Goal: Information Seeking & Learning: Learn about a topic

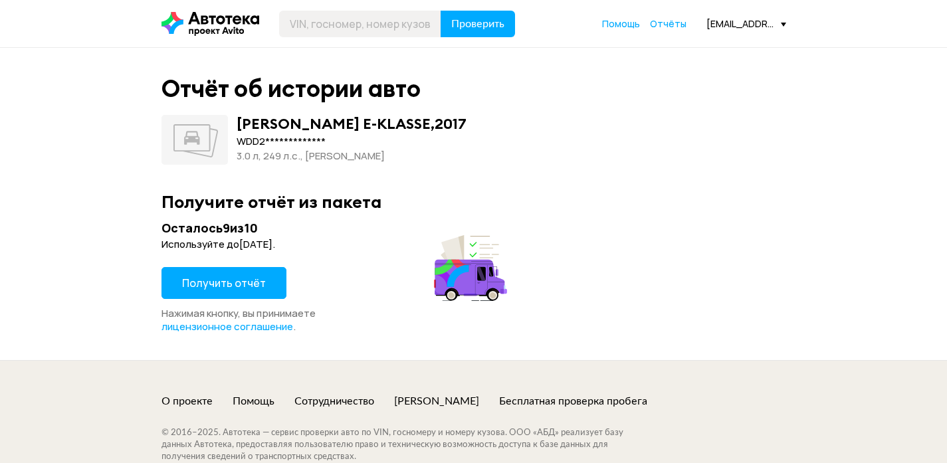
scroll to position [0, 7]
click at [197, 287] on span "Получить отчёт" at bounding box center [224, 283] width 84 height 15
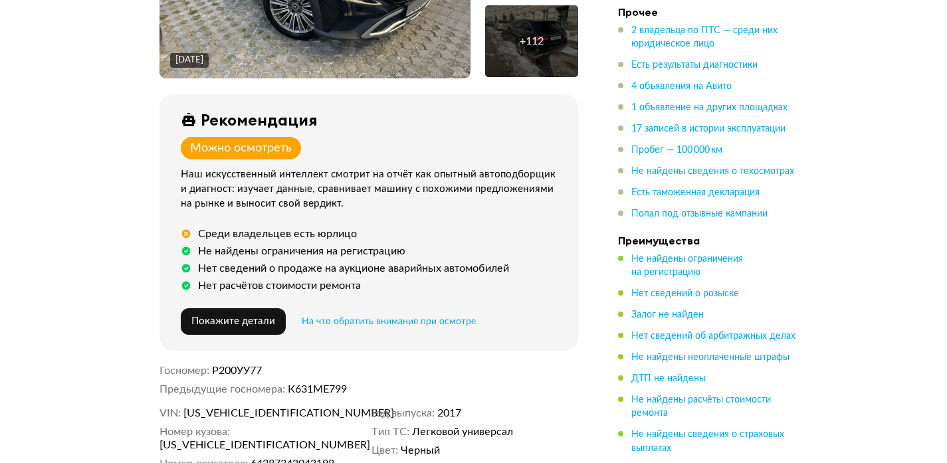
scroll to position [405, 0]
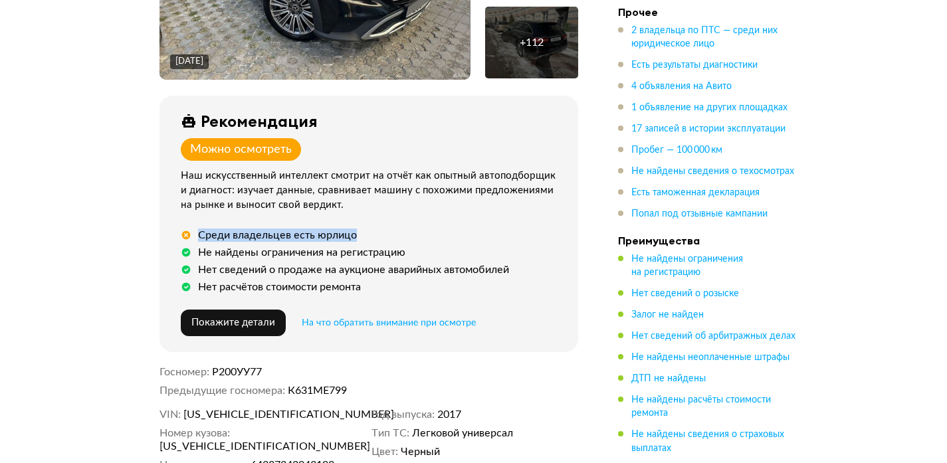
drag, startPoint x: 293, startPoint y: 232, endPoint x: 414, endPoint y: 232, distance: 120.9
click at [414, 232] on div "Среди владельцев есть юрлицо" at bounding box center [371, 235] width 381 height 13
drag, startPoint x: 458, startPoint y: 248, endPoint x: 177, endPoint y: 216, distance: 282.2
click at [171, 216] on div "Рекомендация Можно осмотреть Наш искусственный интеллект смотрит на отчёт как о…" at bounding box center [368, 224] width 419 height 256
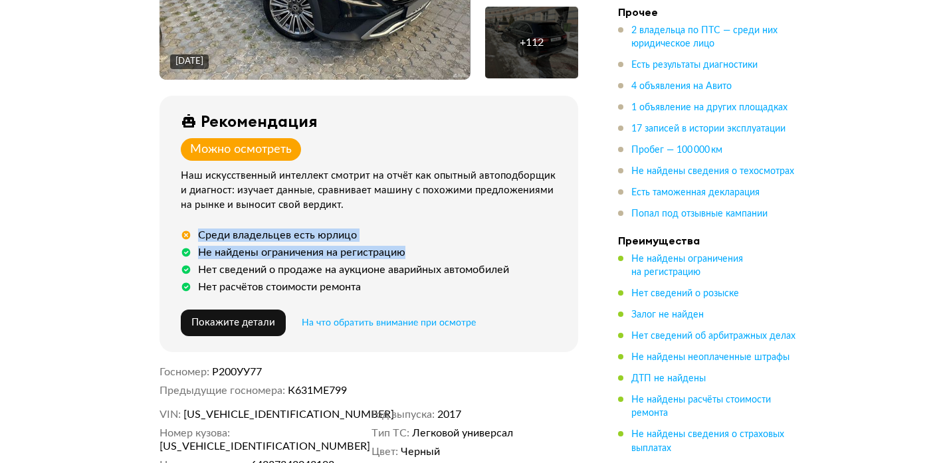
click at [374, 233] on div "Среди владельцев есть юрлицо" at bounding box center [371, 235] width 381 height 13
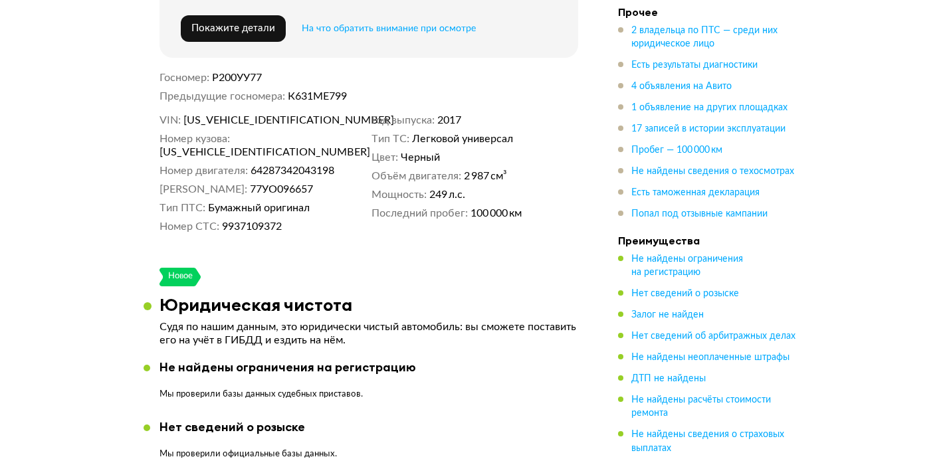
scroll to position [733, 0]
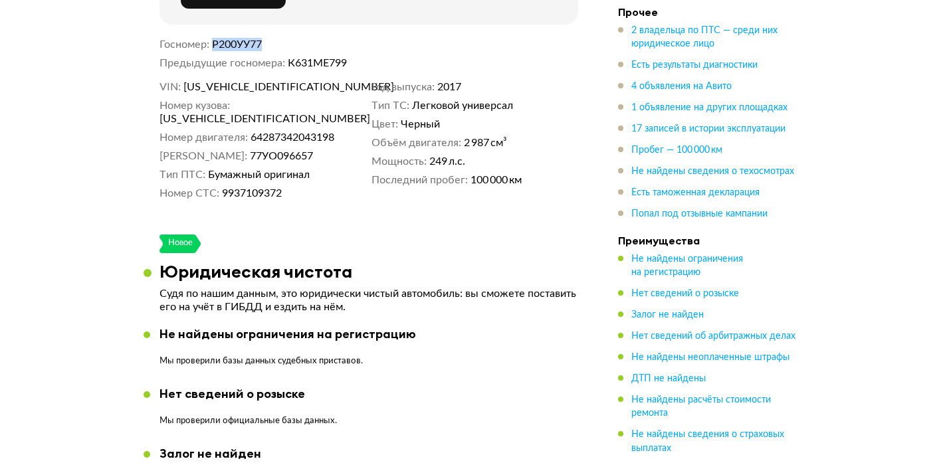
drag, startPoint x: 211, startPoint y: 41, endPoint x: 339, endPoint y: 39, distance: 128.2
click at [339, 39] on dl "Госномер Р200УУ77" at bounding box center [368, 44] width 419 height 13
drag, startPoint x: 361, startPoint y: 60, endPoint x: 154, endPoint y: 31, distance: 208.7
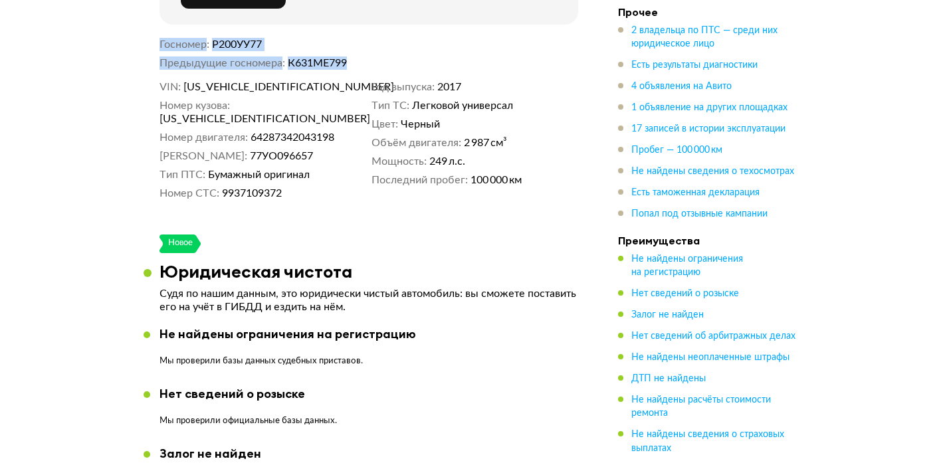
click at [353, 63] on dd "К631МЕ799" at bounding box center [433, 62] width 290 height 13
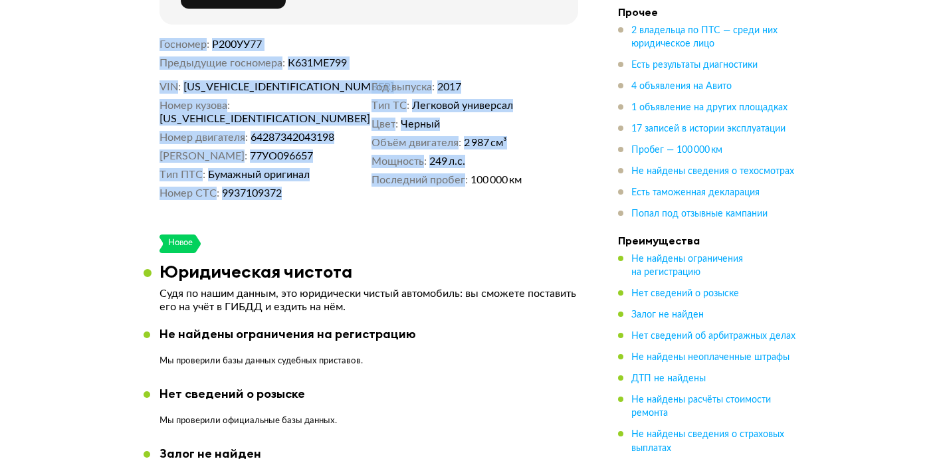
drag, startPoint x: 526, startPoint y: 193, endPoint x: 78, endPoint y: 37, distance: 474.4
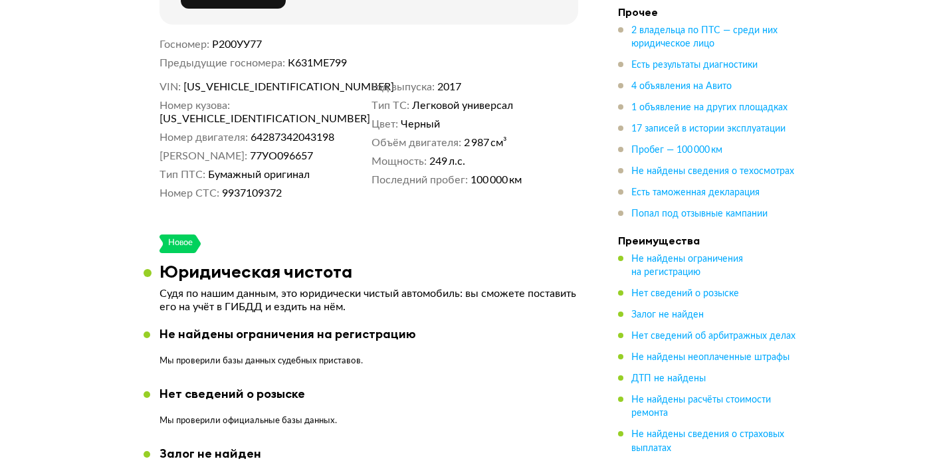
click at [252, 112] on span "[US_VEHICLE_IDENTIFICATION_NUMBER]" at bounding box center [235, 118] width 153 height 13
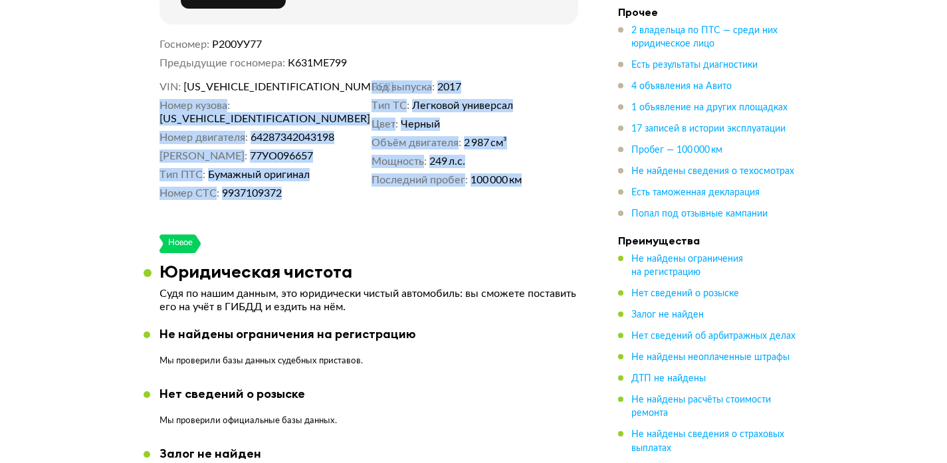
drag, startPoint x: 525, startPoint y: 175, endPoint x: 150, endPoint y: 91, distance: 384.7
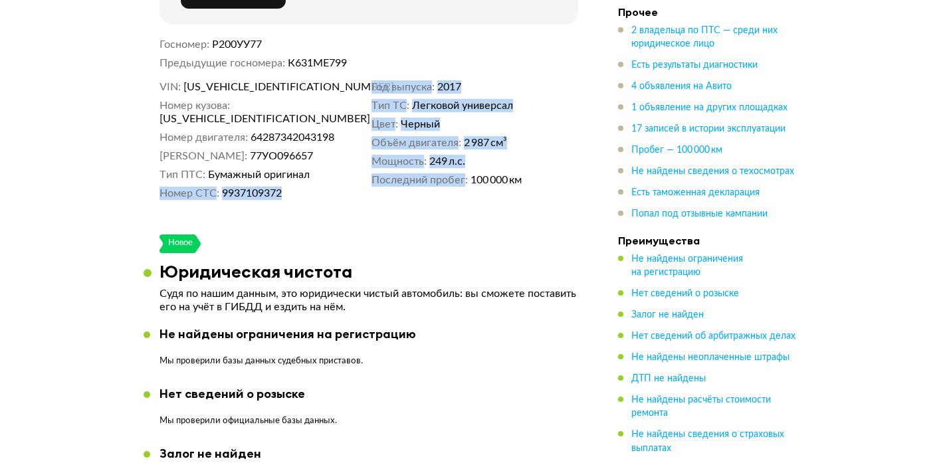
drag, startPoint x: 558, startPoint y: 194, endPoint x: 281, endPoint y: 140, distance: 282.2
click at [335, 187] on dd "9937109372" at bounding box center [294, 193] width 144 height 13
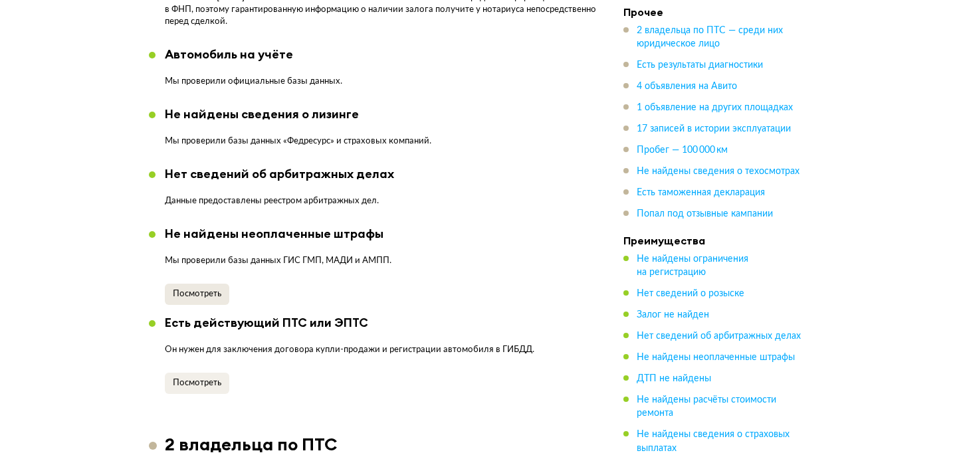
scroll to position [1228, 0]
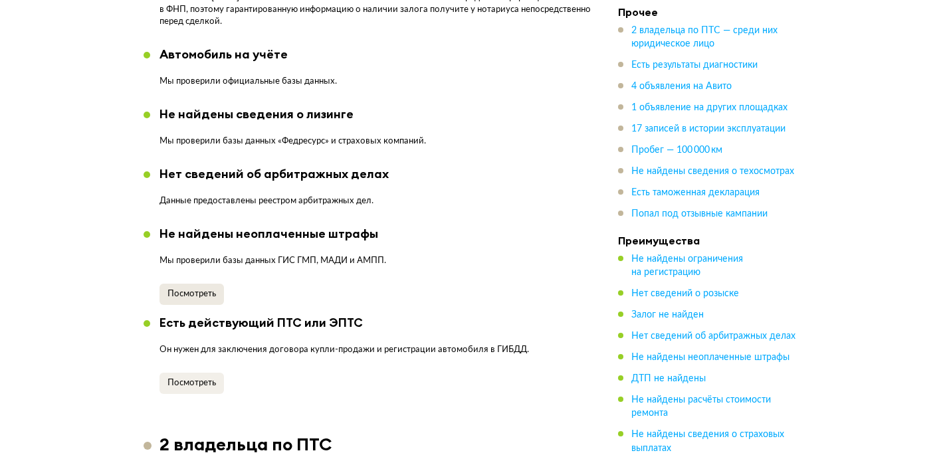
click at [165, 284] on button "Посмотреть" at bounding box center [191, 294] width 64 height 21
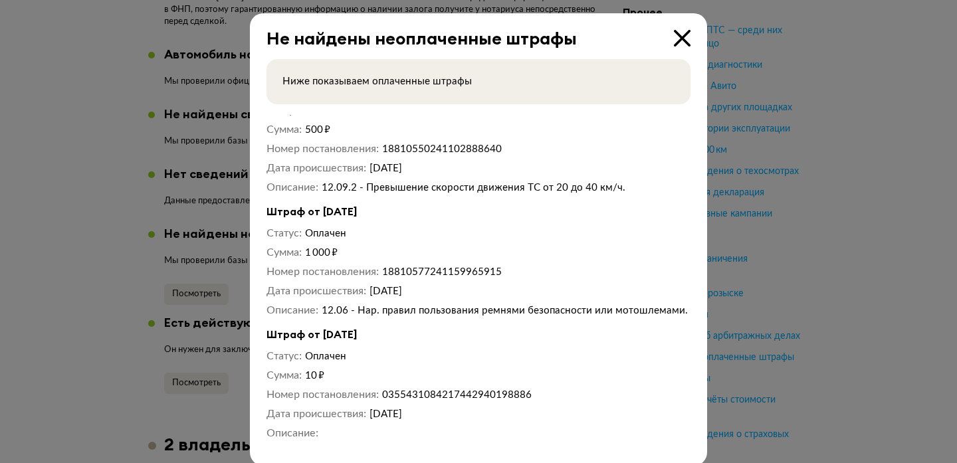
scroll to position [4435, 0]
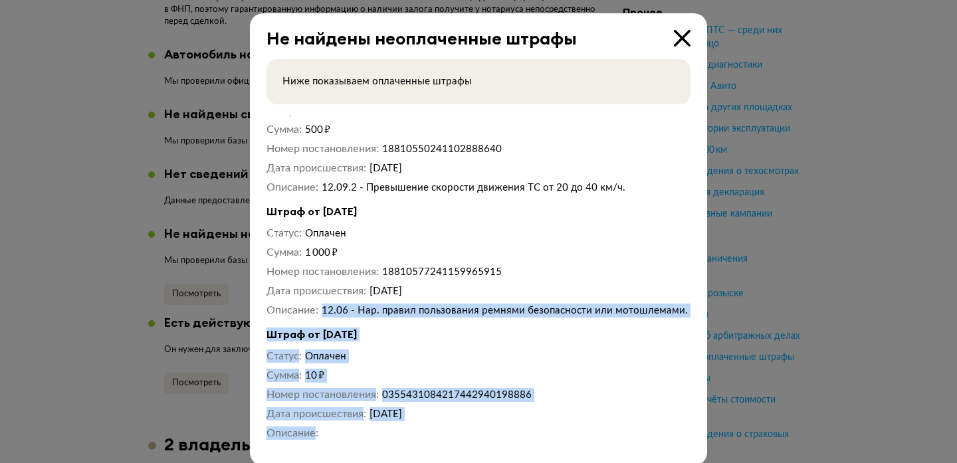
drag, startPoint x: 525, startPoint y: 424, endPoint x: 308, endPoint y: 314, distance: 243.0
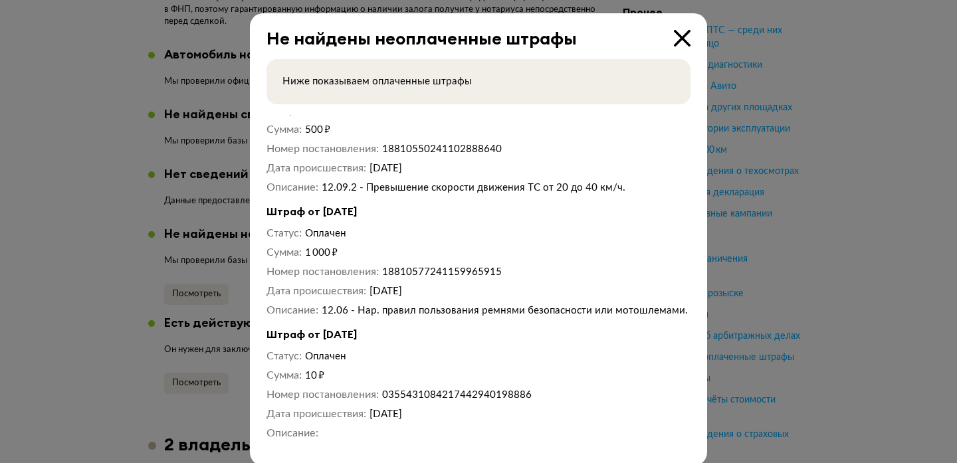
click at [286, 333] on h4 "Штраф от [DATE]" at bounding box center [478, 335] width 424 height 14
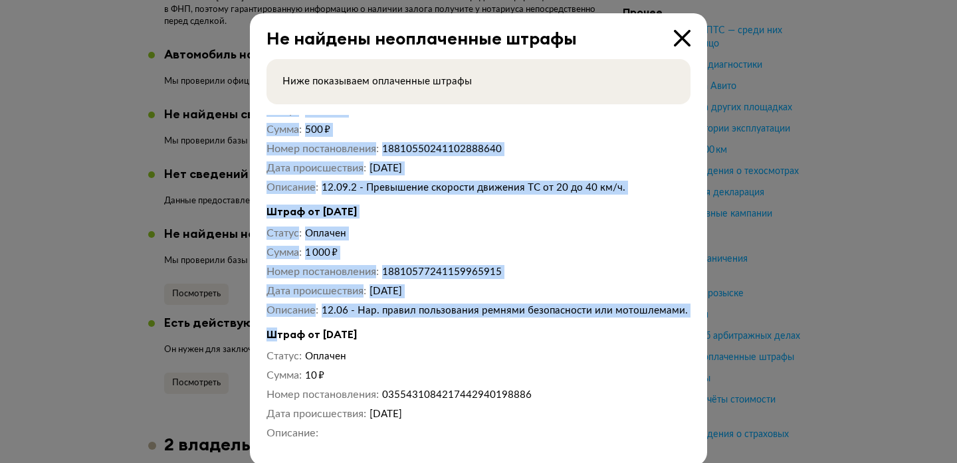
drag, startPoint x: 268, startPoint y: 331, endPoint x: 381, endPoint y: 440, distance: 156.0
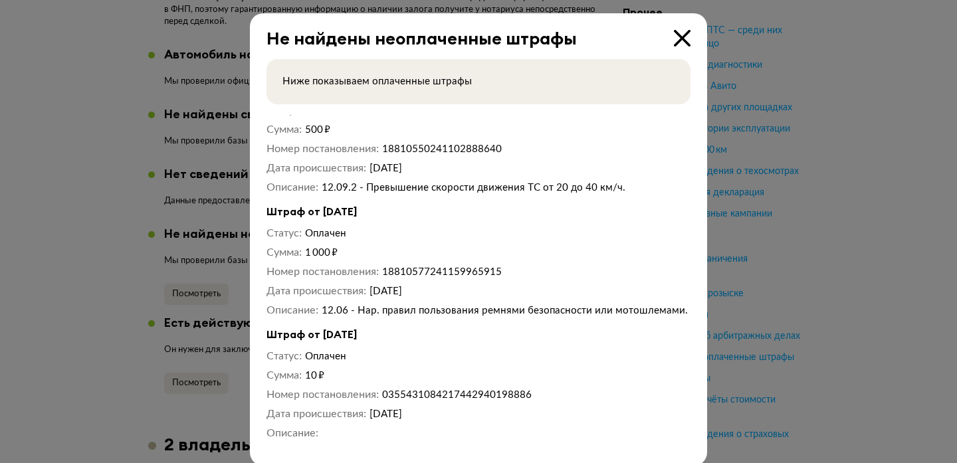
click at [322, 436] on dd at bounding box center [506, 432] width 369 height 13
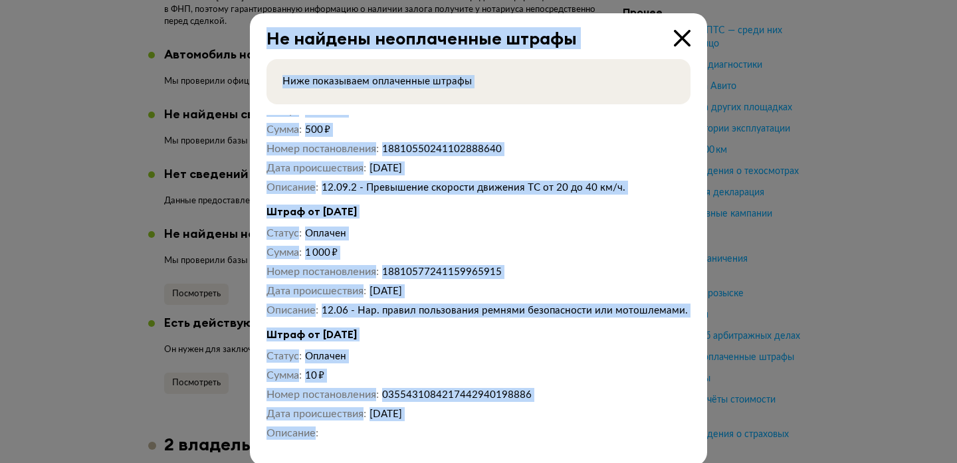
drag, startPoint x: 324, startPoint y: 429, endPoint x: 236, endPoint y: 320, distance: 140.4
click at [236, 319] on div "Не найдены неоплаченные штрафы Ниже показываем оплаченные штрафы Штраф от [DATE…" at bounding box center [478, 231] width 957 height 463
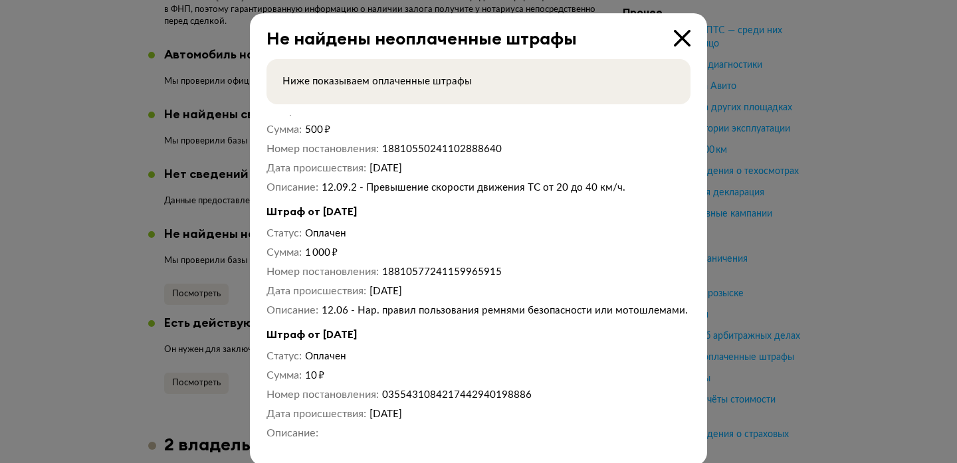
drag, startPoint x: 399, startPoint y: 386, endPoint x: 418, endPoint y: 405, distance: 27.2
click at [399, 387] on div "Статус Оплачен Сумма 10 ₽ Номер постановления 0355431084217442940198886 Дата пр…" at bounding box center [478, 394] width 424 height 90
drag, startPoint x: 420, startPoint y: 266, endPoint x: 416, endPoint y: 276, distance: 11.4
click at [420, 266] on dd "18810577241159965915" at bounding box center [536, 272] width 309 height 14
drag, startPoint x: 469, startPoint y: 409, endPoint x: 480, endPoint y: 290, distance: 119.4
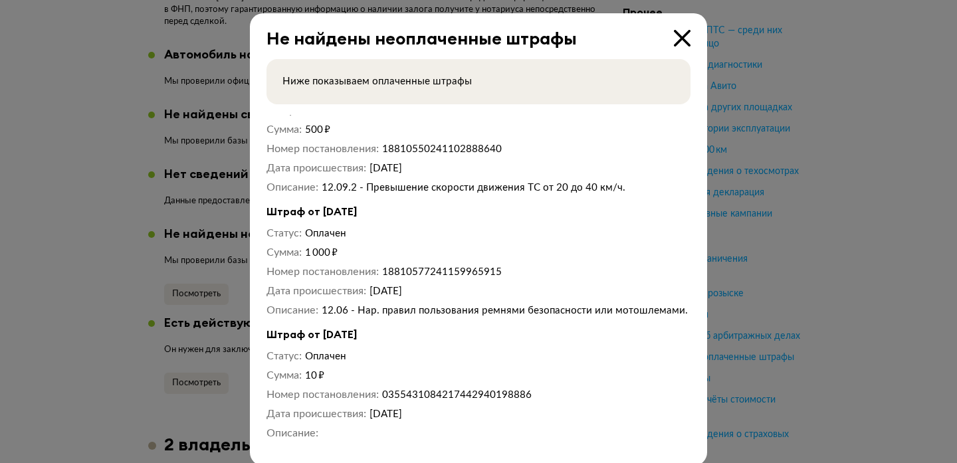
click at [477, 288] on dd "[DATE]" at bounding box center [530, 291] width 322 height 14
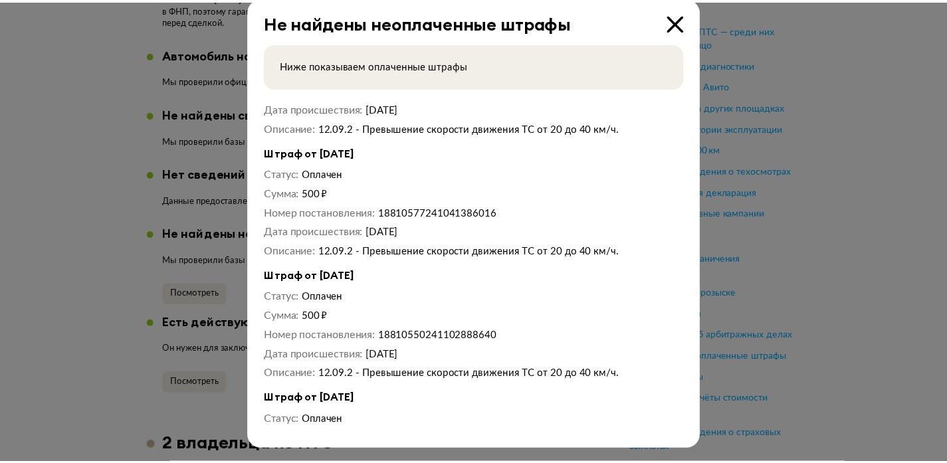
scroll to position [4220, 0]
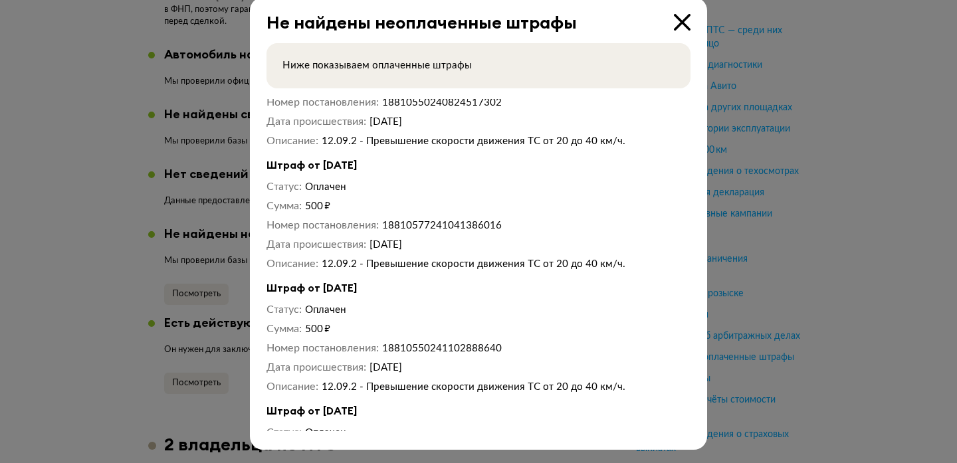
click at [163, 268] on div at bounding box center [478, 215] width 957 height 463
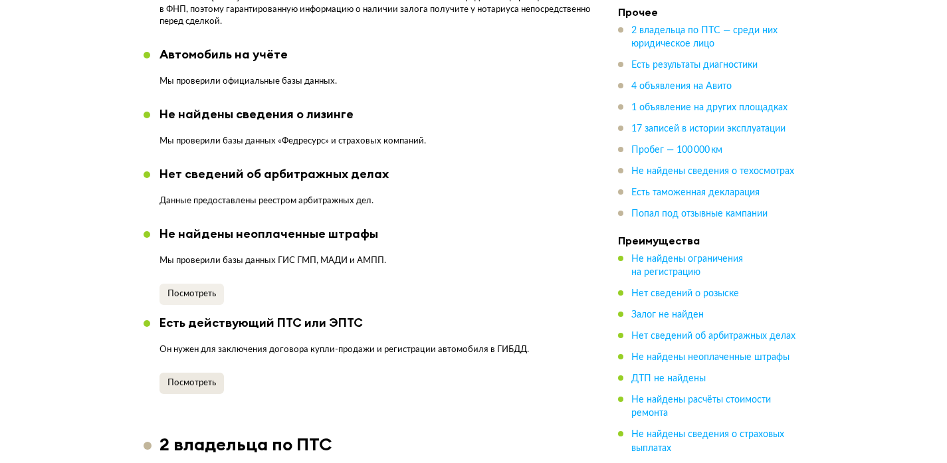
click at [172, 379] on span "Посмотреть" at bounding box center [191, 383] width 48 height 9
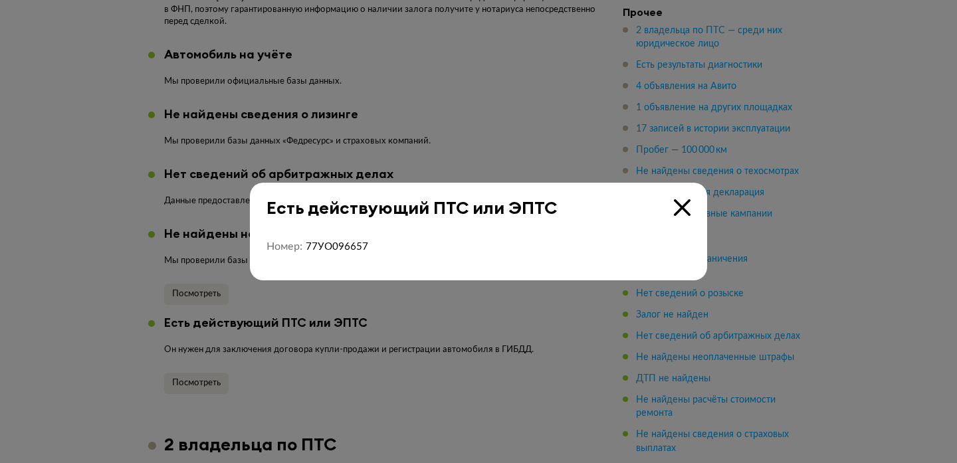
click at [679, 213] on icon at bounding box center [682, 207] width 17 height 17
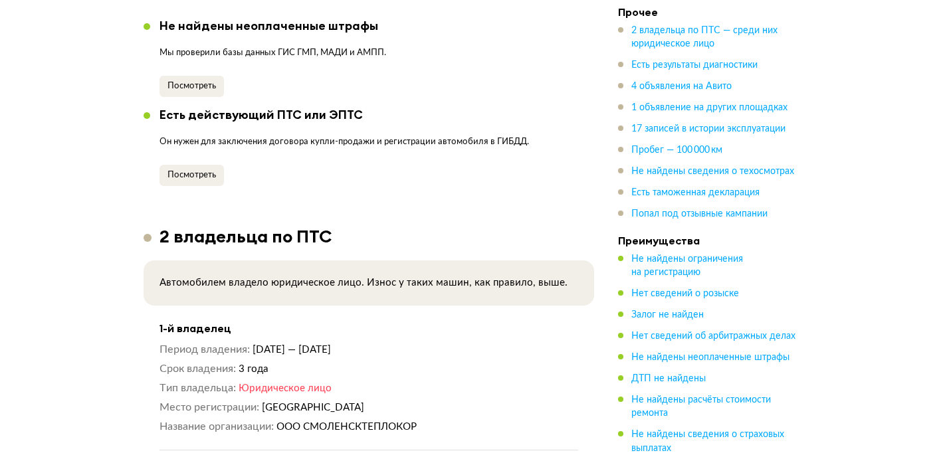
scroll to position [1446, 0]
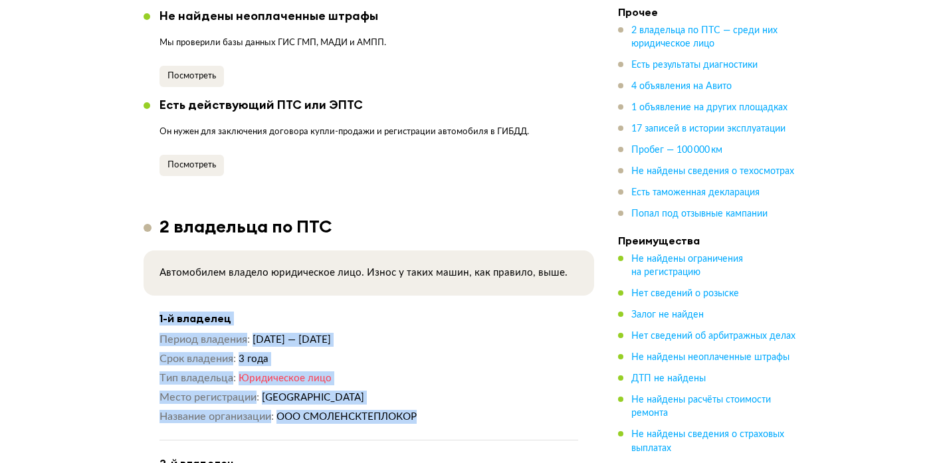
drag, startPoint x: 442, startPoint y: 406, endPoint x: 141, endPoint y: 290, distance: 322.4
click at [418, 391] on dd "[GEOGRAPHIC_DATA]" at bounding box center [420, 398] width 316 height 14
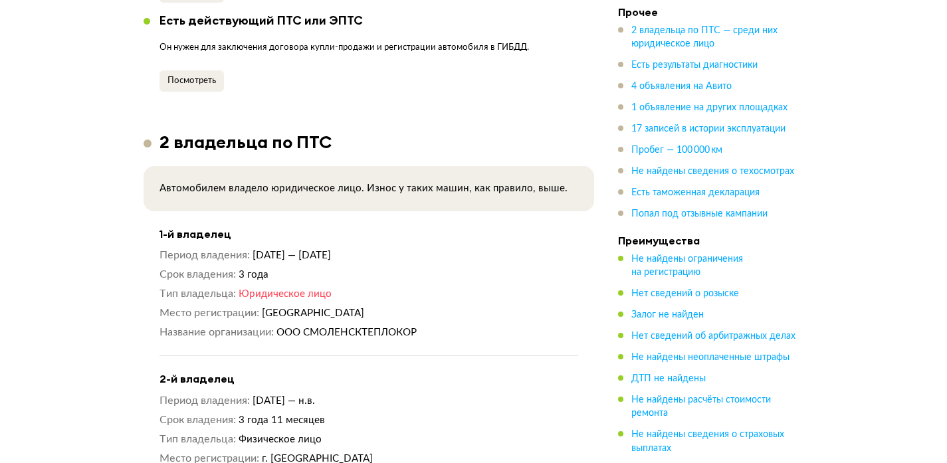
scroll to position [1530, 0]
drag, startPoint x: 387, startPoint y: 321, endPoint x: 278, endPoint y: 315, distance: 109.1
click at [278, 326] on dd "ООО СМОЛЕНСКТЕПЛОКОР" at bounding box center [427, 333] width 302 height 14
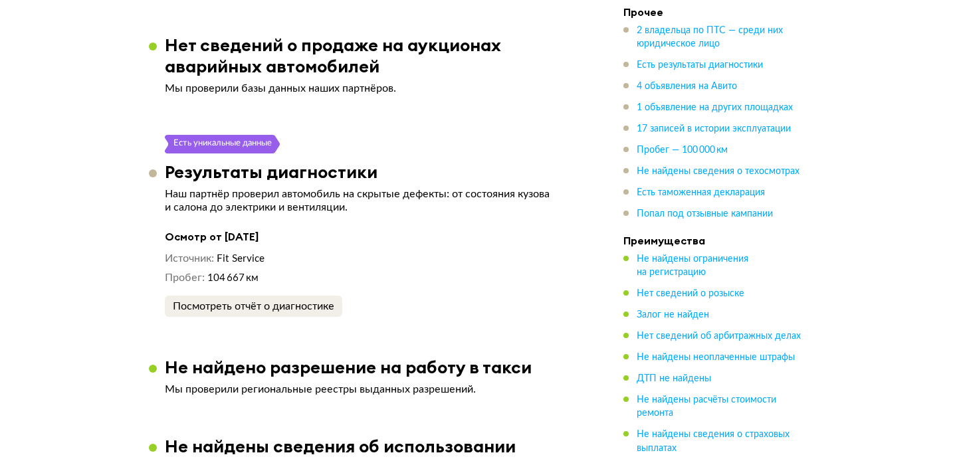
scroll to position [2202, 0]
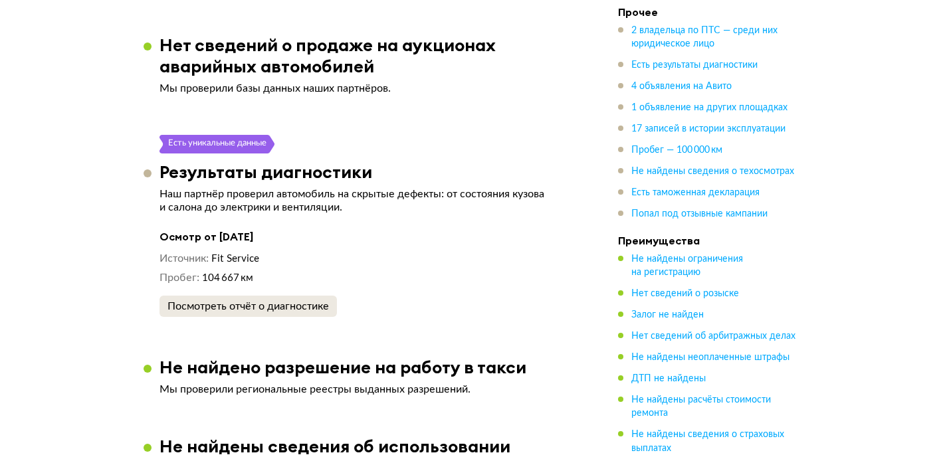
click at [190, 300] on div "Посмотреть отчёт о диагностике" at bounding box center [247, 306] width 161 height 13
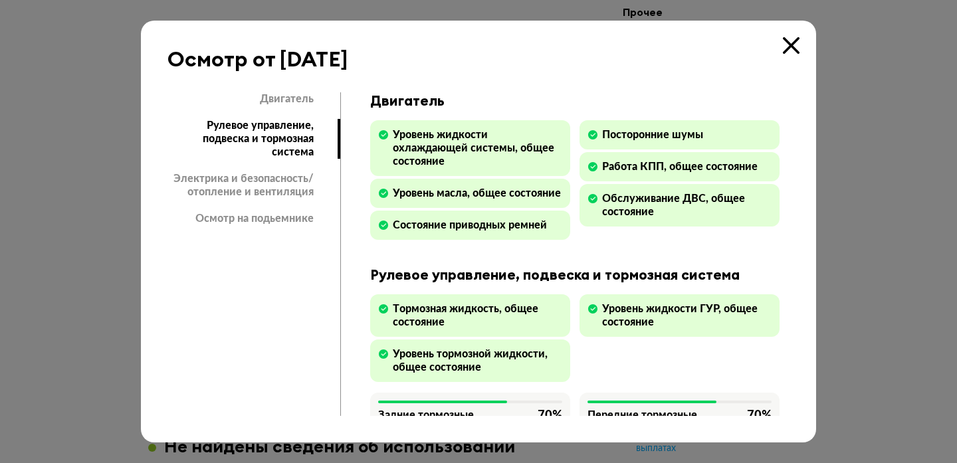
drag, startPoint x: 243, startPoint y: 179, endPoint x: 244, endPoint y: 197, distance: 18.6
click at [243, 178] on div "Электрика и безопасность/отопление и вентиляция" at bounding box center [252, 185] width 170 height 27
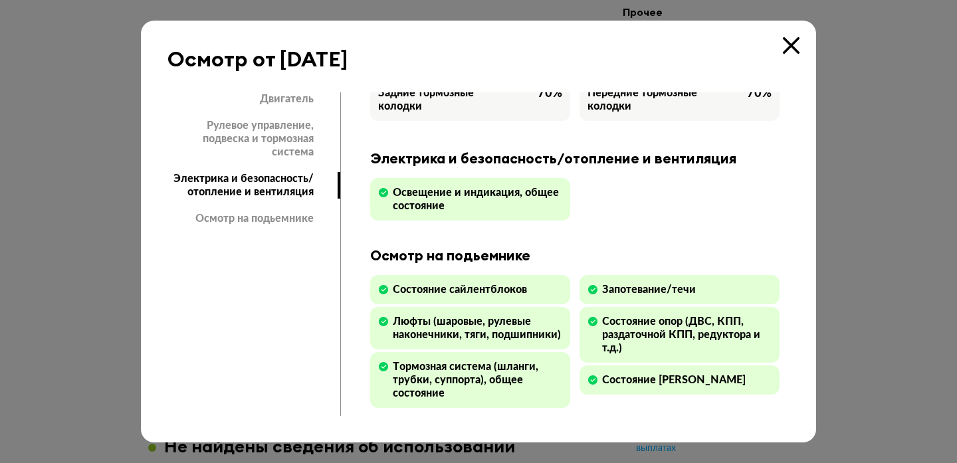
scroll to position [373, 0]
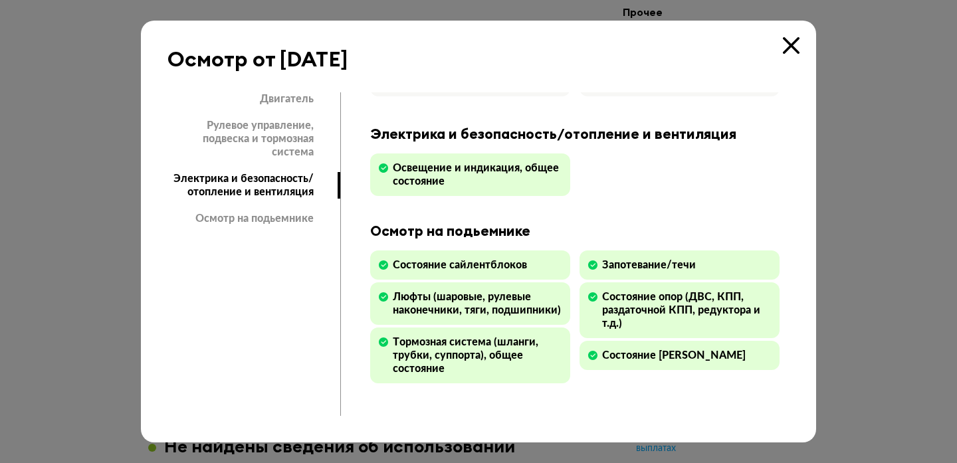
click at [242, 213] on div "Осмотр на подьемнике" at bounding box center [252, 218] width 170 height 13
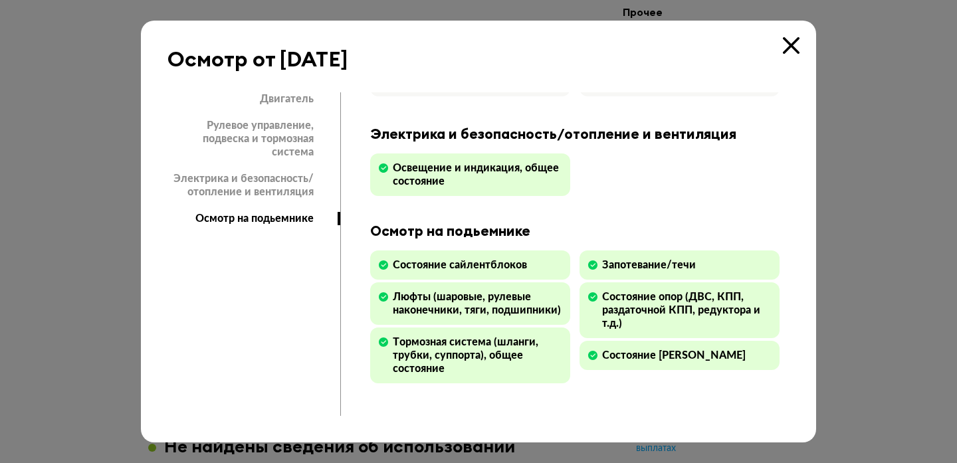
click at [292, 90] on div "Осмотр от [DATE] Двигатель Рулевое управление, подвеска и тормозная система Эле…" at bounding box center [478, 232] width 675 height 422
click at [292, 100] on div "Двигатель" at bounding box center [252, 98] width 170 height 13
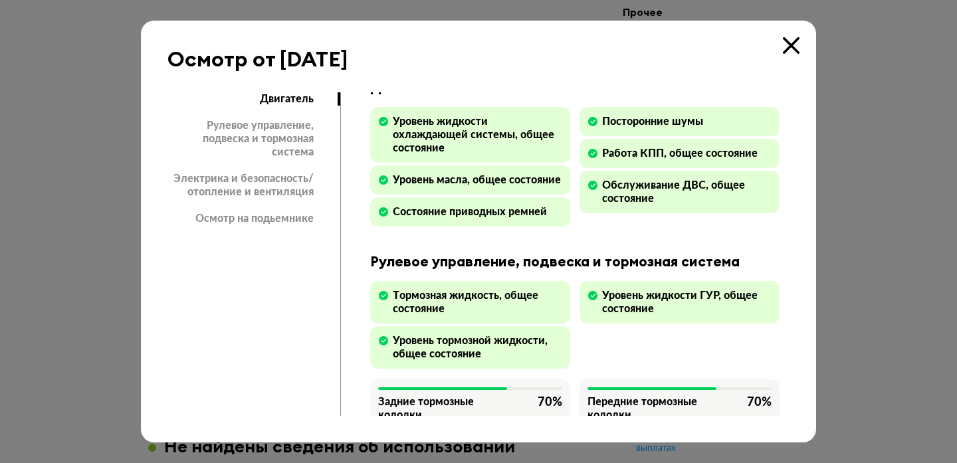
scroll to position [0, 0]
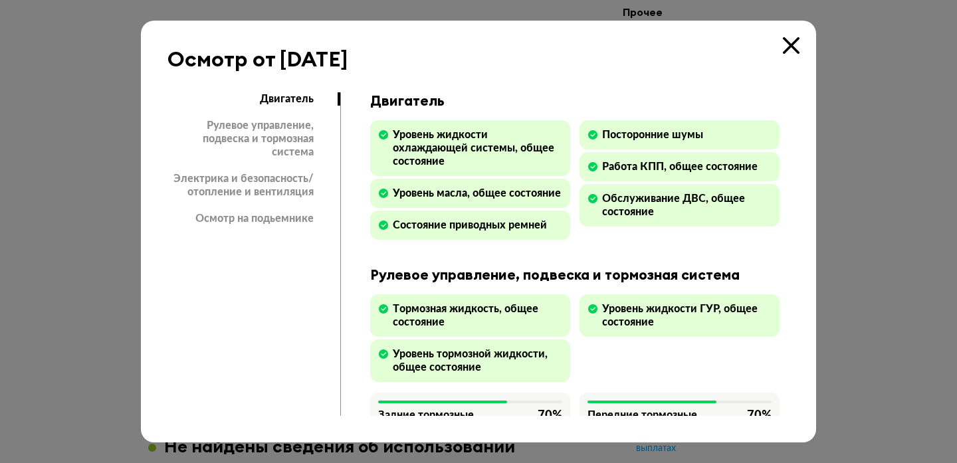
click at [279, 126] on div "Рулевое управление, подвеска и тормозная система" at bounding box center [252, 139] width 170 height 40
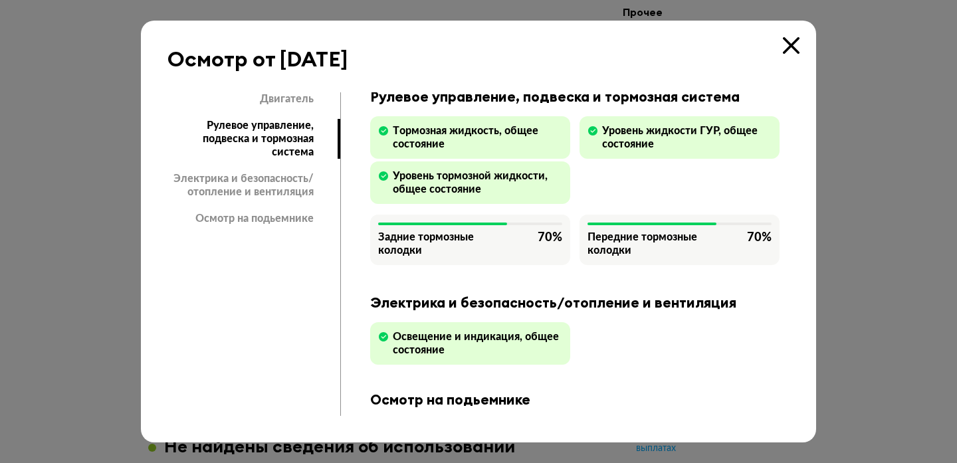
scroll to position [187, 0]
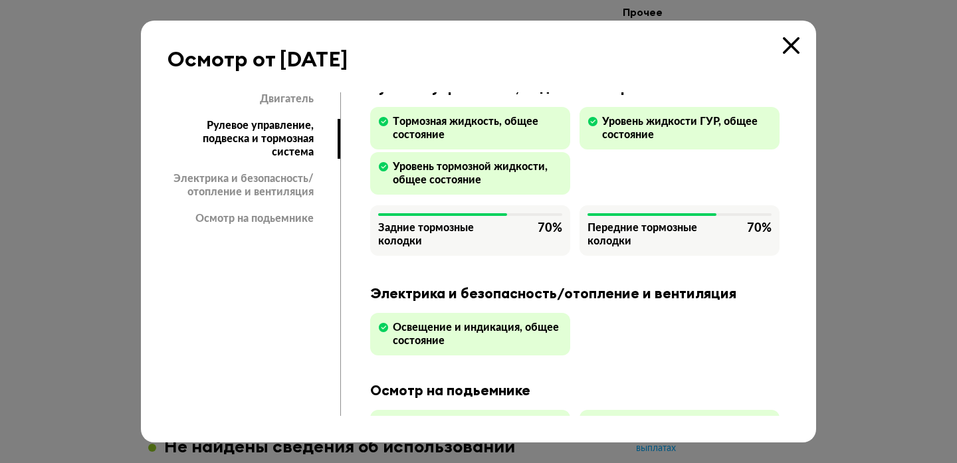
click at [470, 233] on div "Задние тормозные колодки 70 %" at bounding box center [470, 230] width 200 height 50
drag, startPoint x: 393, startPoint y: 236, endPoint x: 694, endPoint y: 266, distance: 302.5
click at [694, 258] on div "Задние тормозные колодки 70 % Передние тормозные колодки 70 %" at bounding box center [574, 231] width 409 height 53
drag, startPoint x: 695, startPoint y: 266, endPoint x: 713, endPoint y: 266, distance: 18.6
click at [700, 256] on div "Передние тормозные колодки 70 %" at bounding box center [679, 230] width 200 height 50
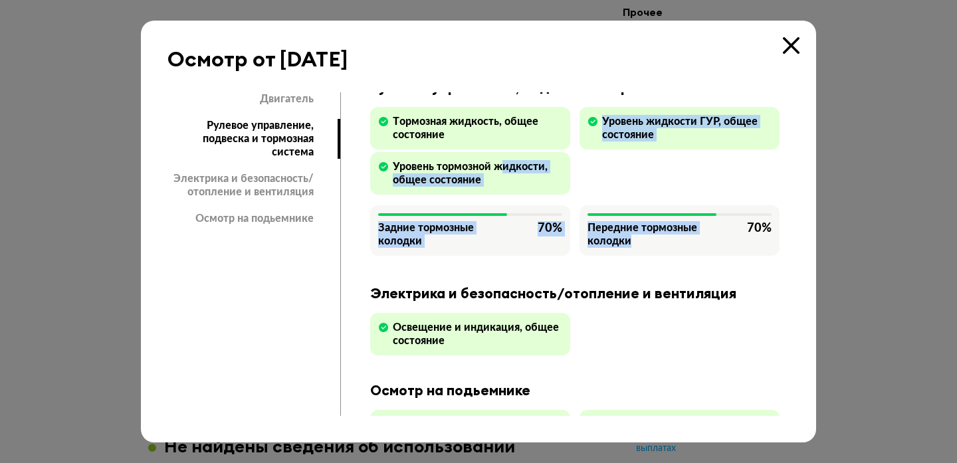
drag, startPoint x: 616, startPoint y: 248, endPoint x: 504, endPoint y: 181, distance: 130.8
click at [504, 181] on div "Рулевое управление, подвеска и тормозная система Тормозная жидкость, общее сост…" at bounding box center [574, 168] width 409 height 179
click at [507, 235] on div "Задние тормозные колодки 70 %" at bounding box center [470, 234] width 184 height 27
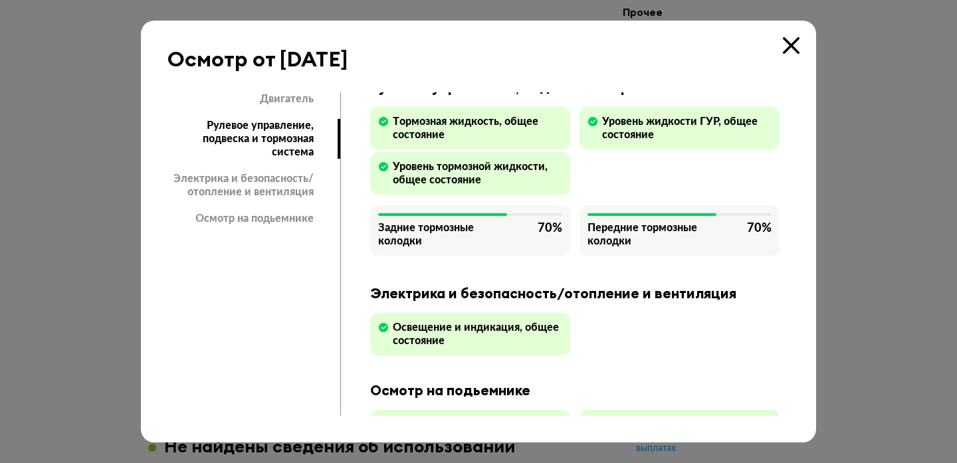
click at [276, 183] on div "Электрика и безопасность/отопление и вентиляция" at bounding box center [252, 185] width 170 height 27
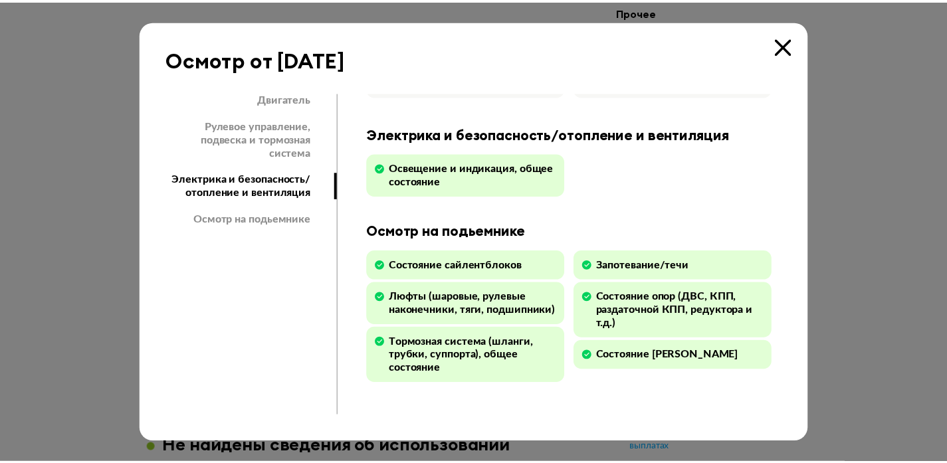
scroll to position [373, 0]
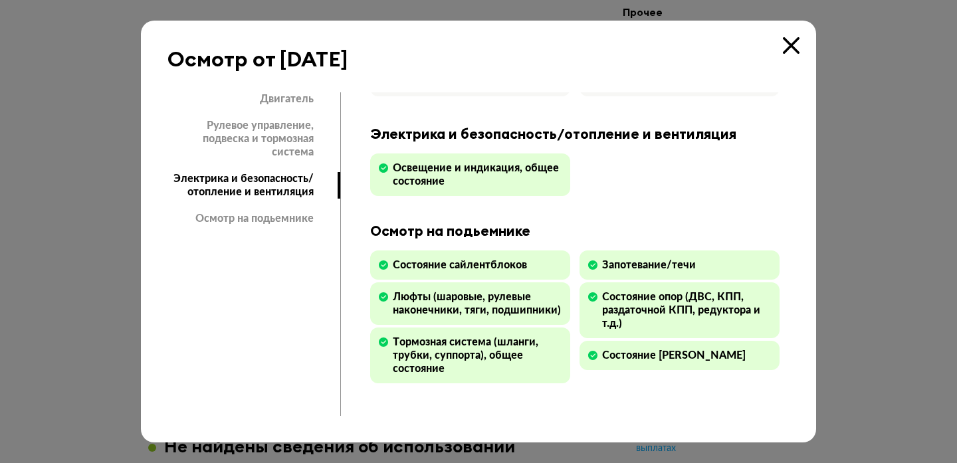
drag, startPoint x: 787, startPoint y: 50, endPoint x: 808, endPoint y: 31, distance: 28.2
click at [787, 50] on icon at bounding box center [791, 45] width 17 height 17
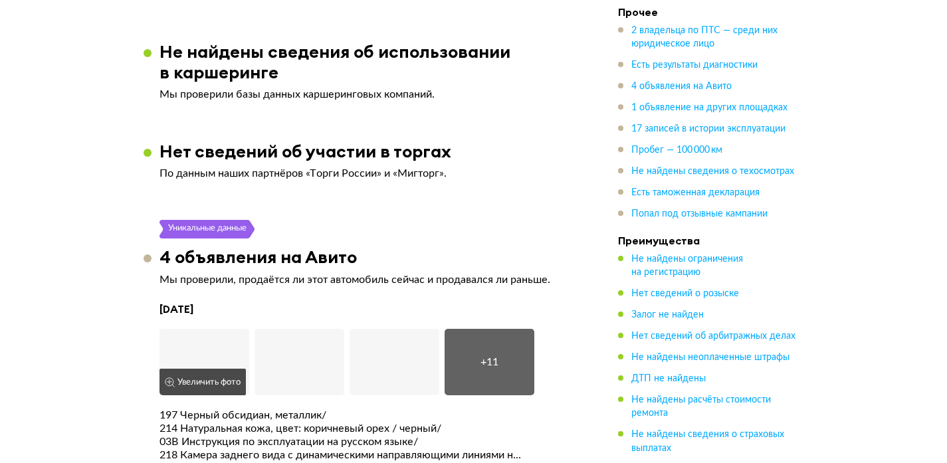
click at [181, 369] on button "Увеличить фото" at bounding box center [202, 382] width 86 height 27
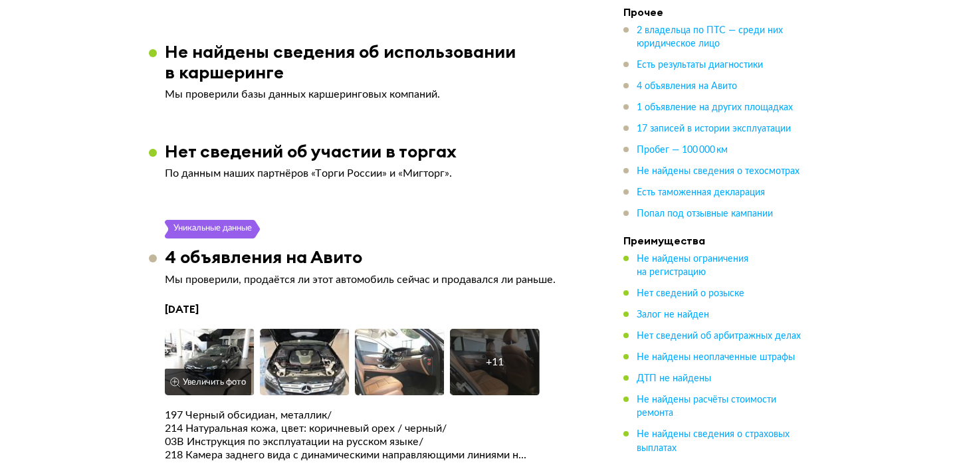
scroll to position [2601, 0]
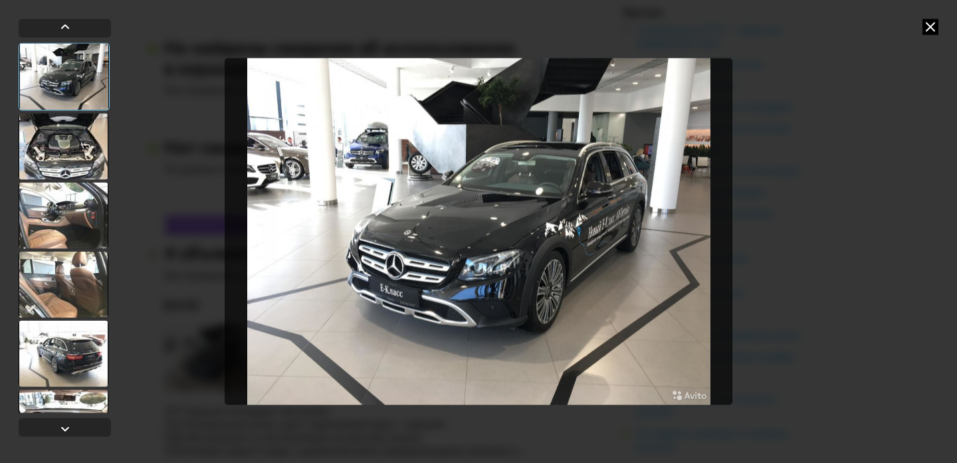
click at [660, 231] on img "Go to Slide 1" at bounding box center [478, 231] width 507 height 347
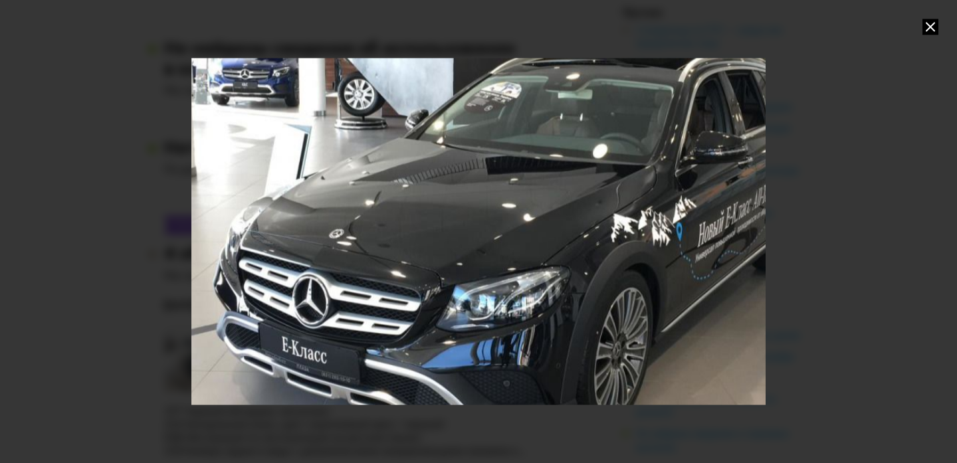
click at [462, 260] on div "Go to Slide 1" at bounding box center [478, 231] width 1148 height 695
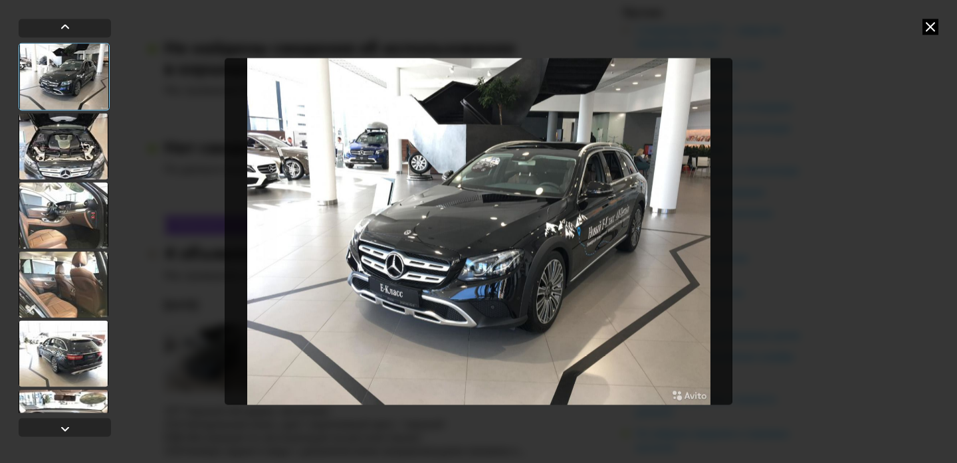
click at [33, 141] on div at bounding box center [64, 146] width 90 height 66
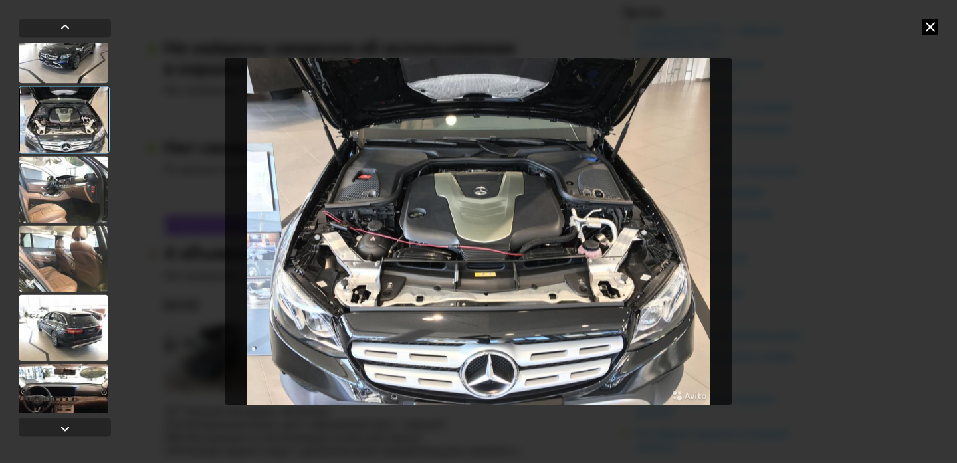
scroll to position [27, 0]
click at [53, 175] on div at bounding box center [64, 188] width 90 height 66
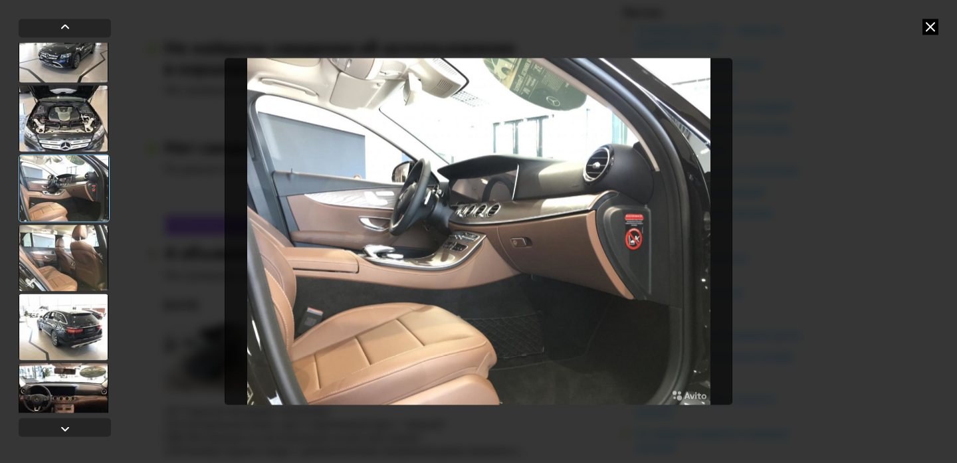
click at [48, 207] on div at bounding box center [64, 188] width 91 height 68
click at [43, 238] on div at bounding box center [64, 258] width 90 height 66
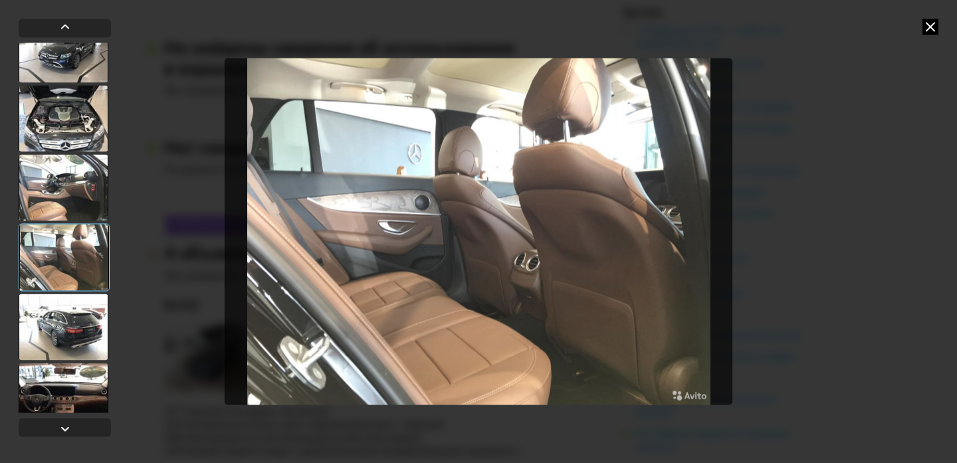
click at [45, 295] on div at bounding box center [64, 327] width 90 height 66
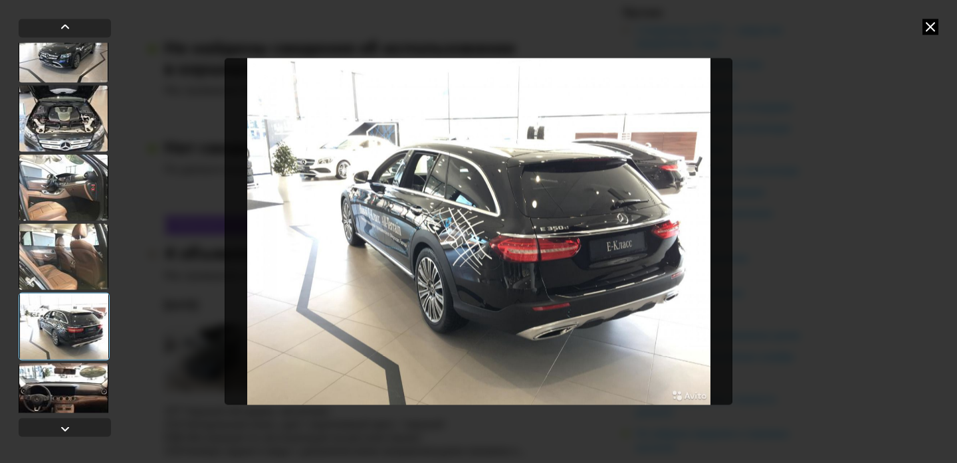
click at [41, 371] on div at bounding box center [64, 396] width 90 height 66
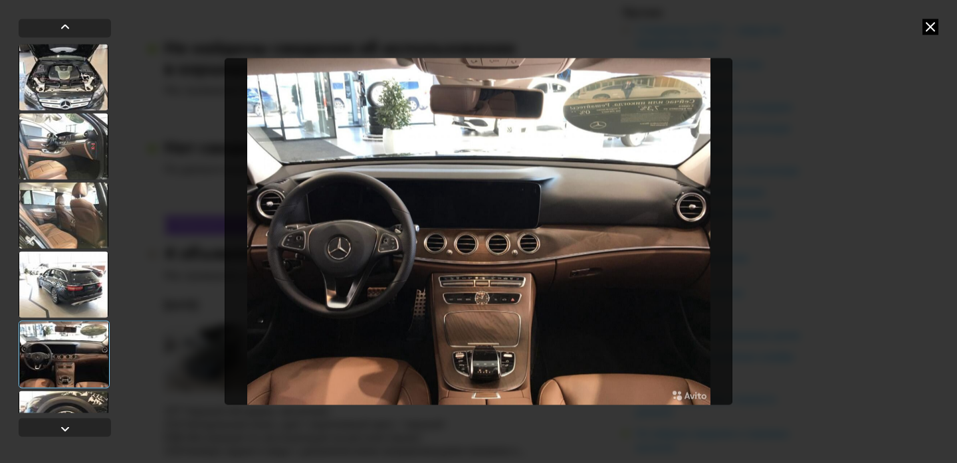
scroll to position [72, 0]
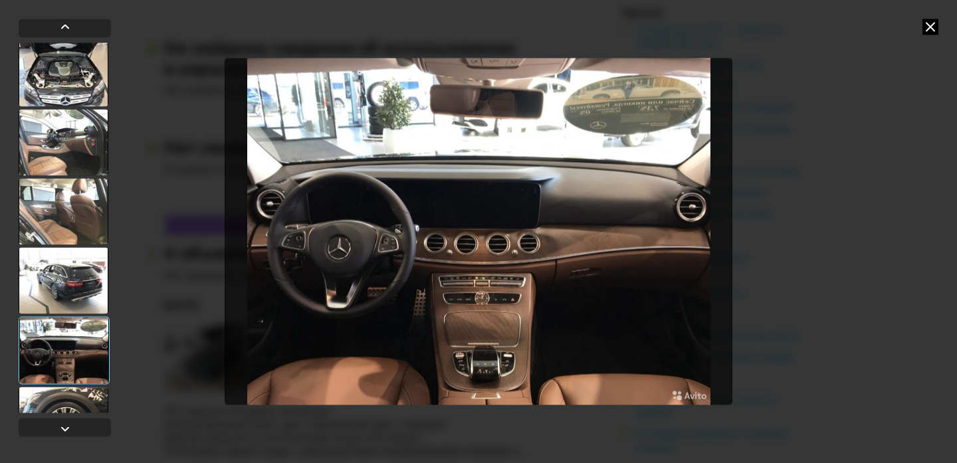
click at [56, 405] on div at bounding box center [64, 420] width 90 height 66
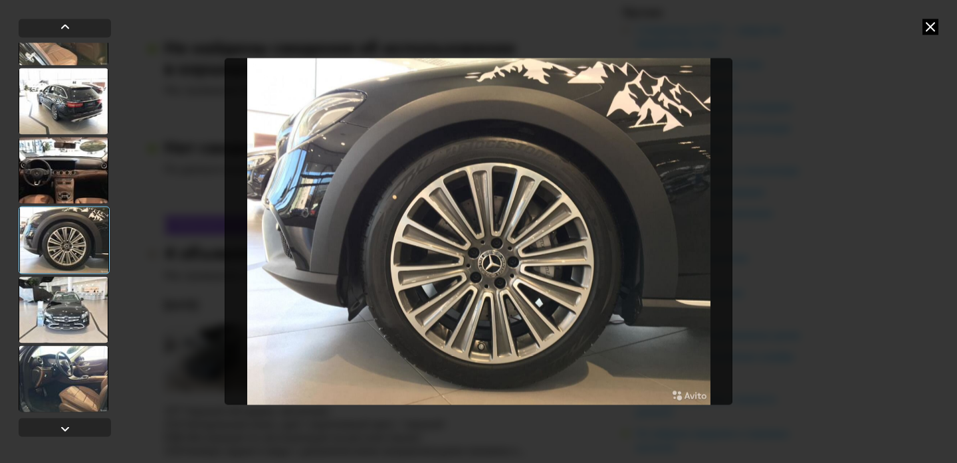
scroll to position [292, 0]
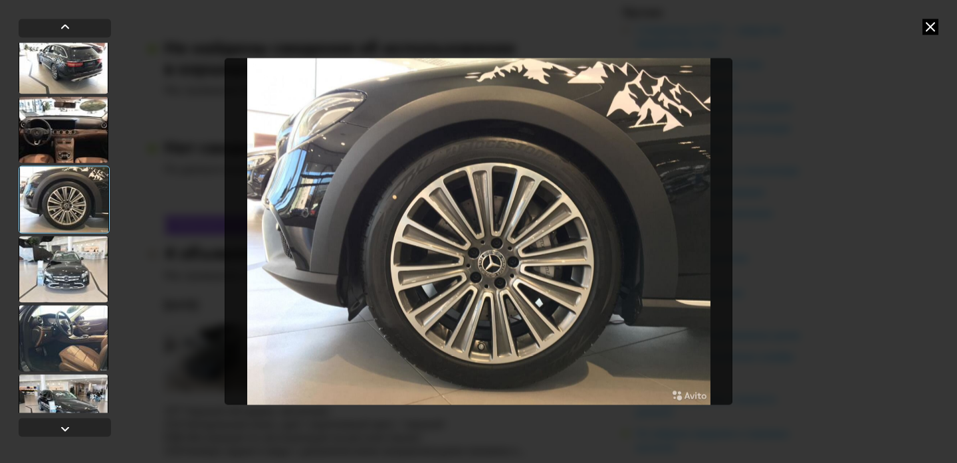
click at [62, 266] on div at bounding box center [64, 269] width 90 height 66
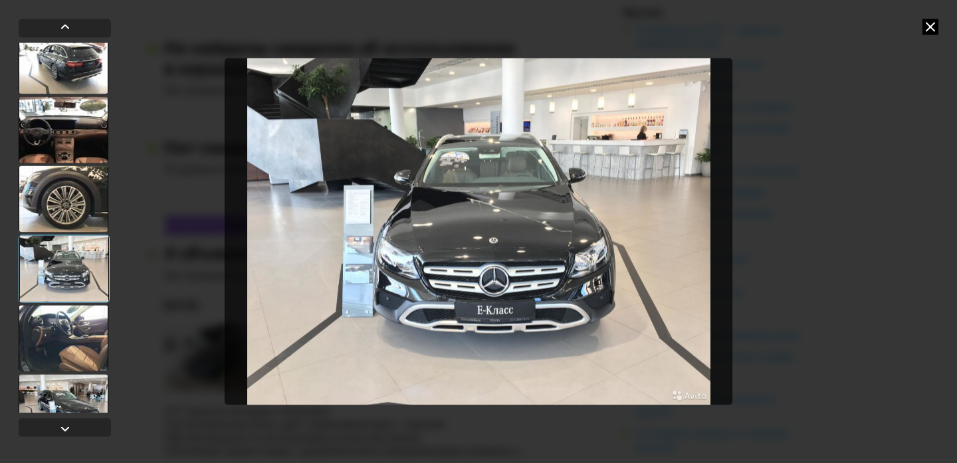
click at [59, 329] on div at bounding box center [64, 338] width 90 height 66
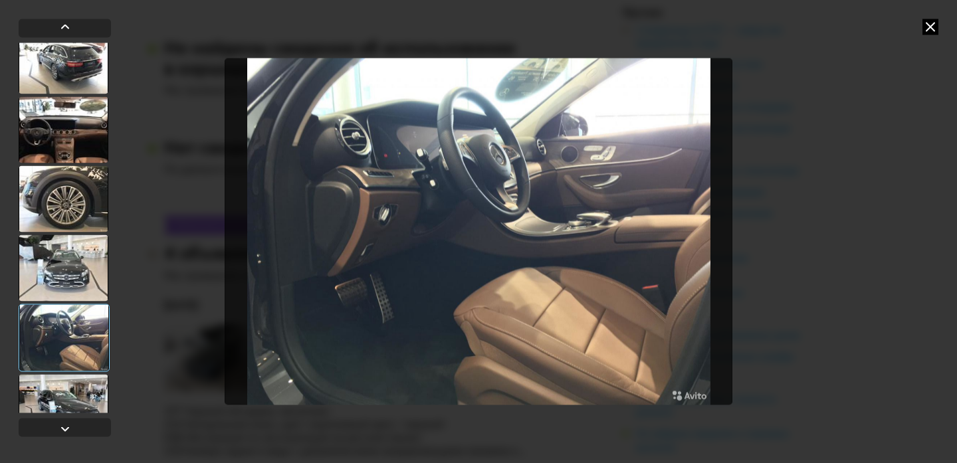
click at [64, 397] on div at bounding box center [64, 407] width 90 height 66
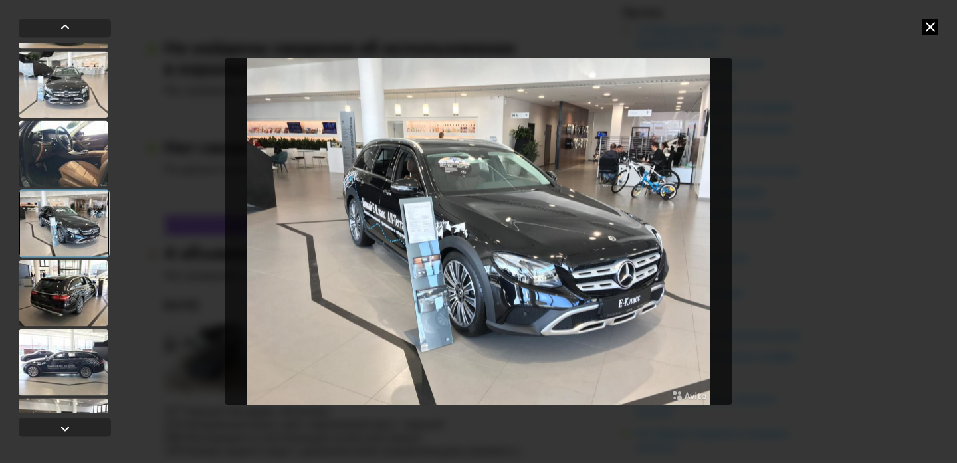
scroll to position [478, 0]
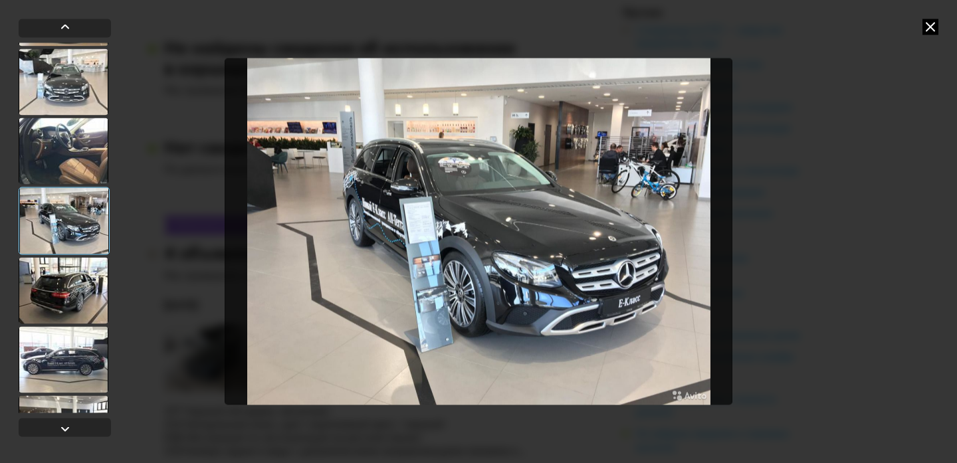
click at [75, 300] on div at bounding box center [64, 290] width 90 height 66
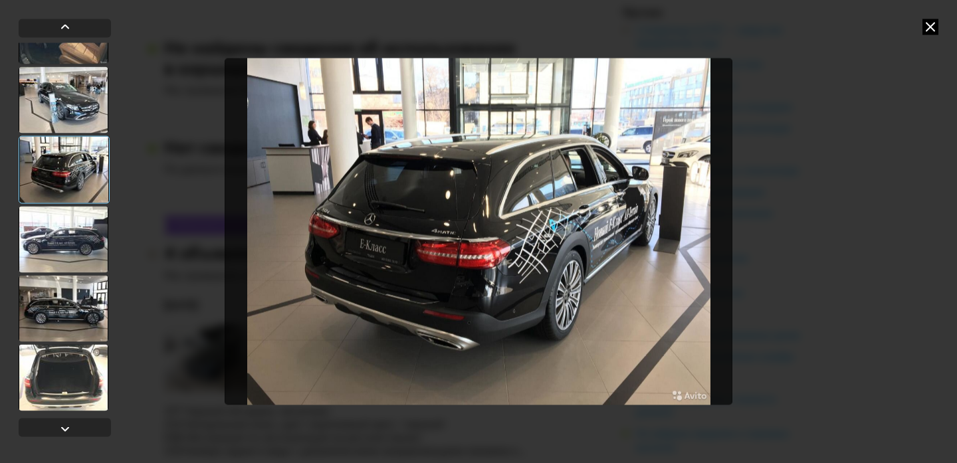
click at [78, 238] on div at bounding box center [64, 239] width 90 height 66
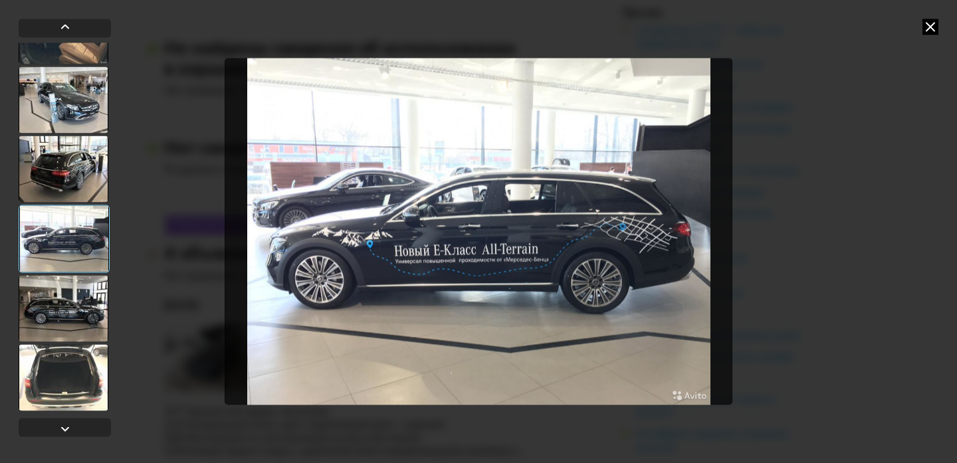
scroll to position [598, 0]
click at [76, 240] on div at bounding box center [64, 239] width 91 height 68
click at [74, 282] on div at bounding box center [64, 308] width 90 height 66
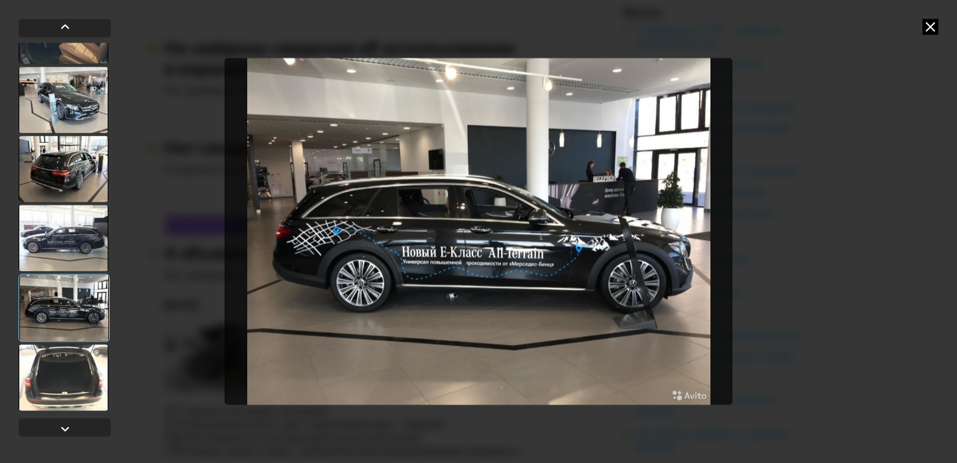
click at [60, 375] on div at bounding box center [64, 377] width 90 height 66
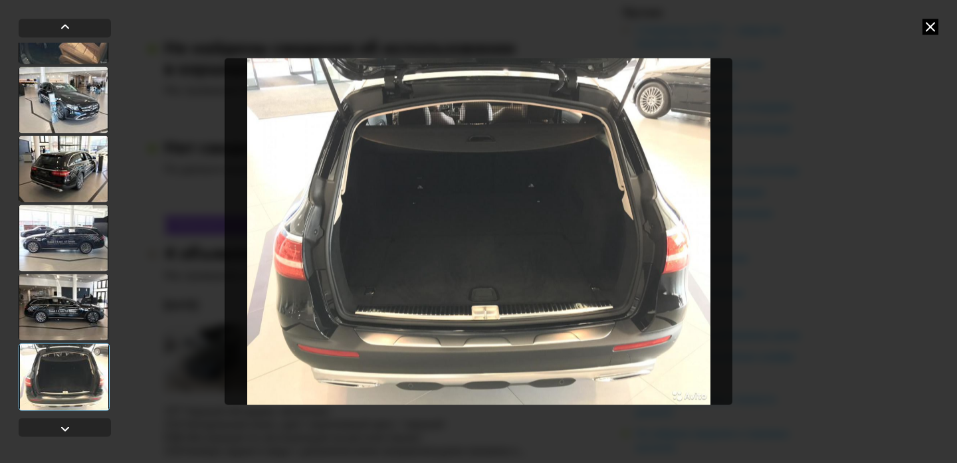
click at [935, 29] on icon at bounding box center [930, 27] width 16 height 16
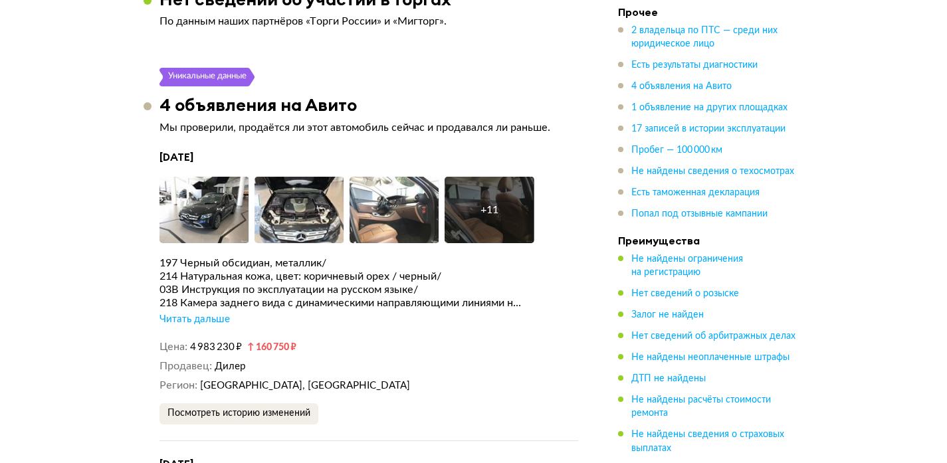
scroll to position [2775, 0]
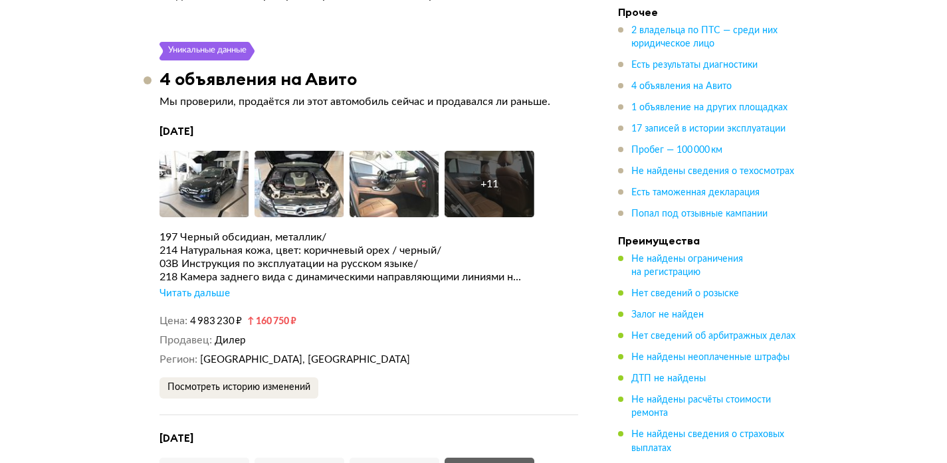
click at [201, 265] on div "197 Черный обсидиан, металлик/ 214 Натуральная кожа, цвет: коричневый орех / че…" at bounding box center [368, 266] width 419 height 70
click at [185, 287] on div "Читать дальше" at bounding box center [194, 293] width 70 height 13
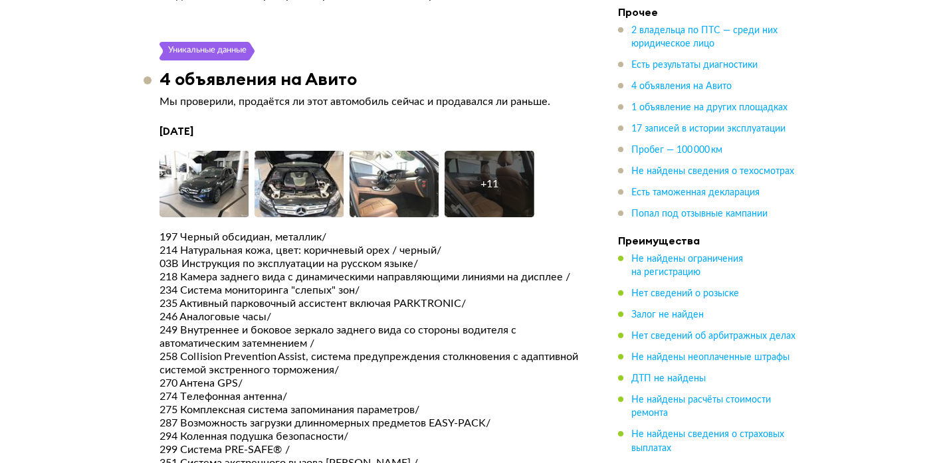
drag, startPoint x: 158, startPoint y: 231, endPoint x: 302, endPoint y: 367, distance: 197.9
drag, startPoint x: 185, startPoint y: 332, endPoint x: 221, endPoint y: 344, distance: 37.2
click at [189, 330] on div "249 Внутреннее и боковое зеркало заднего вида со стороны водителя с автоматичес…" at bounding box center [368, 337] width 419 height 27
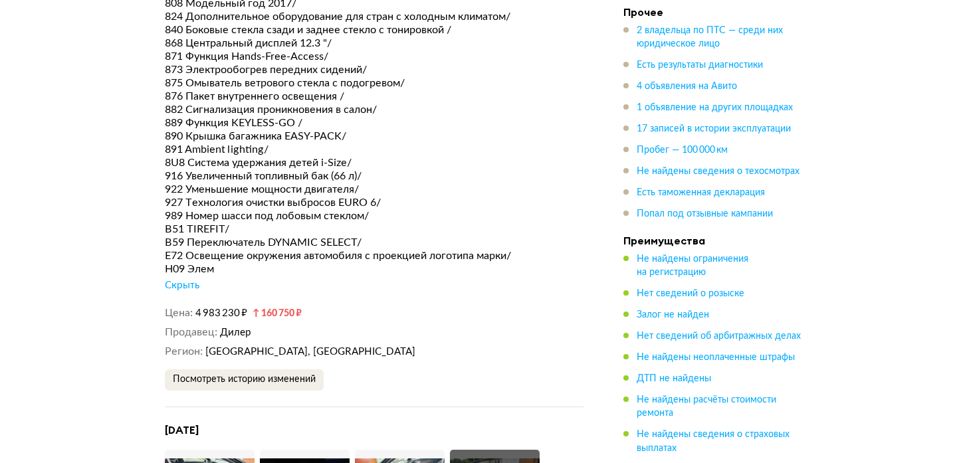
scroll to position [3708, 0]
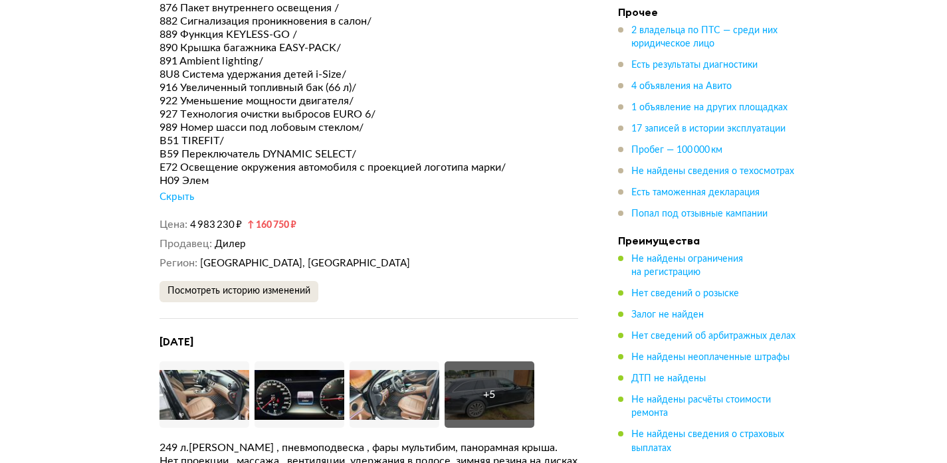
click at [177, 286] on span "Посмотреть историю изменений" at bounding box center [238, 290] width 143 height 9
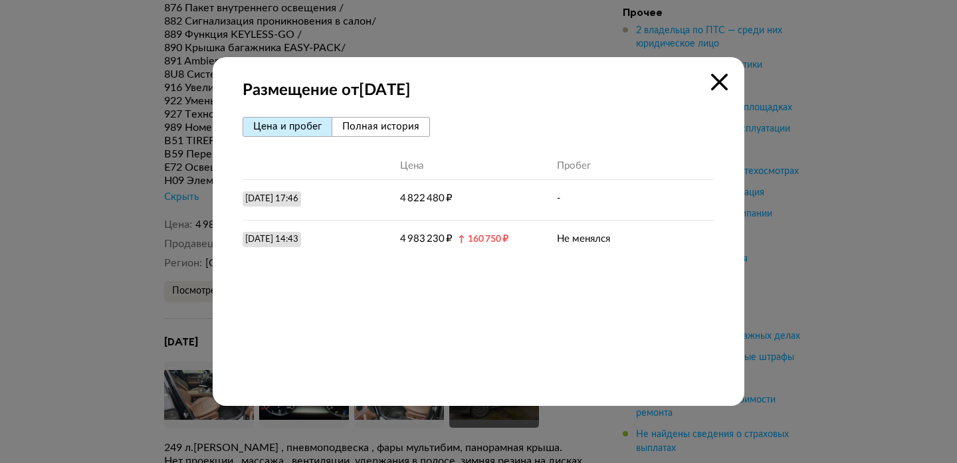
drag, startPoint x: 372, startPoint y: 131, endPoint x: 295, endPoint y: 129, distance: 77.1
click at [372, 131] on span "Полная история" at bounding box center [380, 127] width 77 height 10
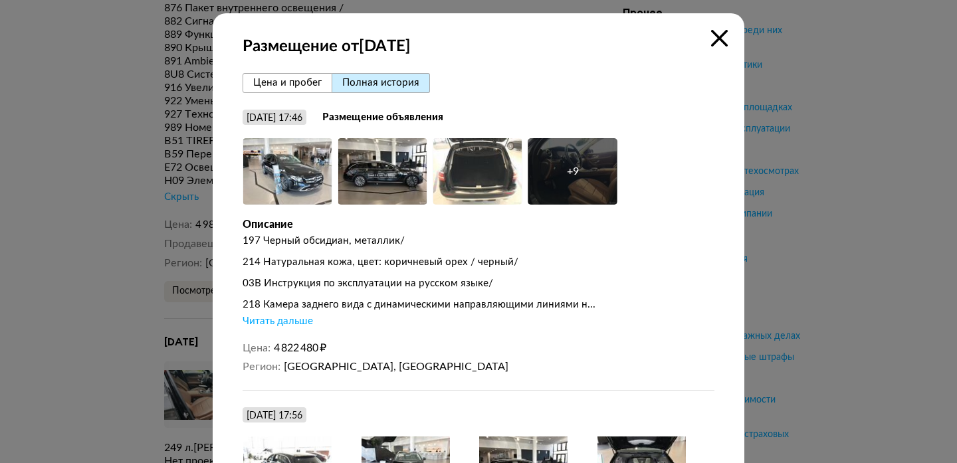
click at [282, 314] on div "197 Черный обсидиан, металлик/ 214 Натуральная кожа, цвет: коричневый орех / че…" at bounding box center [478, 281] width 472 height 94
drag, startPoint x: 266, startPoint y: 344, endPoint x: 256, endPoint y: 326, distance: 20.5
click at [266, 344] on dl "Цена 4 822 480 ₽" at bounding box center [478, 347] width 472 height 13
click at [254, 325] on div "Читать дальше" at bounding box center [277, 321] width 70 height 13
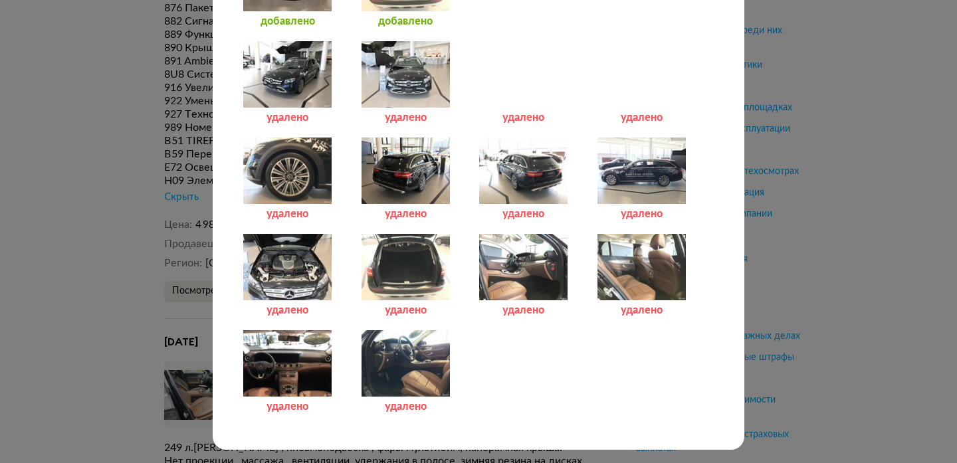
scroll to position [5813, 0]
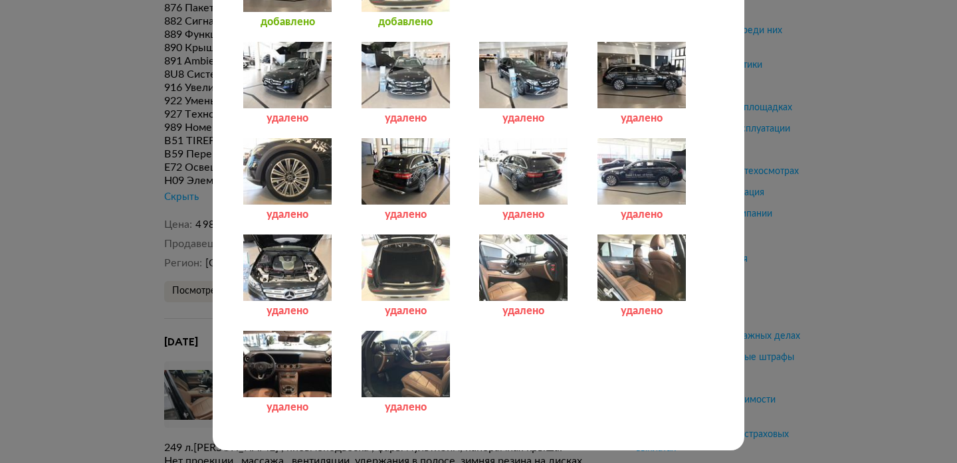
drag, startPoint x: 152, startPoint y: 250, endPoint x: 120, endPoint y: 276, distance: 41.1
click at [153, 250] on div "Размещение от [DATE] [PERSON_NAME] и пробег Полная история [DATE] 17:46 Размеще…" at bounding box center [478, 231] width 957 height 463
drag, startPoint x: 108, startPoint y: 231, endPoint x: 164, endPoint y: 162, distance: 88.8
click at [114, 226] on div "Размещение от [DATE] [PERSON_NAME] и пробег Полная история [DATE] 17:46 Размеще…" at bounding box center [478, 231] width 957 height 463
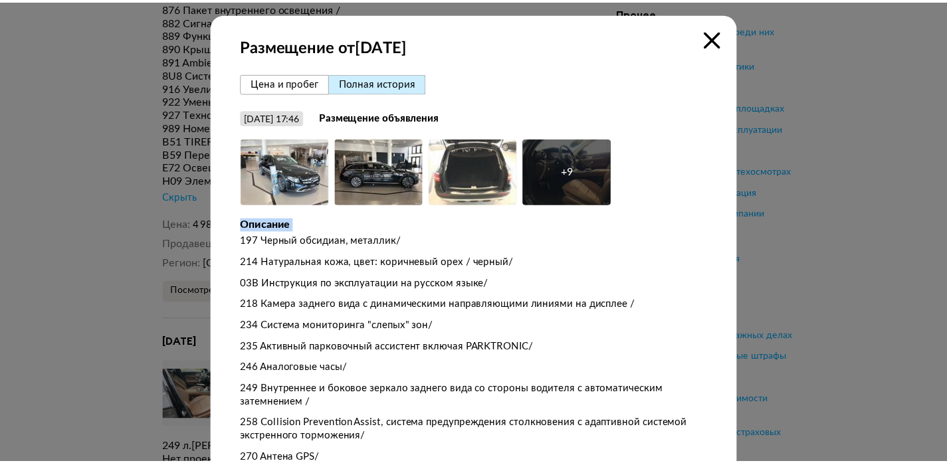
scroll to position [0, 0]
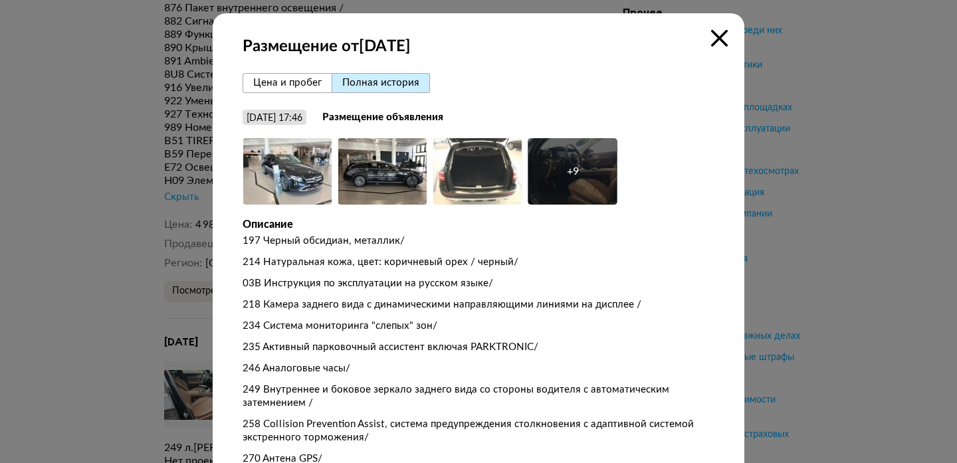
click at [717, 33] on icon at bounding box center [719, 38] width 17 height 17
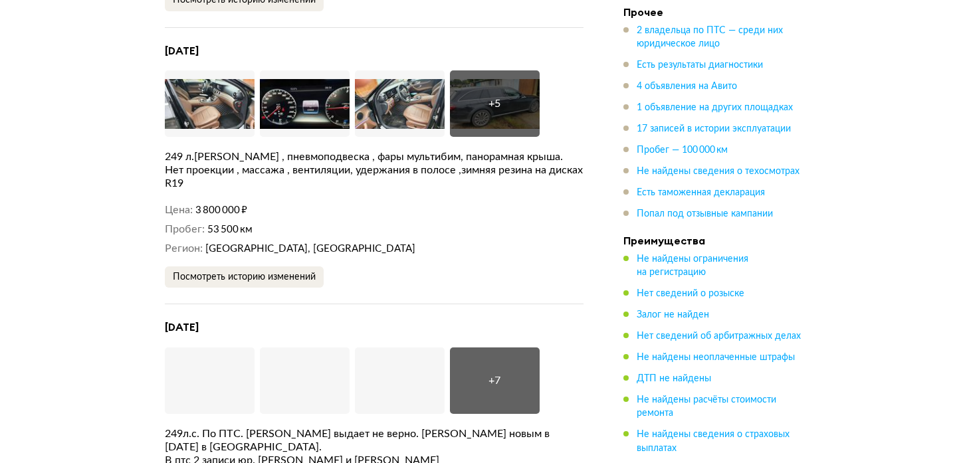
scroll to position [3999, 0]
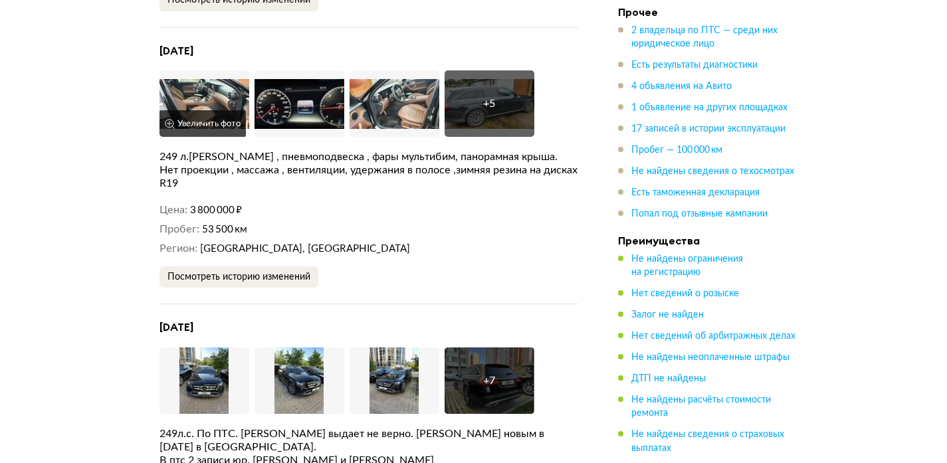
click at [207, 94] on img at bounding box center [204, 103] width 90 height 66
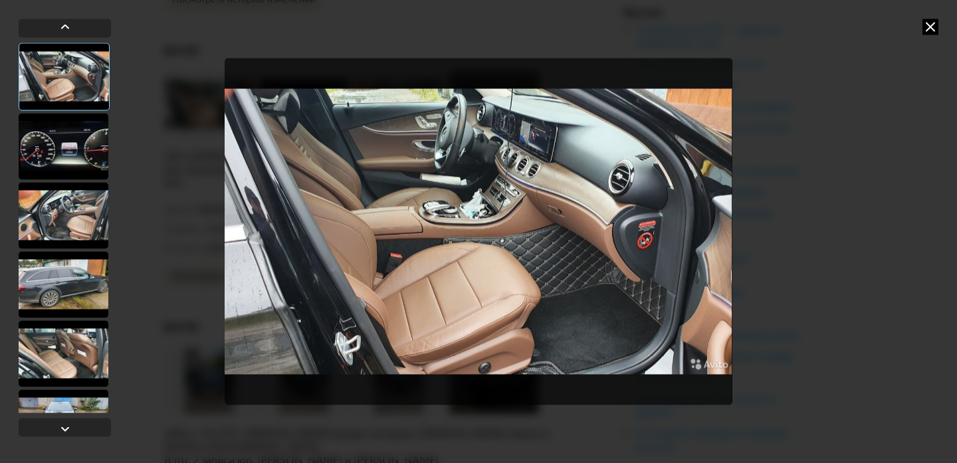
click at [493, 258] on img "Go to Slide 1" at bounding box center [478, 231] width 507 height 347
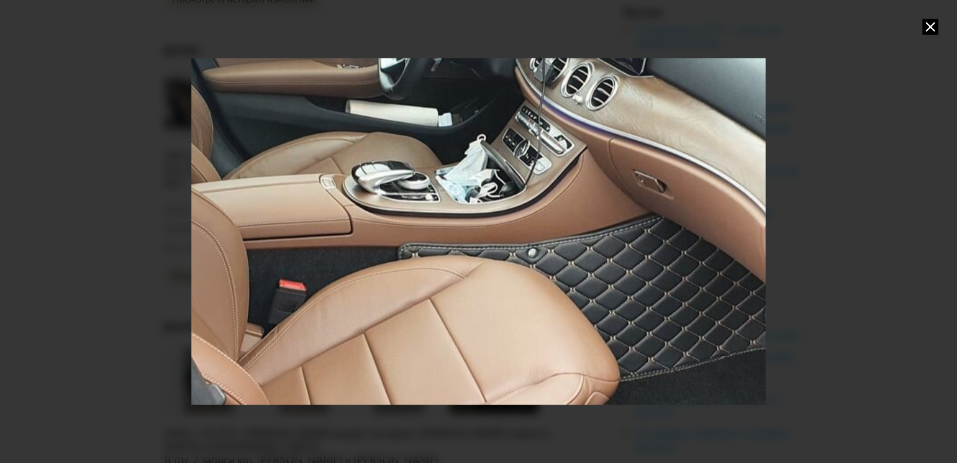
click at [492, 286] on div "Go to Slide 1" at bounding box center [478, 231] width 1148 height 695
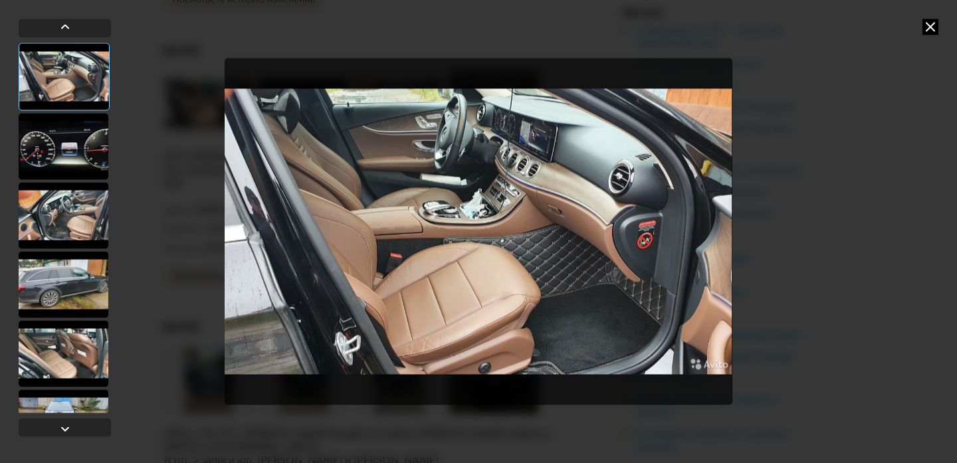
scroll to position [1, 0]
click at [61, 161] on div at bounding box center [64, 145] width 90 height 66
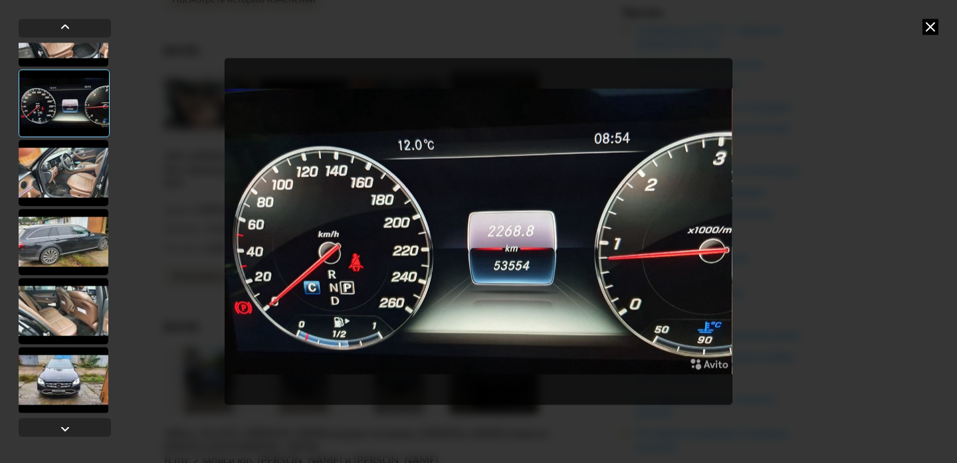
scroll to position [37, 0]
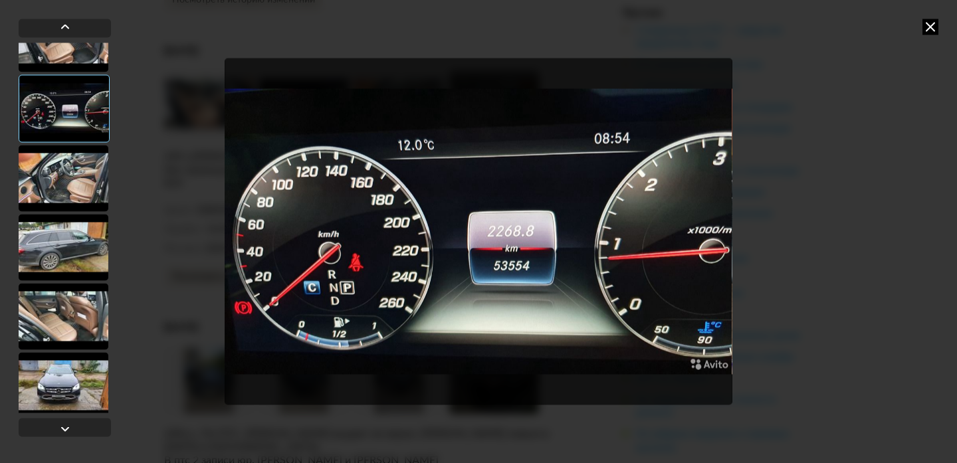
click at [67, 150] on div at bounding box center [64, 178] width 90 height 66
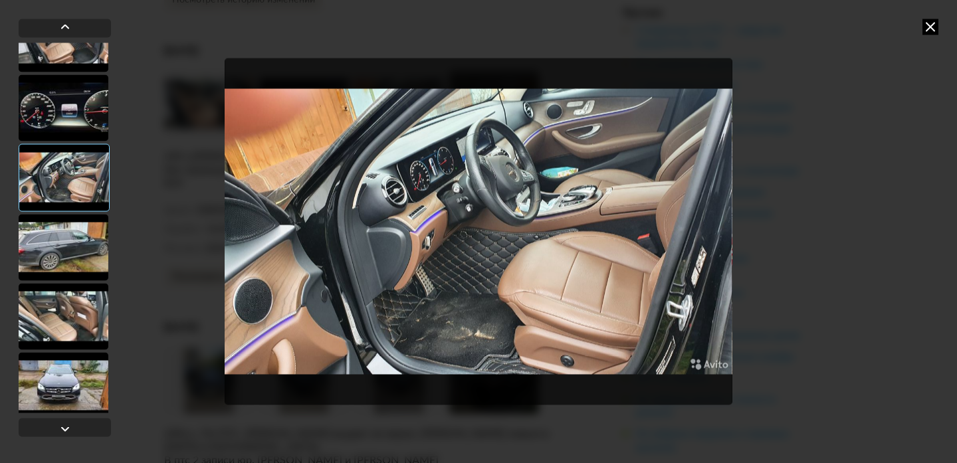
click at [62, 247] on div at bounding box center [64, 247] width 90 height 66
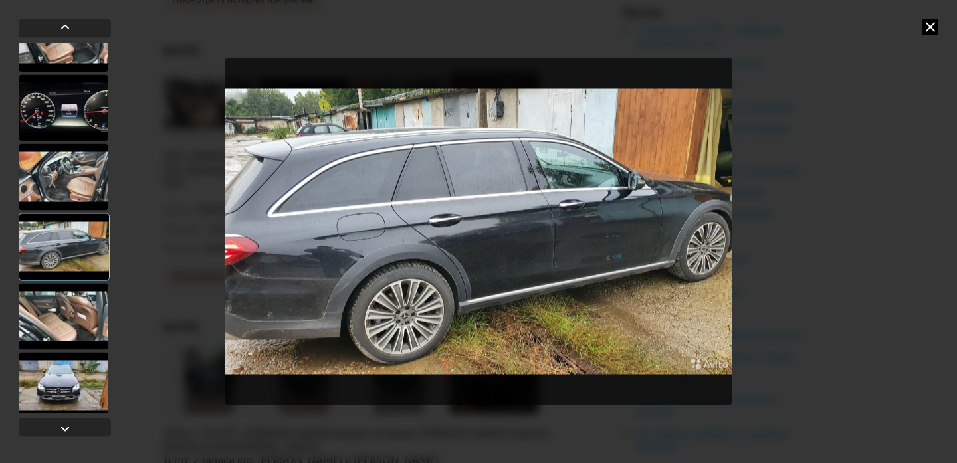
click at [56, 312] on div at bounding box center [64, 316] width 90 height 66
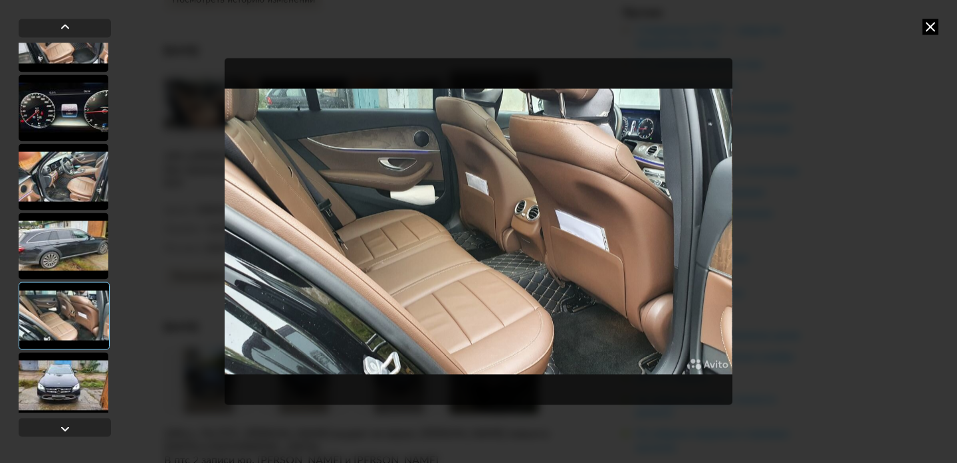
drag, startPoint x: 41, startPoint y: 383, endPoint x: 41, endPoint y: 375, distance: 7.3
click at [41, 375] on div at bounding box center [64, 385] width 90 height 66
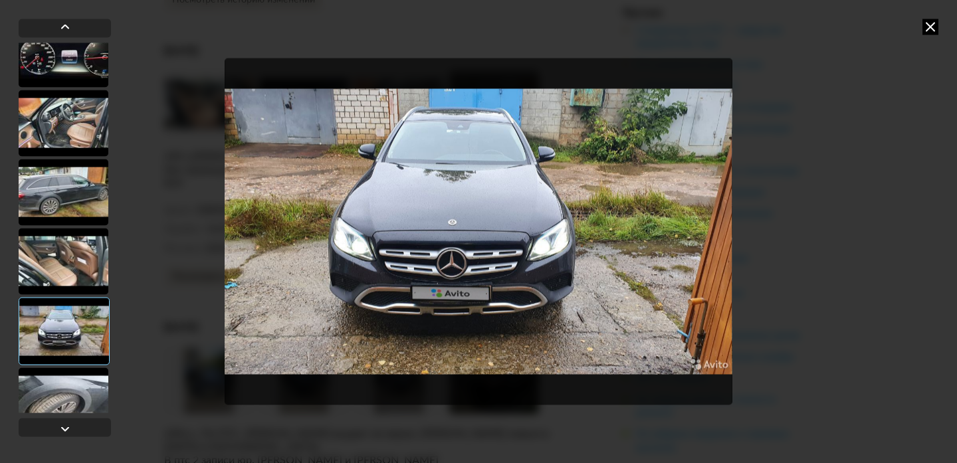
scroll to position [116, 0]
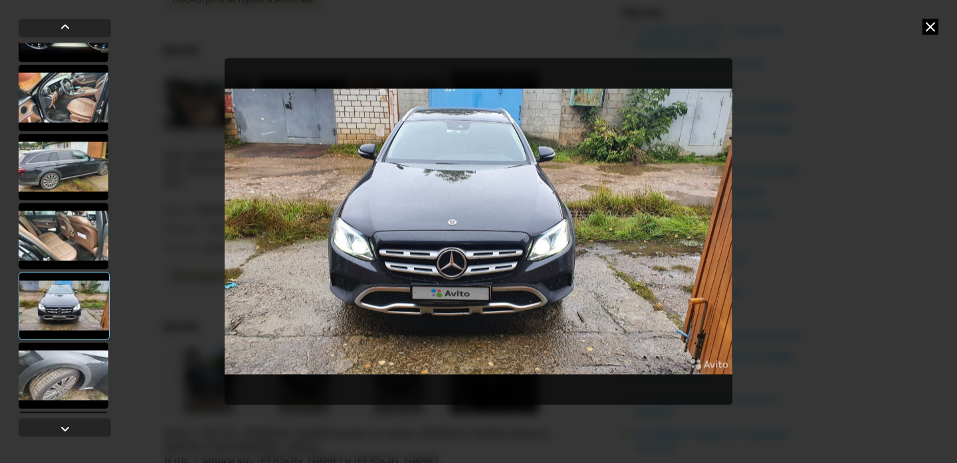
click at [64, 395] on div at bounding box center [64, 375] width 90 height 66
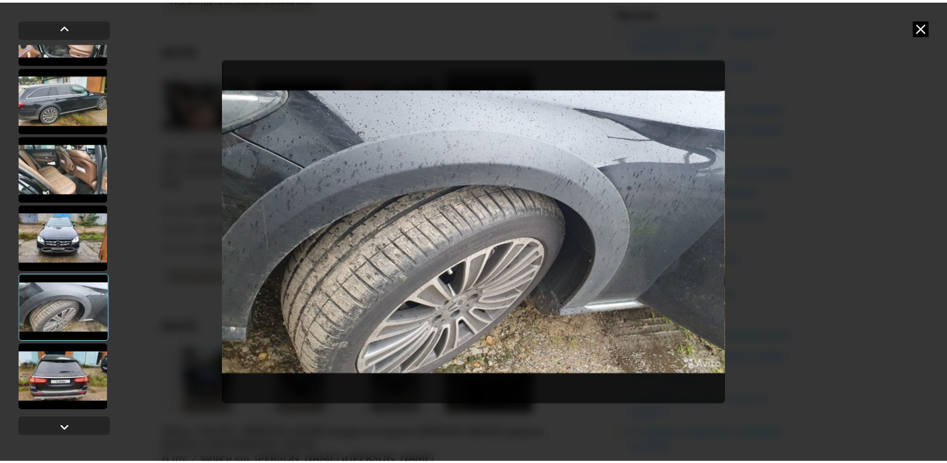
scroll to position [183, 0]
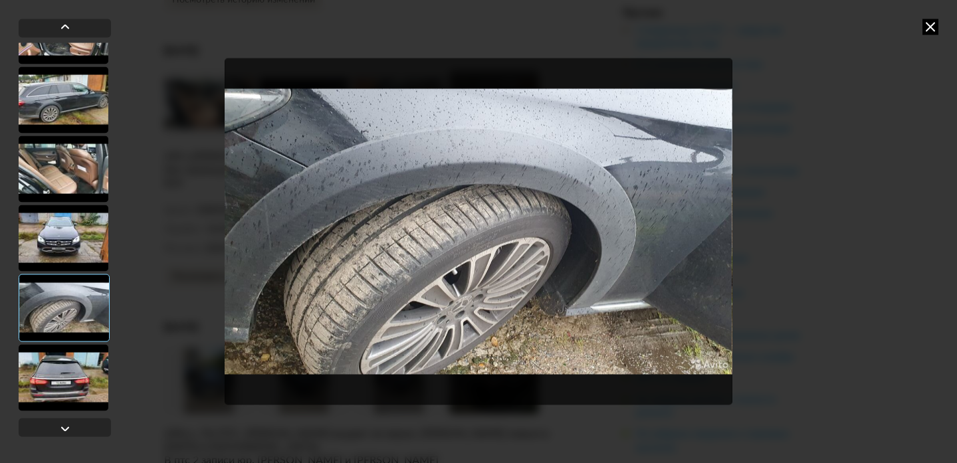
click at [64, 393] on div at bounding box center [64, 377] width 90 height 66
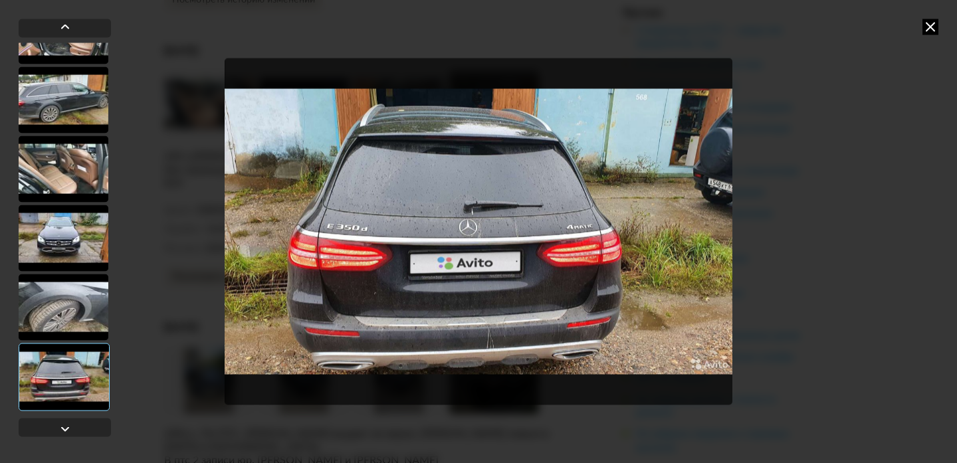
click at [932, 25] on icon at bounding box center [930, 27] width 16 height 16
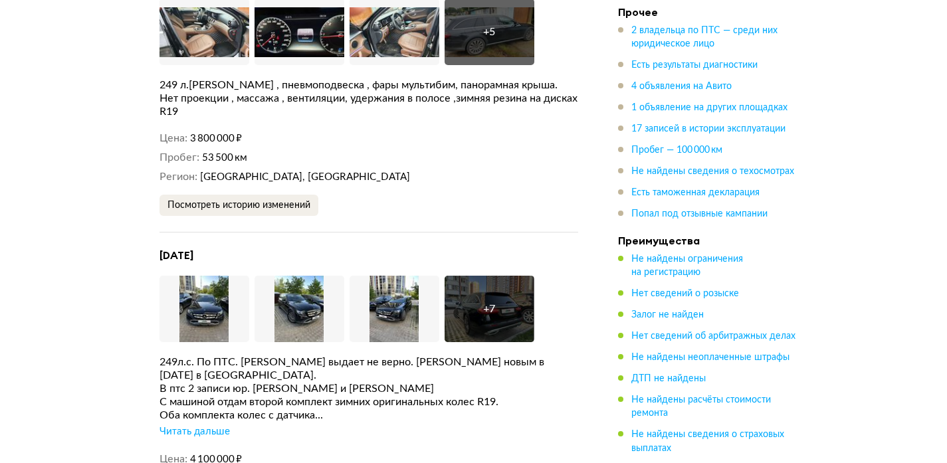
scroll to position [4085, 0]
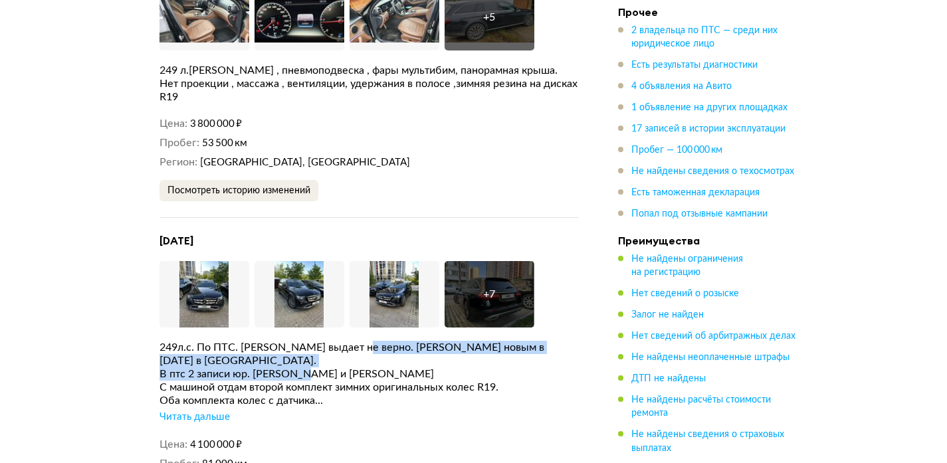
drag, startPoint x: 361, startPoint y: 329, endPoint x: 476, endPoint y: 335, distance: 115.0
click at [476, 341] on div "249л.с. По ПТС. [PERSON_NAME] выдает не верно. [PERSON_NAME] новым в [DATE] в […" at bounding box center [368, 382] width 419 height 83
click at [480, 367] on div "В птс 2 записи юр. [PERSON_NAME] и [PERSON_NAME]" at bounding box center [368, 373] width 419 height 13
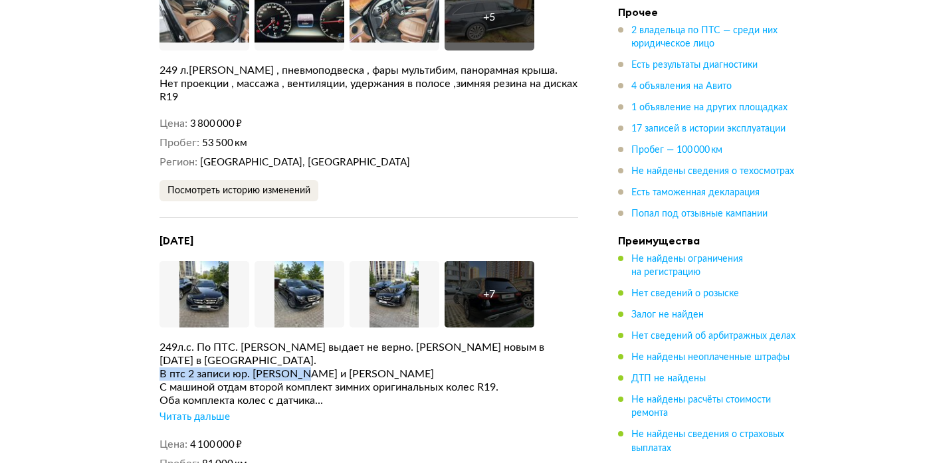
drag, startPoint x: 185, startPoint y: 341, endPoint x: 349, endPoint y: 345, distance: 163.5
drag, startPoint x: 349, startPoint y: 345, endPoint x: 327, endPoint y: 363, distance: 28.3
click at [349, 367] on div "В птс 2 записи юр. [PERSON_NAME] и [PERSON_NAME]" at bounding box center [368, 373] width 419 height 13
drag, startPoint x: 167, startPoint y: 369, endPoint x: 193, endPoint y: 367, distance: 25.3
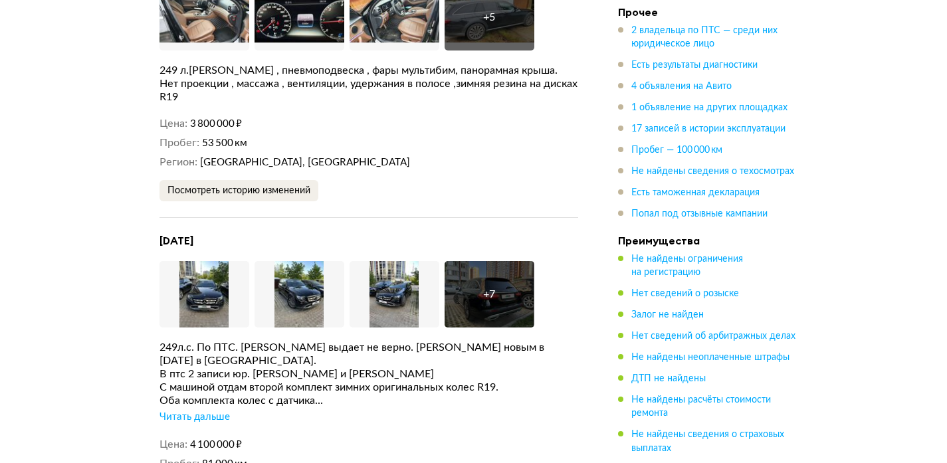
drag, startPoint x: 240, startPoint y: 371, endPoint x: 221, endPoint y: 380, distance: 21.1
click at [239, 394] on div "Оба комплекта колес с датчика..." at bounding box center [368, 400] width 419 height 13
click at [189, 411] on div "Читать дальше" at bounding box center [194, 417] width 70 height 13
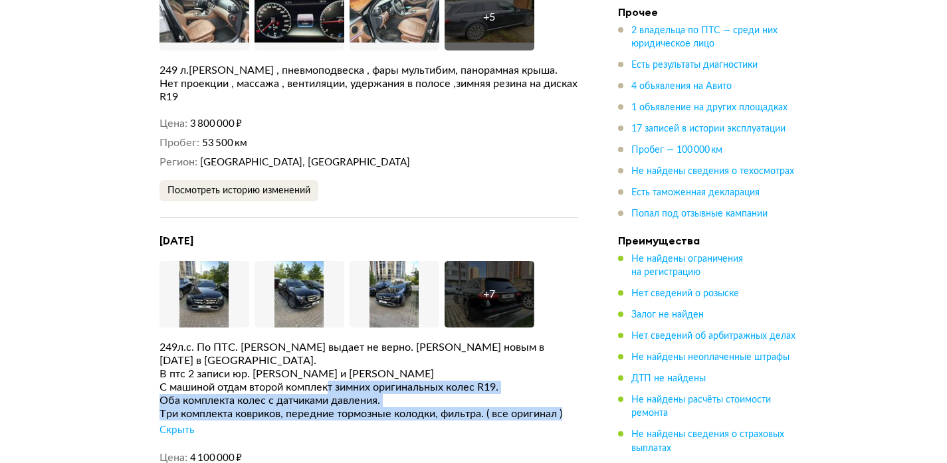
drag, startPoint x: 464, startPoint y: 385, endPoint x: 280, endPoint y: 348, distance: 187.6
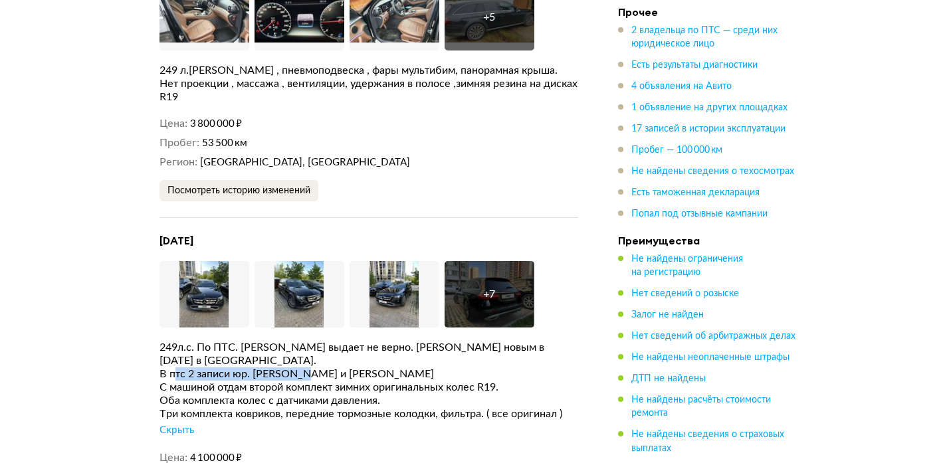
click at [167, 367] on div "В птс 2 записи юр. [PERSON_NAME] и [PERSON_NAME]" at bounding box center [368, 373] width 419 height 13
click at [169, 367] on div "В птс 2 записи юр. [PERSON_NAME] и [PERSON_NAME]" at bounding box center [368, 373] width 419 height 13
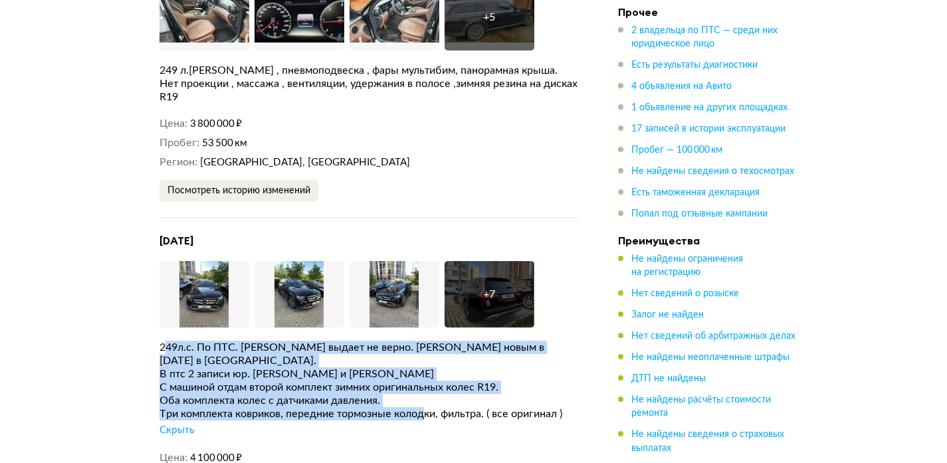
drag, startPoint x: 168, startPoint y: 330, endPoint x: 431, endPoint y: 380, distance: 267.7
click at [430, 381] on div "249л.с. По ПТС. [PERSON_NAME] выдает не верно. [PERSON_NAME] новым в [DATE] в […" at bounding box center [368, 389] width 419 height 96
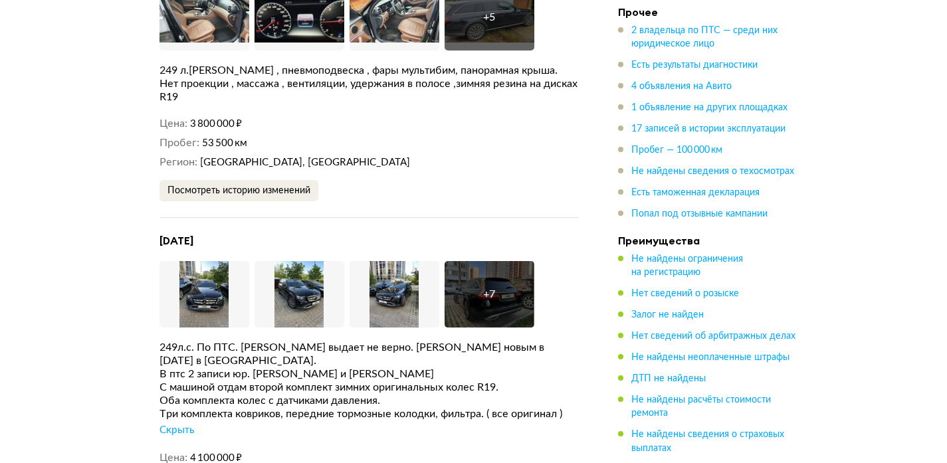
drag, startPoint x: 431, startPoint y: 380, endPoint x: 539, endPoint y: 371, distance: 108.0
click at [434, 407] on div "Три комплекта ковриков, передние тормозные колодки, фильтра. ( все оригинал )" at bounding box center [368, 413] width 419 height 13
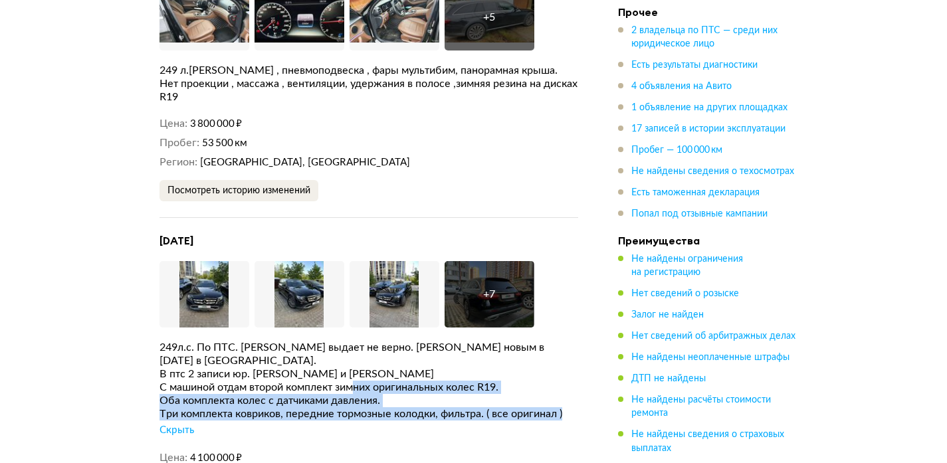
drag, startPoint x: 539, startPoint y: 373, endPoint x: 349, endPoint y: 356, distance: 190.1
click at [349, 356] on div "249л.с. По ПТС. [PERSON_NAME] выдает не верно. [PERSON_NAME] новым в [DATE] в […" at bounding box center [368, 389] width 419 height 96
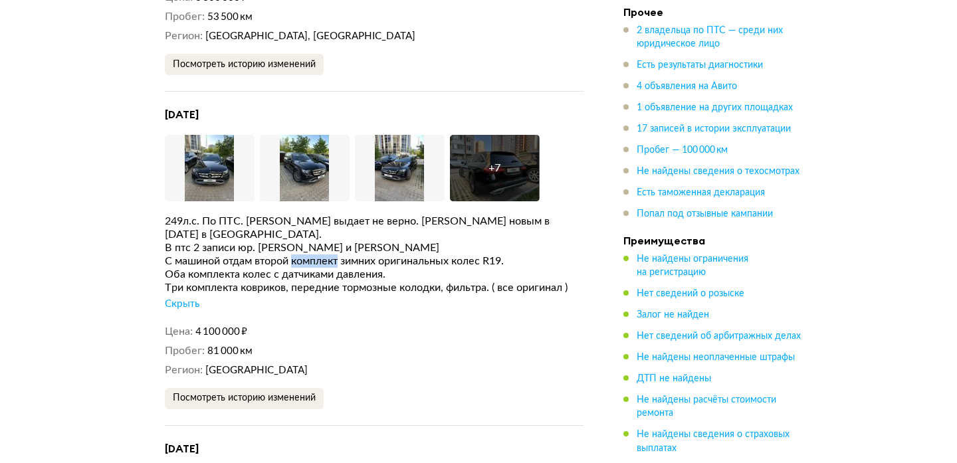
scroll to position [4235, 0]
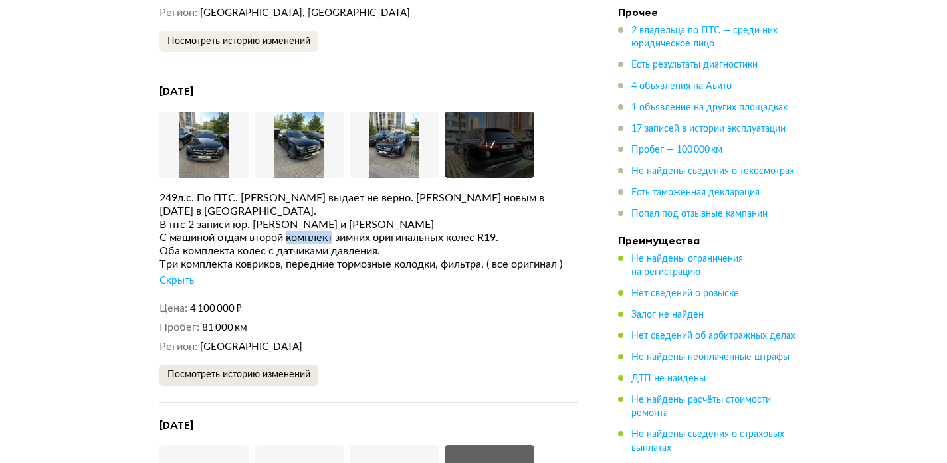
click at [256, 370] on span "Посмотреть историю изменений" at bounding box center [238, 374] width 143 height 9
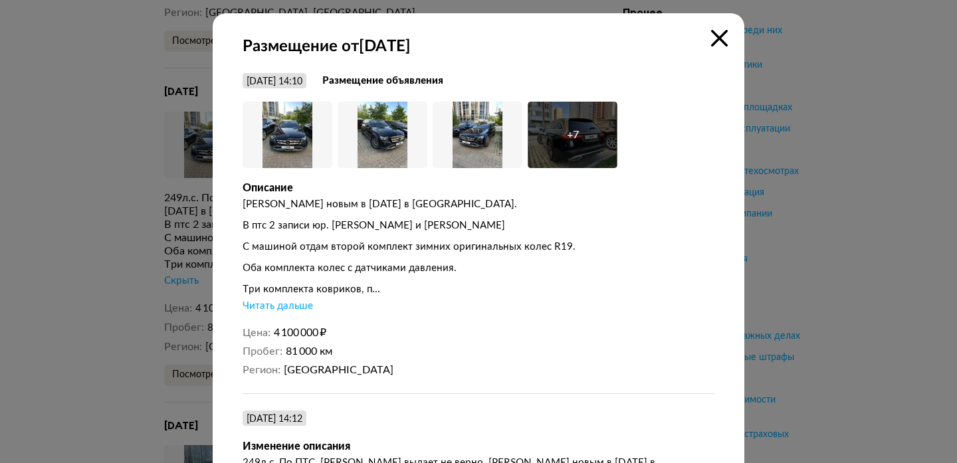
click at [280, 306] on div "Читать дальше" at bounding box center [277, 306] width 70 height 13
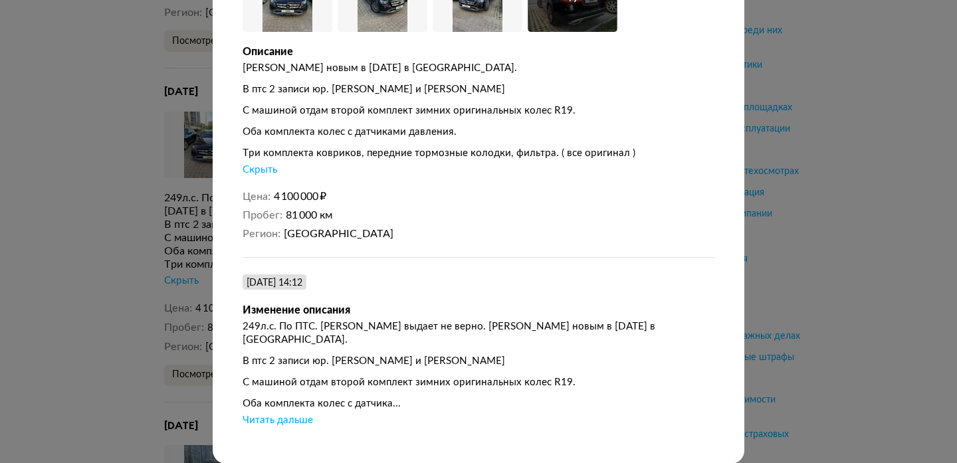
drag, startPoint x: 263, startPoint y: 413, endPoint x: 271, endPoint y: 413, distance: 8.0
click at [264, 413] on div "[DATE] 14:12 Изменение описания 249л.с. По ПТС. [PERSON_NAME] выдает не верно. …" at bounding box center [478, 348] width 472 height 183
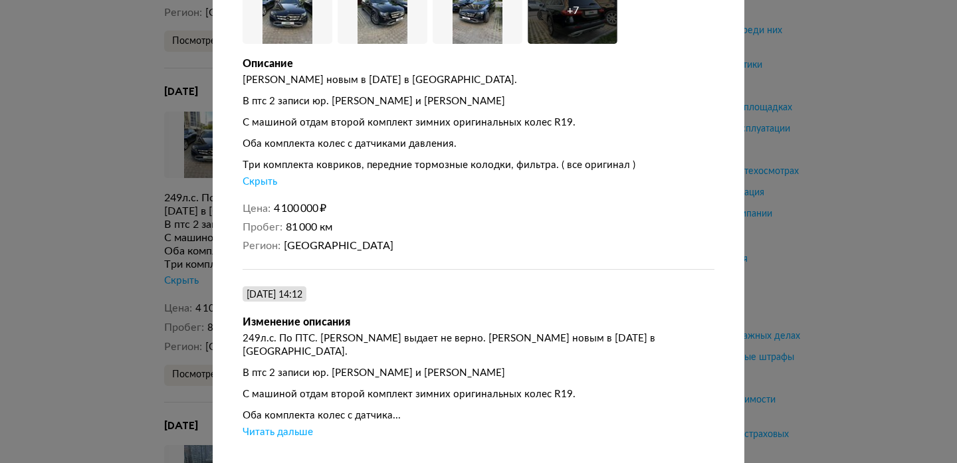
click at [282, 426] on div "Читать дальше" at bounding box center [277, 432] width 70 height 13
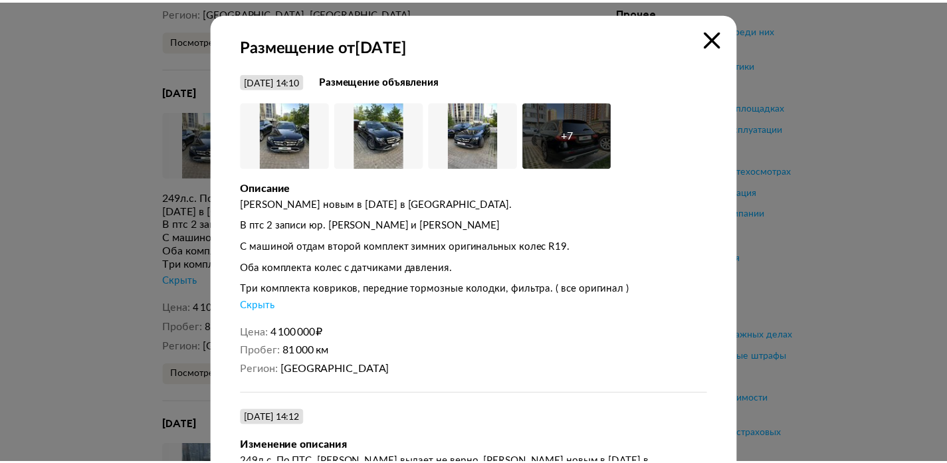
scroll to position [0, 0]
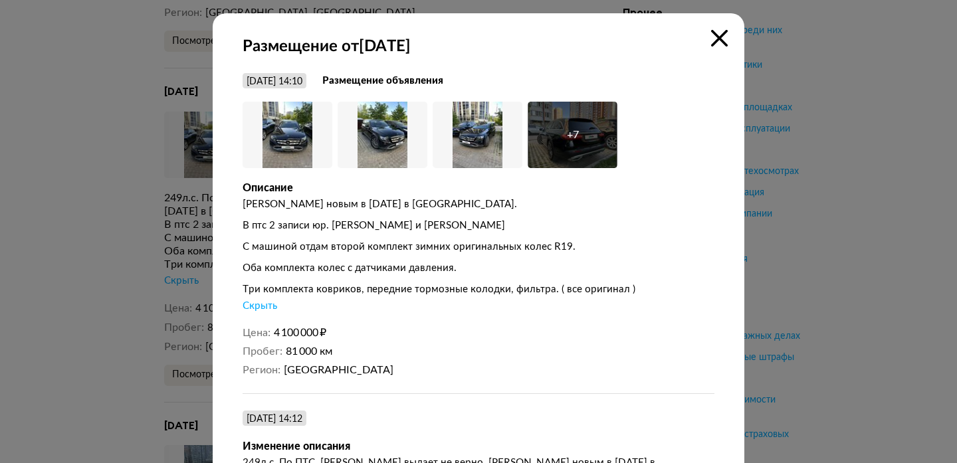
click at [719, 37] on icon at bounding box center [719, 38] width 17 height 17
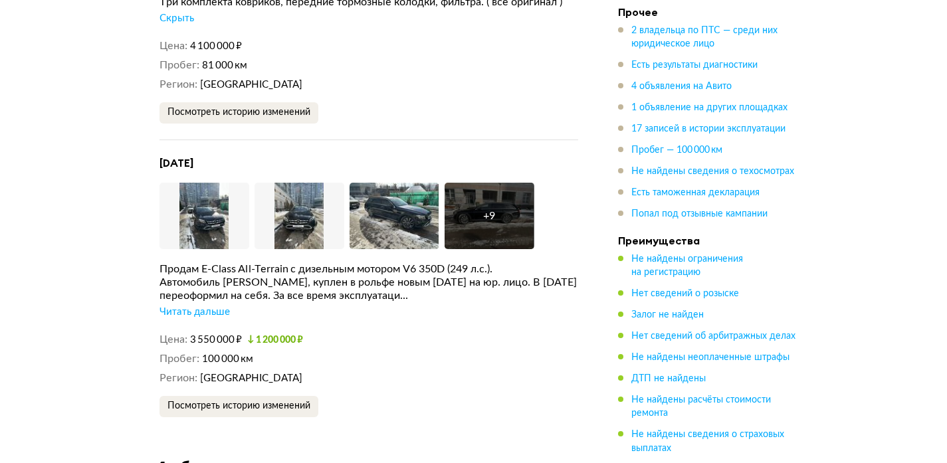
scroll to position [4497, 0]
click at [192, 306] on div "Читать дальше" at bounding box center [194, 312] width 70 height 13
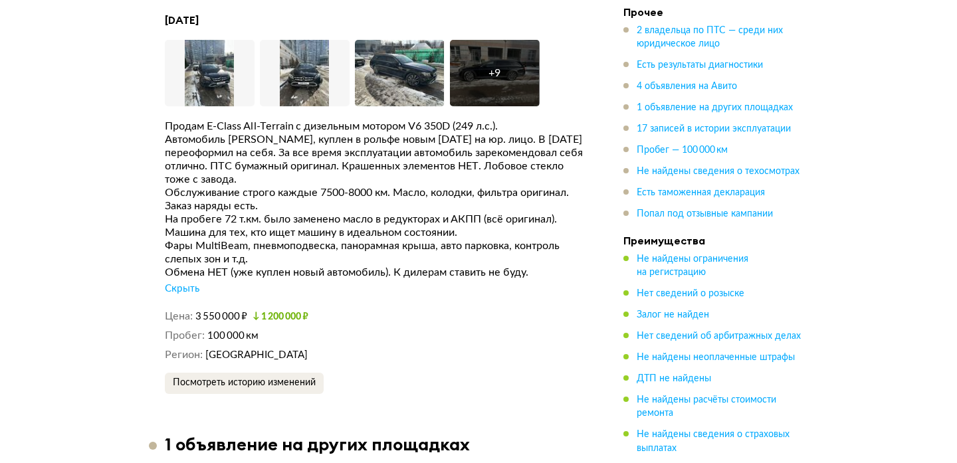
scroll to position [4639, 0]
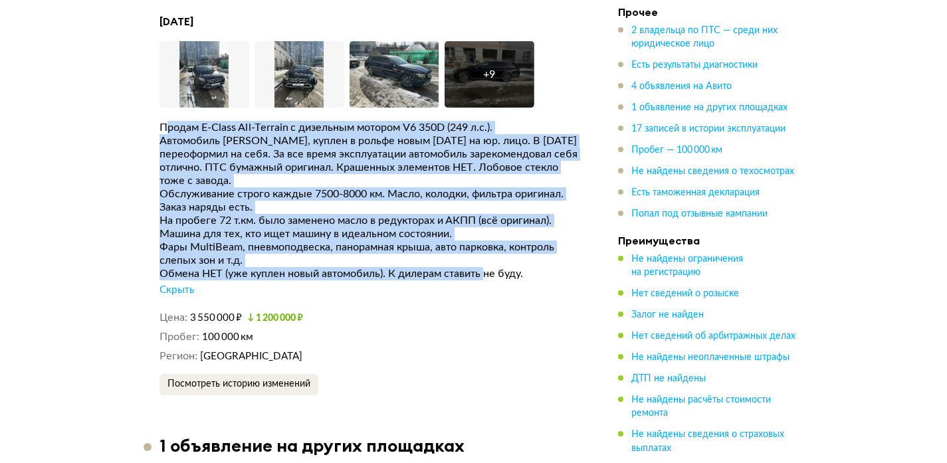
drag, startPoint x: 217, startPoint y: 176, endPoint x: 502, endPoint y: 234, distance: 290.3
click at [501, 234] on div "Продам E-Class All-Terrain с дизельным мотором V6 350D (249 л.с.). Автомобиль […" at bounding box center [368, 209] width 419 height 176
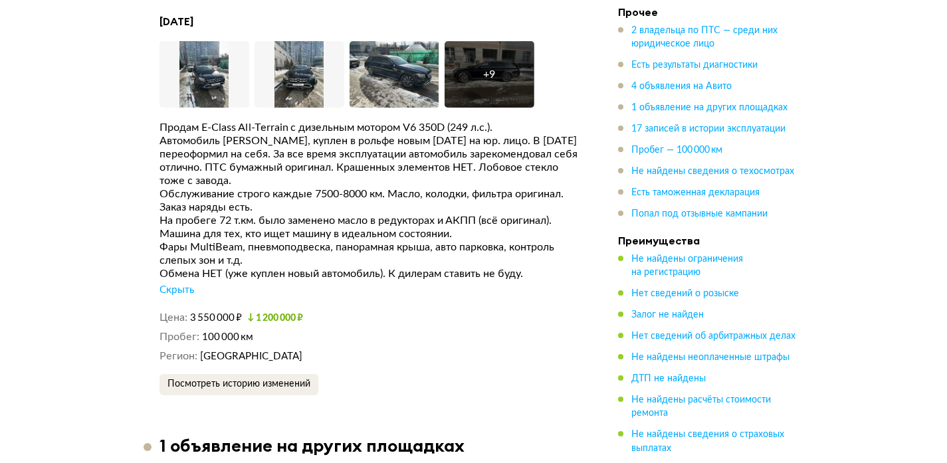
click at [502, 267] on div "Обмена НЕТ (уже куплен новый автомобиль). К дилерам ставить не буду." at bounding box center [368, 273] width 419 height 13
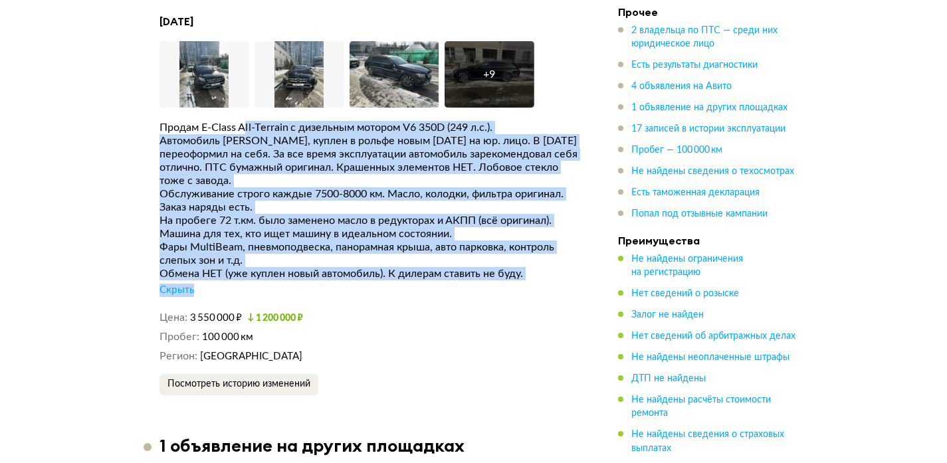
drag, startPoint x: 479, startPoint y: 254, endPoint x: 227, endPoint y: 85, distance: 303.6
click at [227, 85] on div "[DATE] Увеличить фото Увеличить фото Увеличить фото + 9 Увеличить фото Продам E…" at bounding box center [368, 205] width 419 height 381
click at [218, 83] on div "[DATE] Увеличить фото Увеличить фото Увеличить фото + 9 Увеличить фото Продам E…" at bounding box center [368, 205] width 419 height 381
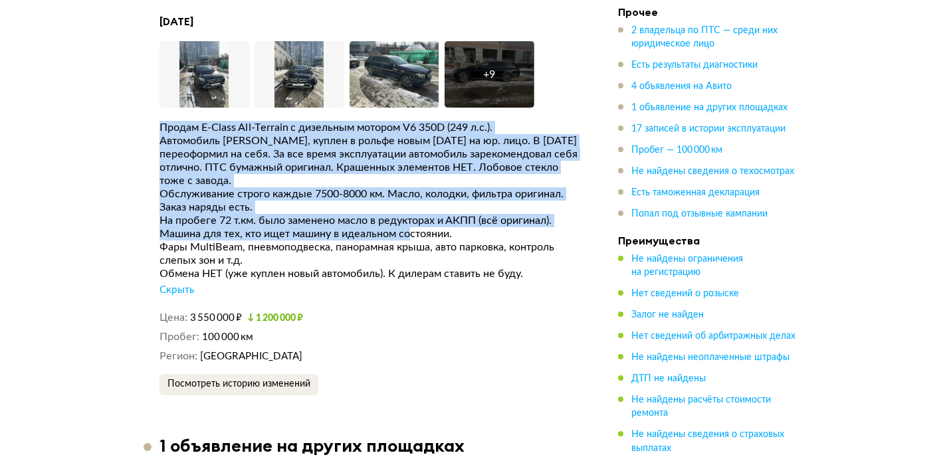
drag, startPoint x: 149, startPoint y: 134, endPoint x: 468, endPoint y: 201, distance: 326.5
click at [468, 227] on div "Машина для тех, кто ищет машину в идеальном состоянии." at bounding box center [368, 233] width 419 height 13
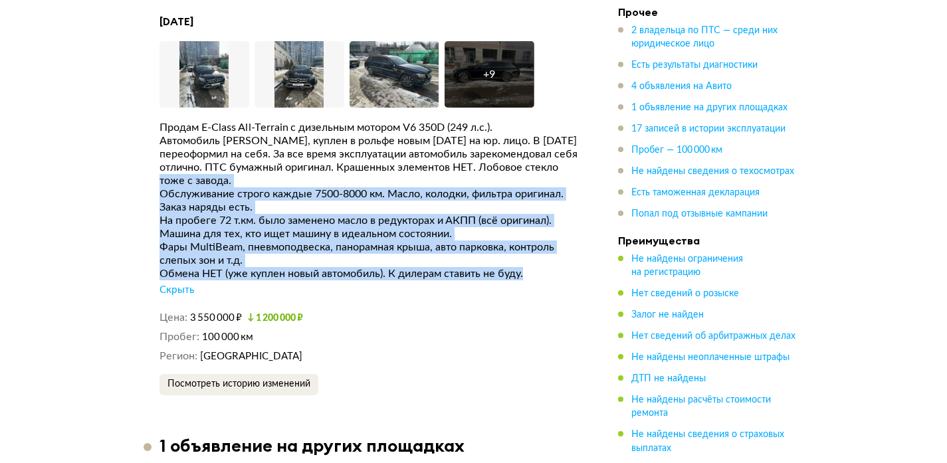
drag, startPoint x: 531, startPoint y: 239, endPoint x: 296, endPoint y: 183, distance: 241.2
click at [213, 152] on div "Продам E-Class All-Terrain с дизельным мотором V6 350D (249 л.с.). Автомобиль […" at bounding box center [368, 209] width 419 height 176
click at [300, 214] on div "На пробеге 72 т.км. было заменено масло в редукторах и АКПП (всё оригинал)." at bounding box center [368, 220] width 419 height 13
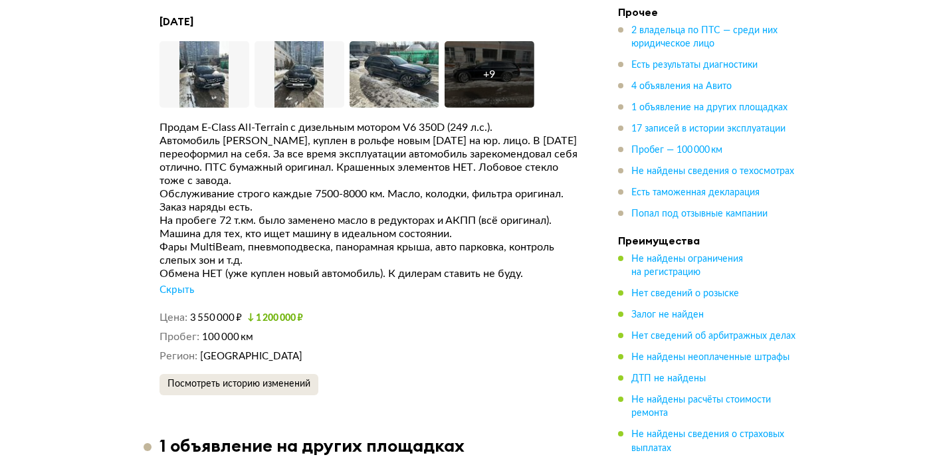
click at [192, 379] on span "Посмотреть историю изменений" at bounding box center [238, 383] width 143 height 9
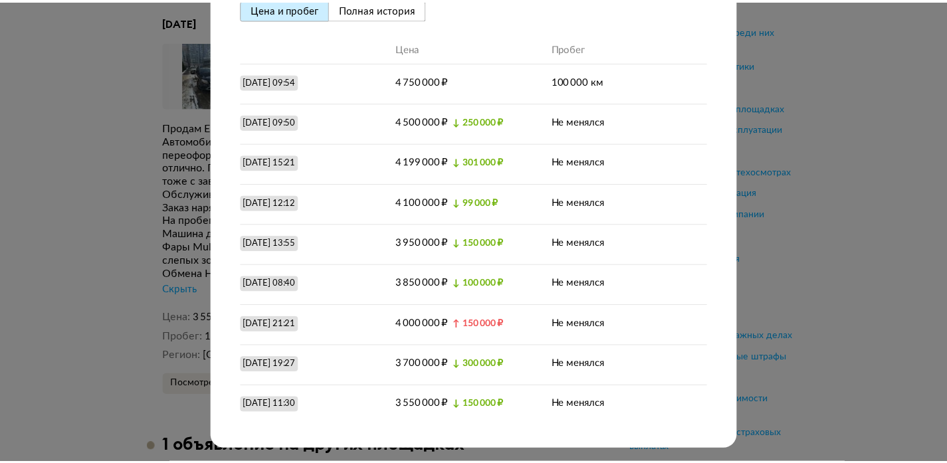
scroll to position [73, 0]
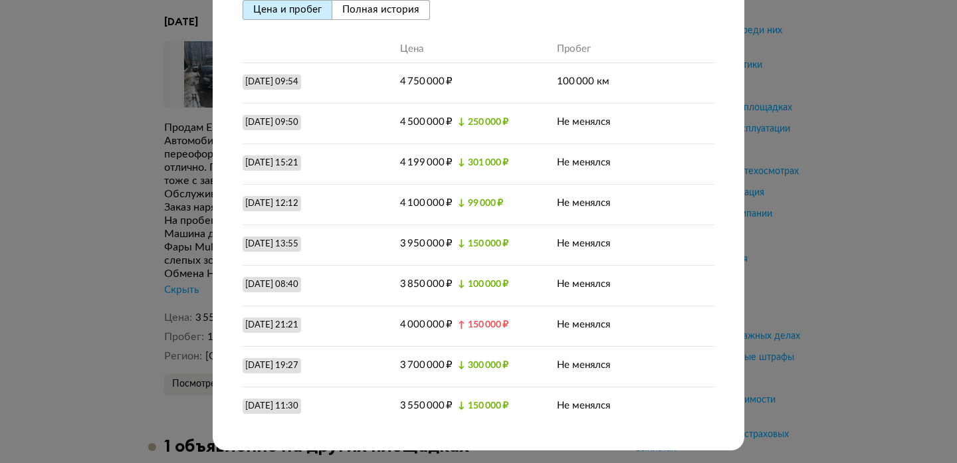
click at [896, 114] on div at bounding box center [478, 158] width 957 height 463
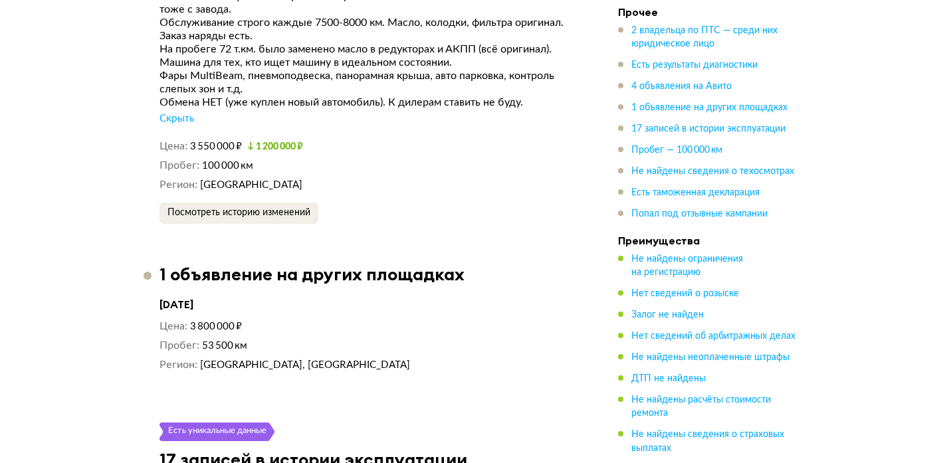
scroll to position [4813, 0]
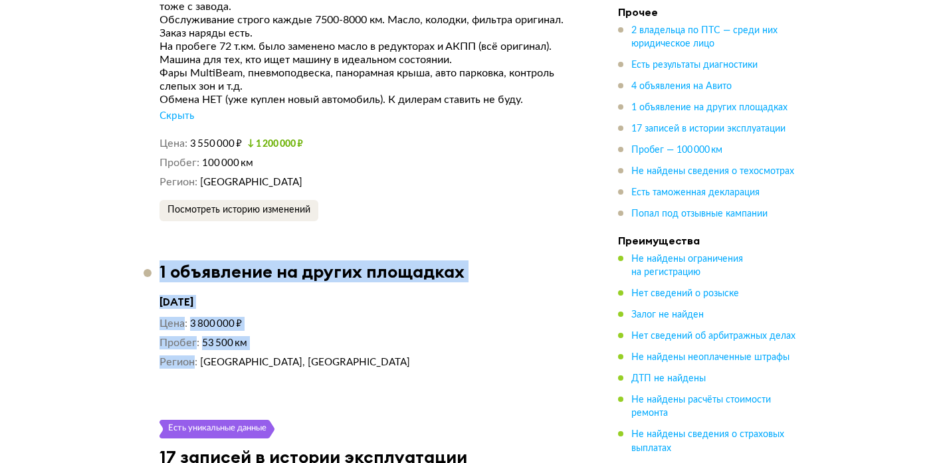
drag, startPoint x: 157, startPoint y: 234, endPoint x: 389, endPoint y: 318, distance: 246.5
click at [373, 318] on article "1 объявление на других площадках [DATE] Цена 3 800 000 ₽ Пробег 53 500 км Регио…" at bounding box center [368, 320] width 450 height 119
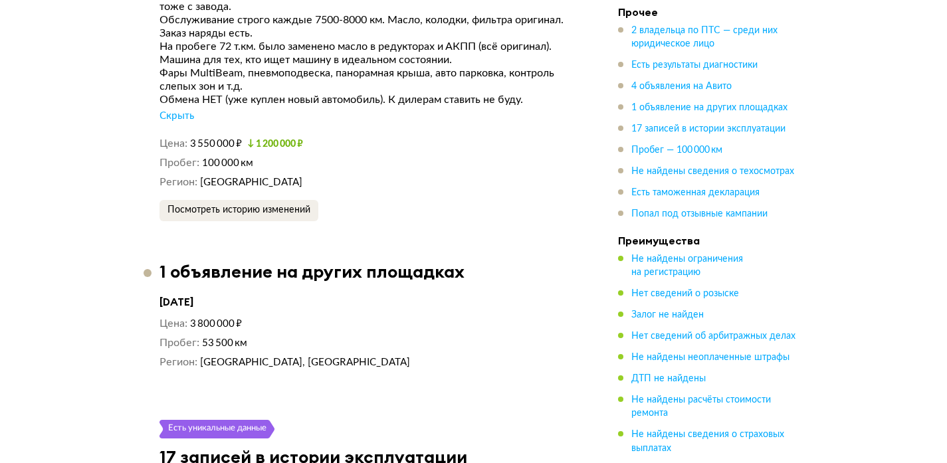
drag, startPoint x: 389, startPoint y: 318, endPoint x: 397, endPoint y: 318, distance: 8.0
click at [389, 318] on div "Цена 3 800 000 ₽ Пробег 53 500 км Регион [GEOGRAPHIC_DATA], [GEOGRAPHIC_DATA]" at bounding box center [368, 343] width 419 height 52
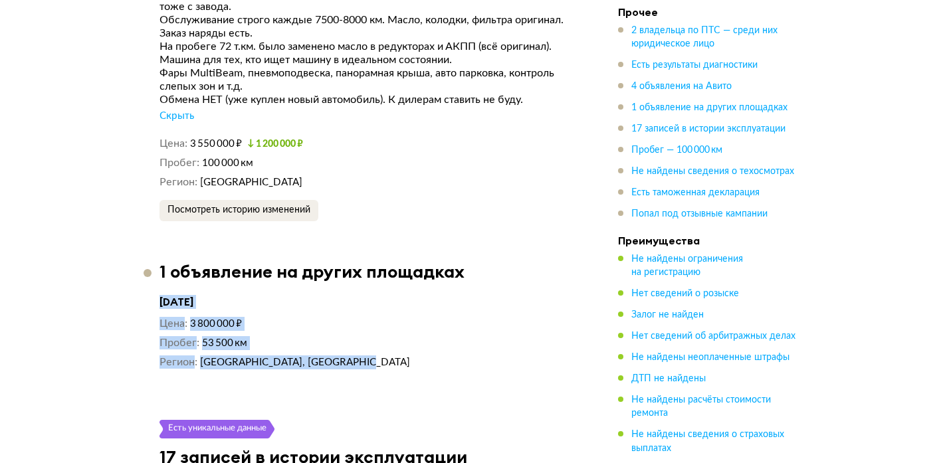
drag, startPoint x: 302, startPoint y: 351, endPoint x: 94, endPoint y: 229, distance: 241.4
drag, startPoint x: 248, startPoint y: 252, endPoint x: 254, endPoint y: 272, distance: 20.0
click at [248, 261] on article "1 объявление на других площадках [DATE] Цена 3 800 000 ₽ Пробег 53 500 км Регио…" at bounding box center [368, 320] width 450 height 119
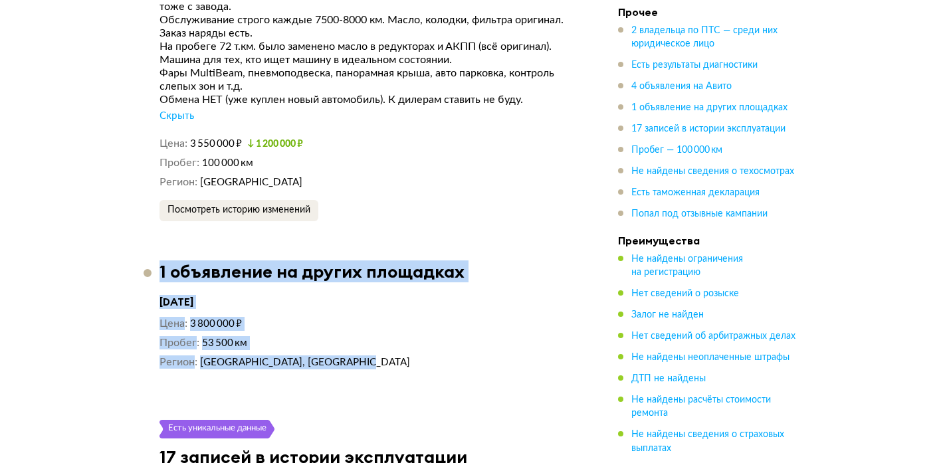
drag, startPoint x: 262, startPoint y: 314, endPoint x: 172, endPoint y: 215, distance: 134.0
click at [172, 214] on div "Новое Юридическая чистота Судя по нашим данным, это юридически чистый автомобил…" at bounding box center [368, 113] width 450 height 7918
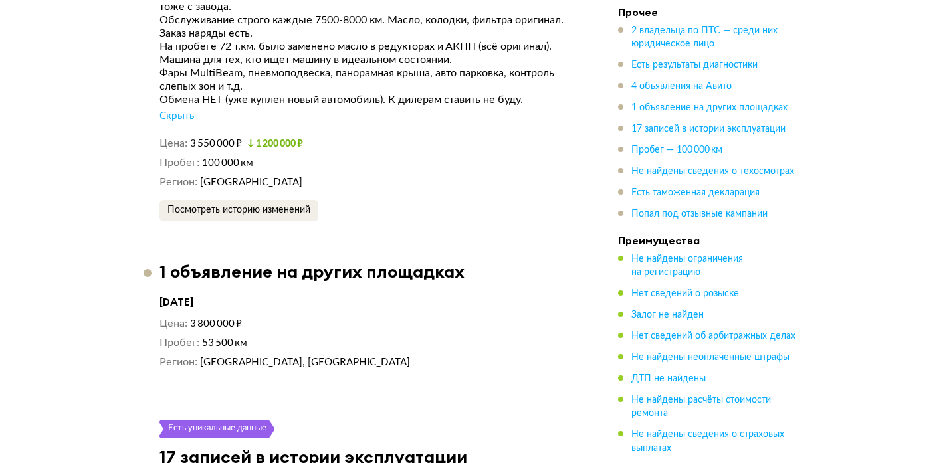
click at [215, 295] on div "[DATE] Цена 3 800 000 ₽ Пробег 53 500 км Регион [GEOGRAPHIC_DATA], [GEOGRAPHIC_…" at bounding box center [368, 332] width 419 height 74
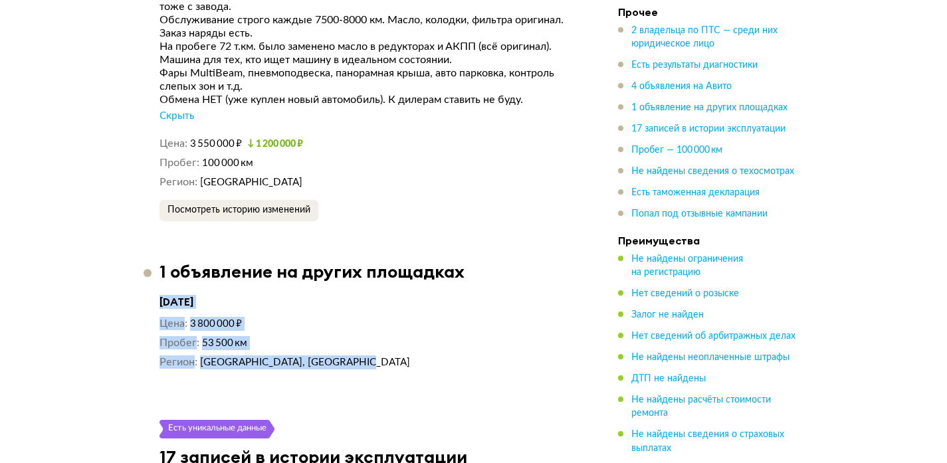
drag, startPoint x: 148, startPoint y: 266, endPoint x: 403, endPoint y: 335, distance: 264.5
click at [404, 335] on article "1 объявление на других площадках [DATE] Цена 3 800 000 ₽ Пробег 53 500 км Регио…" at bounding box center [368, 320] width 450 height 119
drag, startPoint x: 403, startPoint y: 335, endPoint x: 394, endPoint y: 339, distance: 9.8
click at [403, 335] on div "[DATE] Цена 3 800 000 ₽ Пробег 53 500 км Регион [GEOGRAPHIC_DATA], [GEOGRAPHIC_…" at bounding box center [368, 336] width 419 height 88
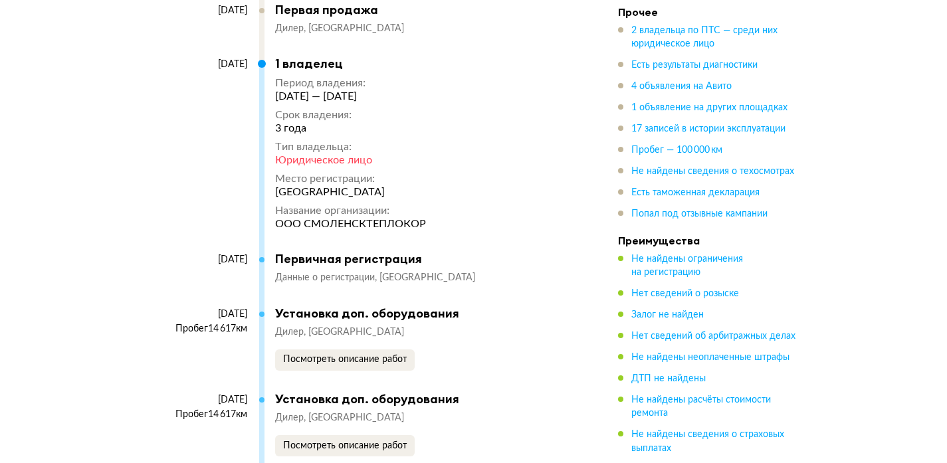
scroll to position [5465, 0]
drag, startPoint x: 272, startPoint y: 189, endPoint x: 465, endPoint y: 189, distance: 192.6
click at [464, 189] on div "[DATE] 1 владелец Период владения : [DATE] — [DATE] Срок владения : 3 года Тип …" at bounding box center [361, 153] width 405 height 195
click at [466, 189] on div "[DATE] 1 владелец Период владения : [DATE] — [DATE] Срок владения : 3 года Тип …" at bounding box center [361, 153] width 405 height 195
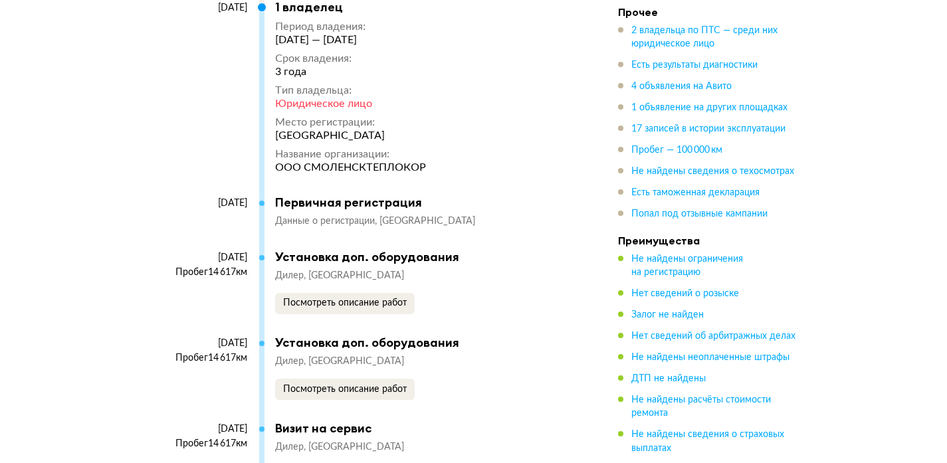
scroll to position [5530, 0]
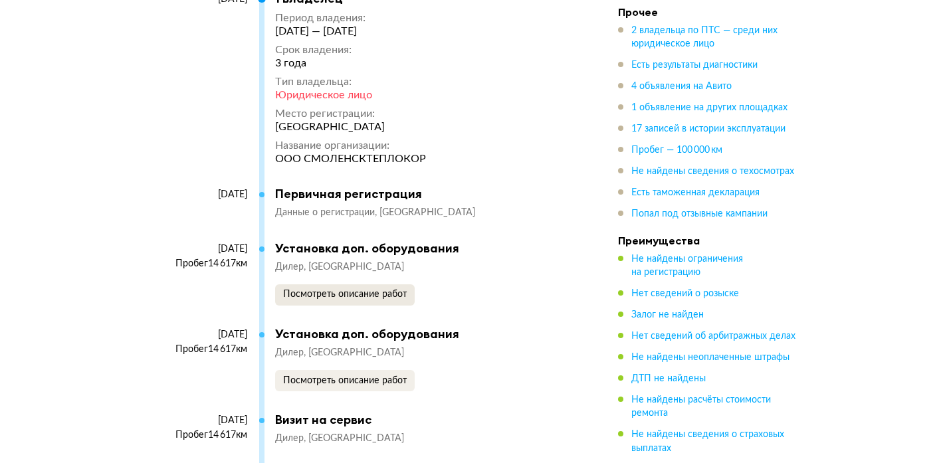
click at [361, 284] on button "Посмотреть описание работ" at bounding box center [345, 294] width 140 height 21
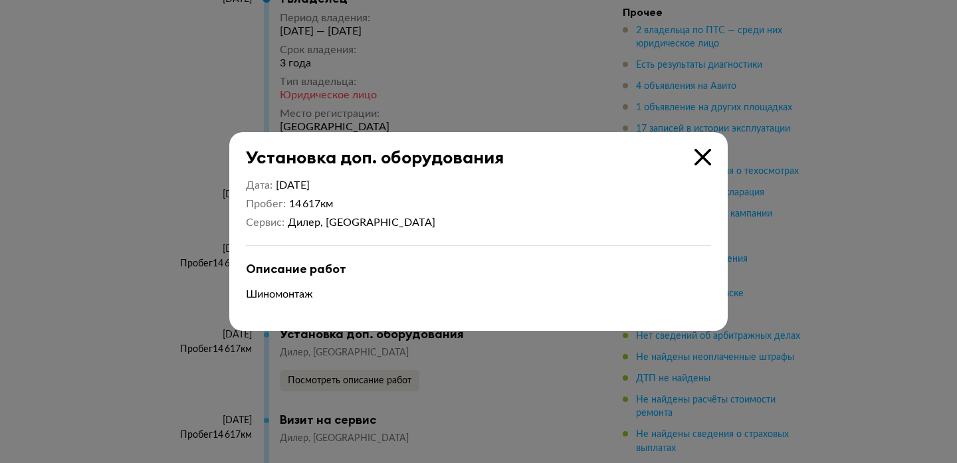
click at [707, 157] on icon at bounding box center [702, 157] width 17 height 17
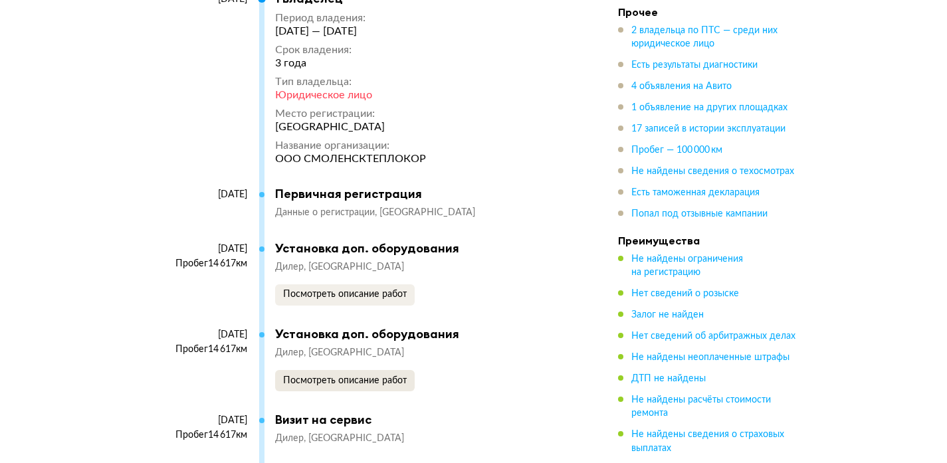
click at [337, 376] on span "Посмотреть описание работ" at bounding box center [345, 380] width 124 height 9
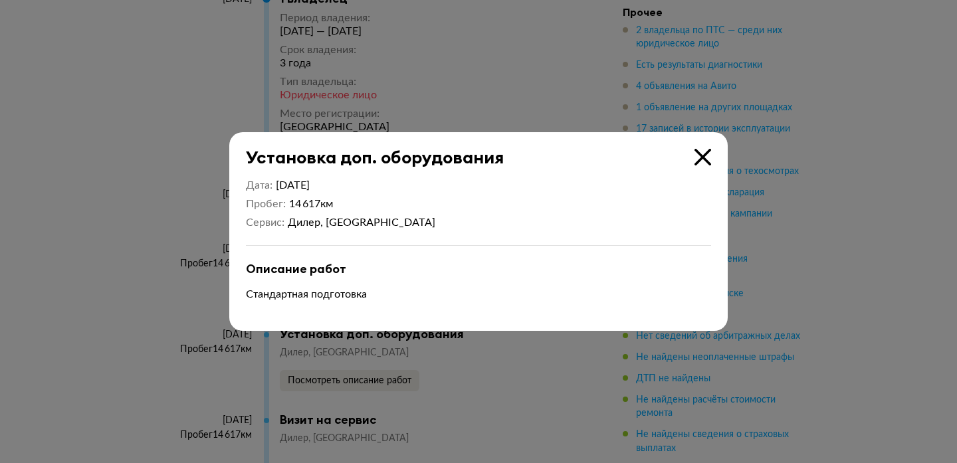
click at [706, 156] on icon at bounding box center [702, 157] width 17 height 17
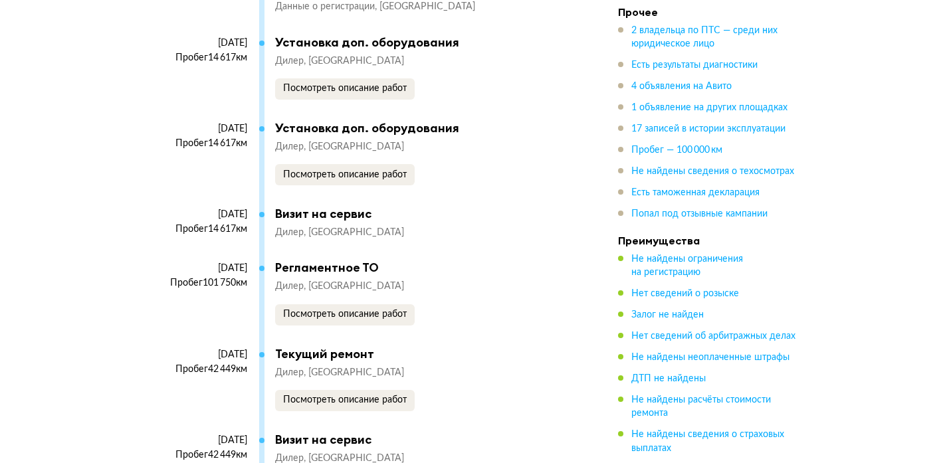
scroll to position [5739, 0]
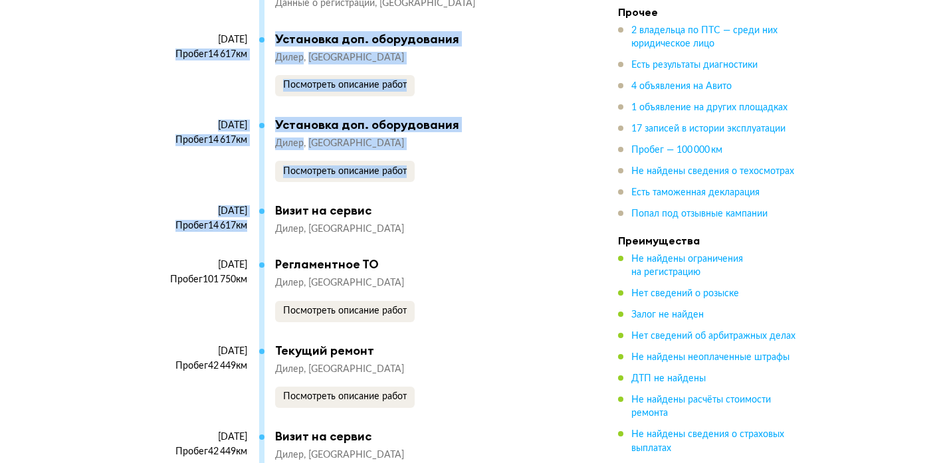
drag, startPoint x: 205, startPoint y: 189, endPoint x: 112, endPoint y: 89, distance: 135.9
click at [161, 24] on div "[DATE] 1 владелец Период владения : [DATE] — [DATE] Срок владения : 3 года Тип …" at bounding box center [361, 221] width 405 height 879
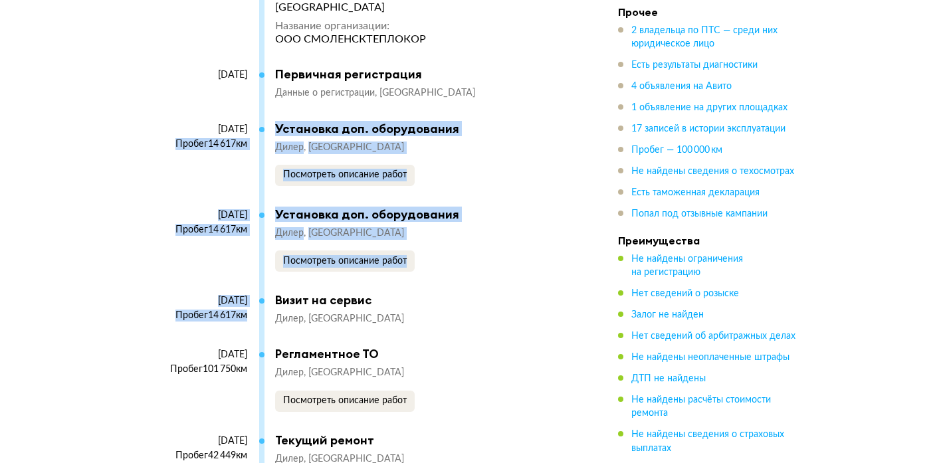
scroll to position [5654, 0]
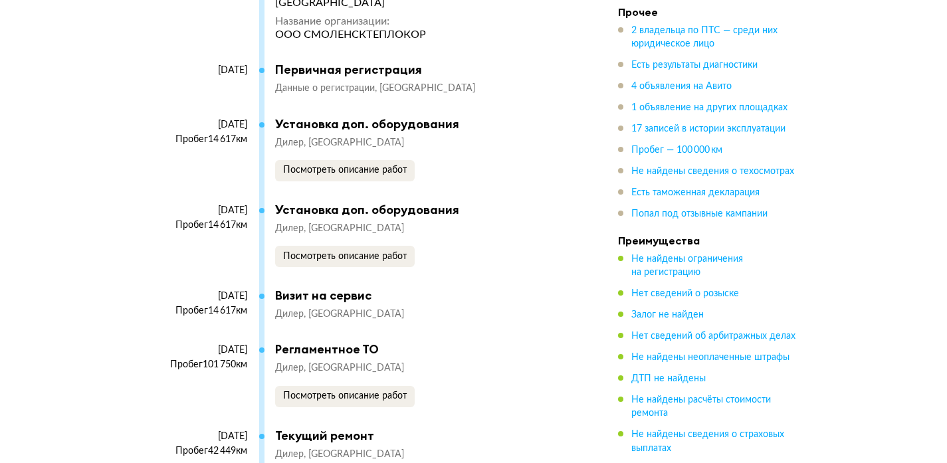
click at [185, 203] on div "[DATE] Пробег 14 617 км" at bounding box center [211, 246] width 105 height 86
drag, startPoint x: 159, startPoint y: 315, endPoint x: 252, endPoint y: 333, distance: 94.2
click at [253, 344] on div "[DATE] Пробег 101 750 км" at bounding box center [209, 386] width 100 height 84
click at [252, 344] on div "[DATE] Пробег 101 750 км" at bounding box center [209, 386] width 100 height 84
drag, startPoint x: 251, startPoint y: 337, endPoint x: 112, endPoint y: 307, distance: 142.7
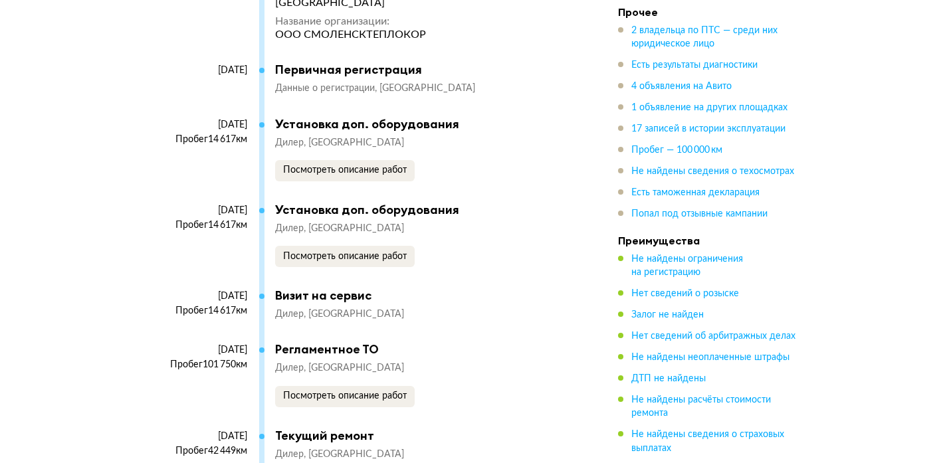
click at [465, 362] on div "Дилер Москва Посмотреть описание работ" at bounding box center [420, 384] width 290 height 45
click at [373, 391] on span "Посмотреть описание работ" at bounding box center [345, 395] width 124 height 9
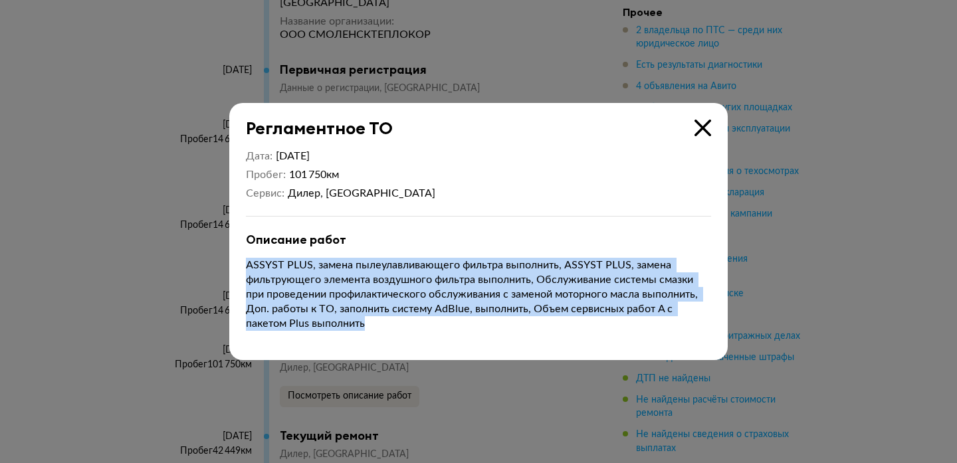
drag, startPoint x: 245, startPoint y: 265, endPoint x: 431, endPoint y: 322, distance: 194.6
click at [434, 322] on div "Дата [DATE] Пробег 101 750 км Сервис Дилер, [GEOGRAPHIC_DATA] Описание работ AS…" at bounding box center [478, 249] width 498 height 221
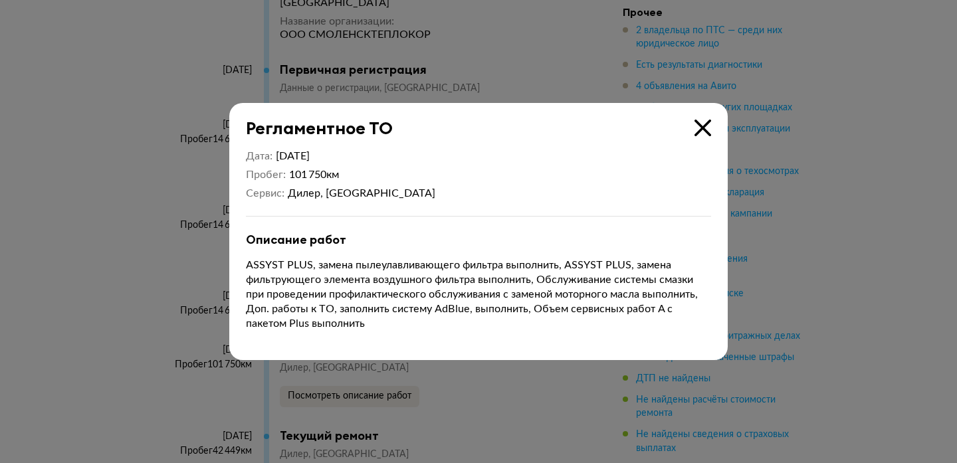
click at [431, 322] on p "ASSYST PLUS, замена пылеулавливающего фильтра выполнить, ASSYST PLUS, замена фи…" at bounding box center [478, 294] width 465 height 73
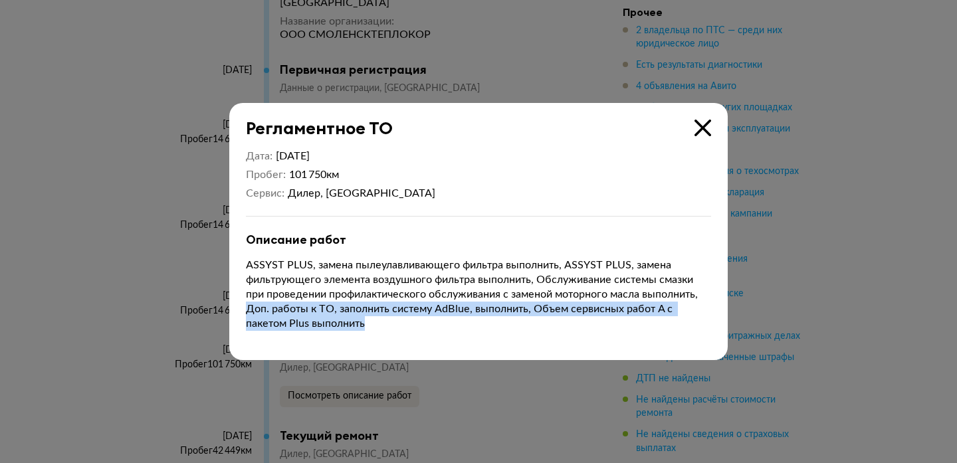
drag, startPoint x: 339, startPoint y: 321, endPoint x: 236, endPoint y: 302, distance: 105.4
click at [236, 302] on div "Дата [DATE] Пробег 101 750 км Сервис Дилер, [GEOGRAPHIC_DATA] Описание работ AS…" at bounding box center [478, 249] width 498 height 221
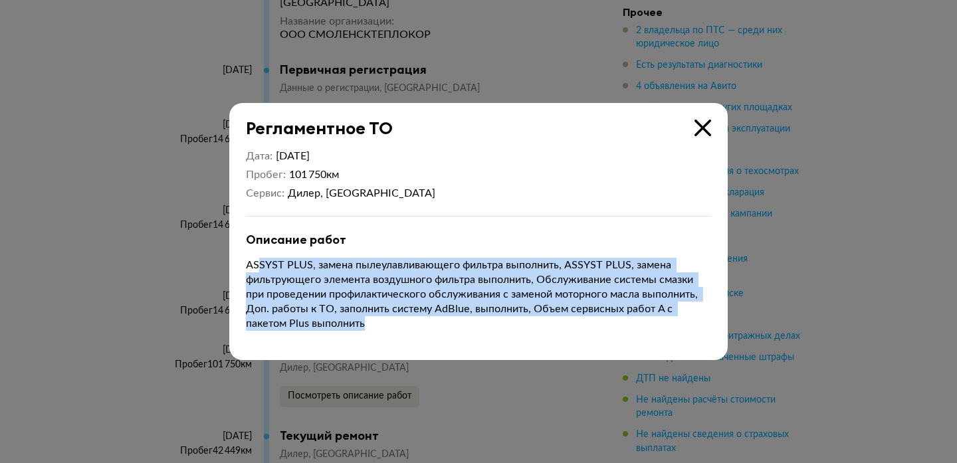
drag, startPoint x: 391, startPoint y: 336, endPoint x: 265, endPoint y: 242, distance: 157.2
click at [264, 245] on div "Описание работ ASSYST PLUS, замена пылеулавливающего фильтра выполнить, ASSYST …" at bounding box center [478, 282] width 465 height 98
click at [265, 243] on div "Описание работ" at bounding box center [478, 240] width 465 height 15
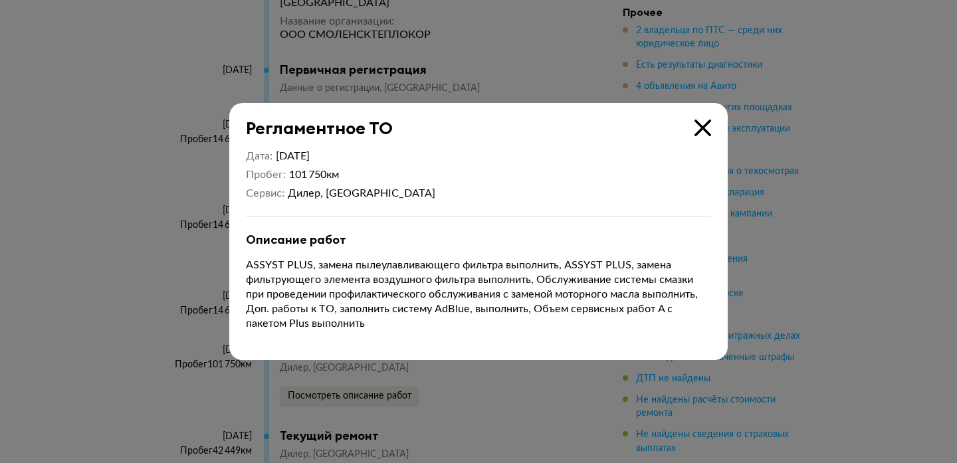
click at [703, 127] on icon at bounding box center [702, 128] width 17 height 17
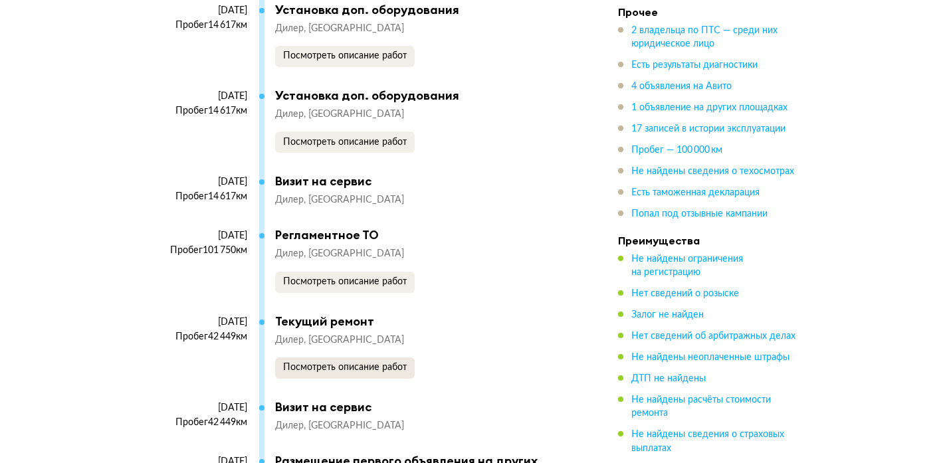
scroll to position [5772, 1]
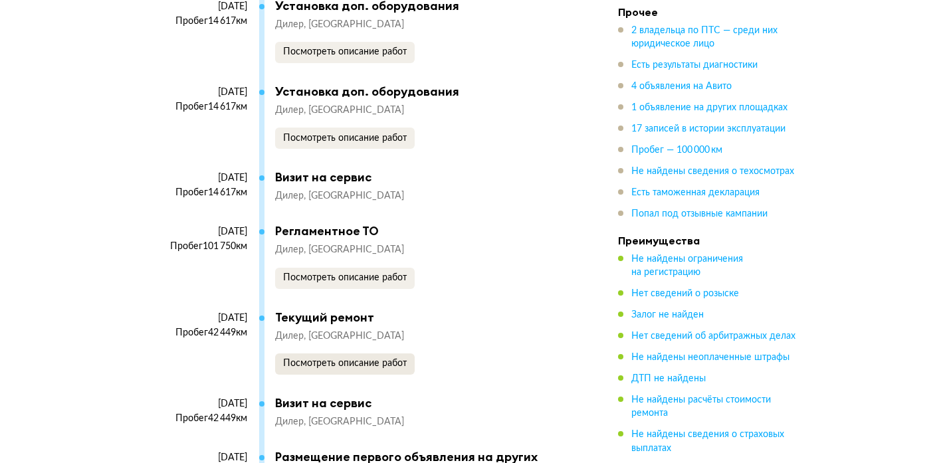
click at [357, 353] on button "Посмотреть описание работ" at bounding box center [345, 363] width 140 height 21
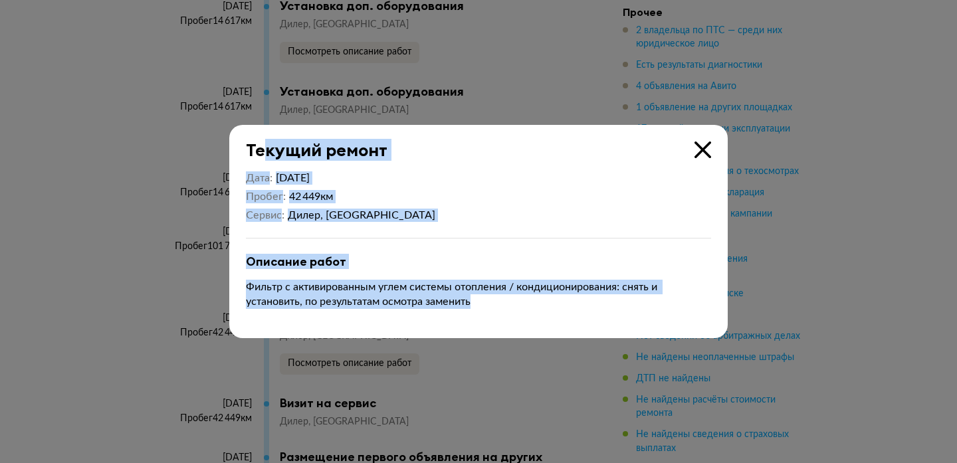
drag, startPoint x: 435, startPoint y: 310, endPoint x: 274, endPoint y: 143, distance: 231.6
click at [266, 153] on div "Текущий ремонт Дата [DATE] Пробег 42 449 км Сервис Дилер, [GEOGRAPHIC_DATA] Опи…" at bounding box center [478, 231] width 498 height 213
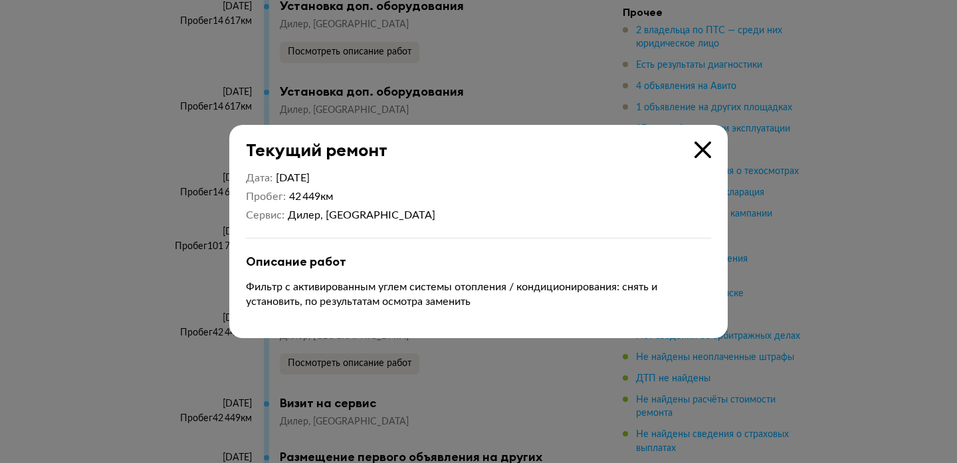
click at [388, 167] on div "Дата [DATE] Пробег 42 449 км Сервис Дилер, [GEOGRAPHIC_DATA] Описание работ [PE…" at bounding box center [478, 249] width 498 height 177
click at [702, 153] on icon at bounding box center [702, 149] width 17 height 17
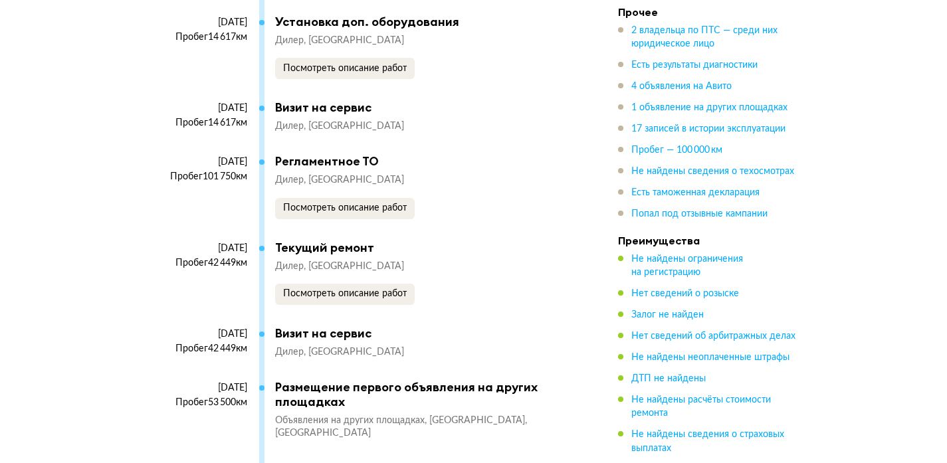
scroll to position [5848, 0]
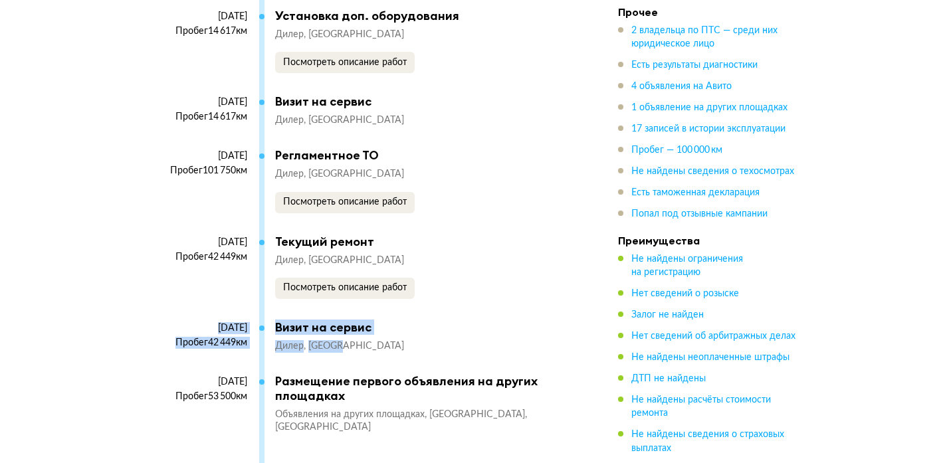
drag, startPoint x: 232, startPoint y: 309, endPoint x: 426, endPoint y: 317, distance: 194.1
click at [429, 318] on article "Есть уникальные данные 17 записей в истории эксплуатации В истории эксплуатации…" at bounding box center [368, 246] width 450 height 1723
click at [426, 340] on div "Дилер [GEOGRAPHIC_DATA]" at bounding box center [420, 346] width 290 height 13
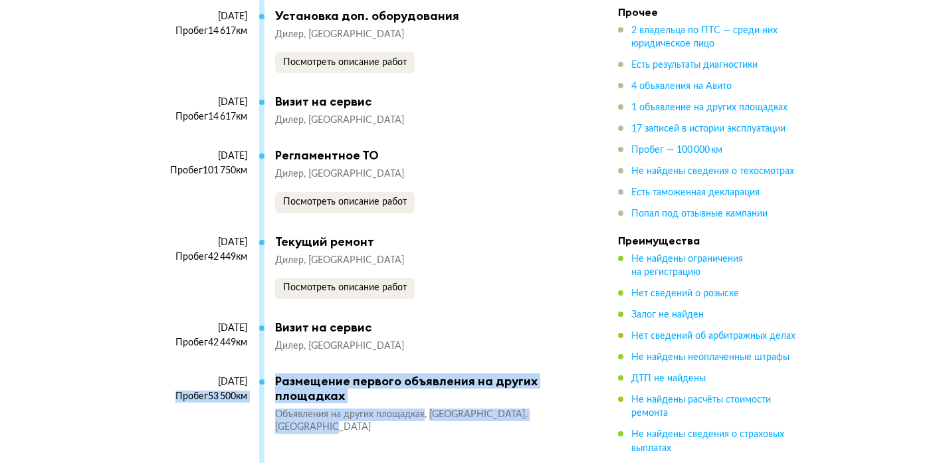
drag, startPoint x: 440, startPoint y: 401, endPoint x: 72, endPoint y: 365, distance: 370.4
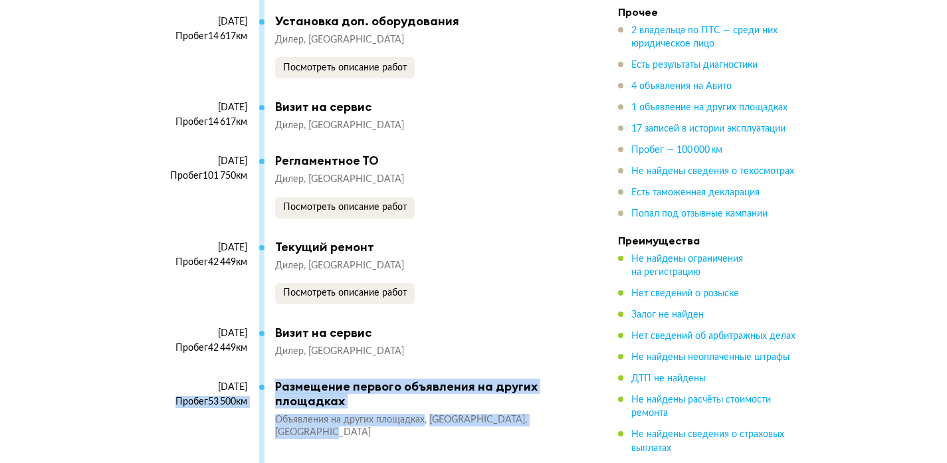
click at [300, 379] on div "Размещение первого объявления на других площадках" at bounding box center [420, 393] width 290 height 29
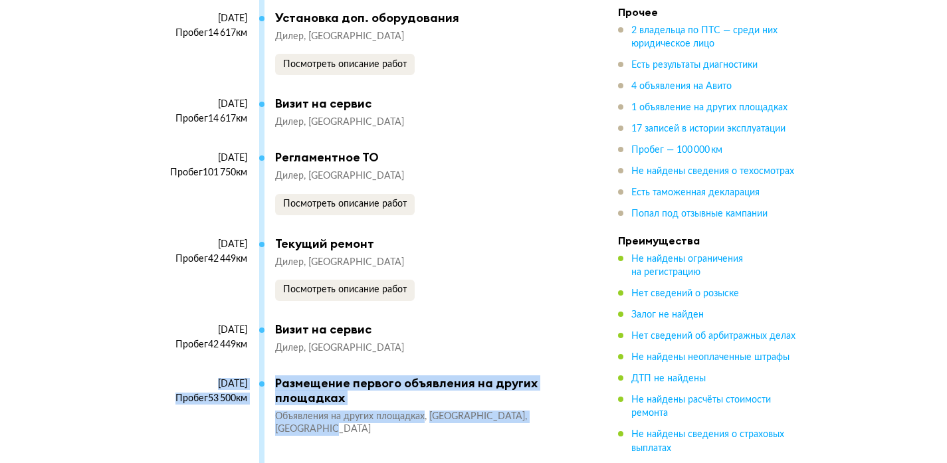
drag, startPoint x: 312, startPoint y: 394, endPoint x: 145, endPoint y: 350, distance: 173.1
click at [151, 345] on article "Есть уникальные данные 17 записей в истории эксплуатации В истории эксплуатации…" at bounding box center [368, 248] width 450 height 1723
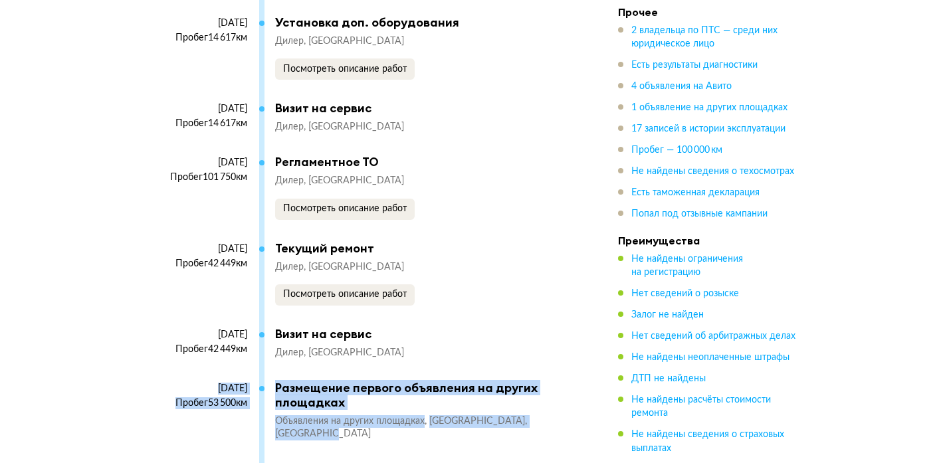
click at [143, 351] on article "Есть уникальные данные 17 записей в истории эксплуатации В истории эксплуатации…" at bounding box center [368, 252] width 450 height 1723
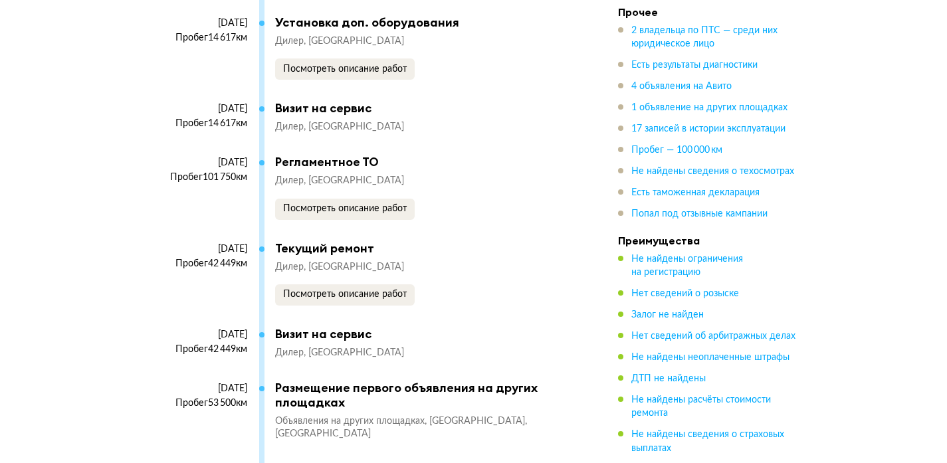
scroll to position [5847, 0]
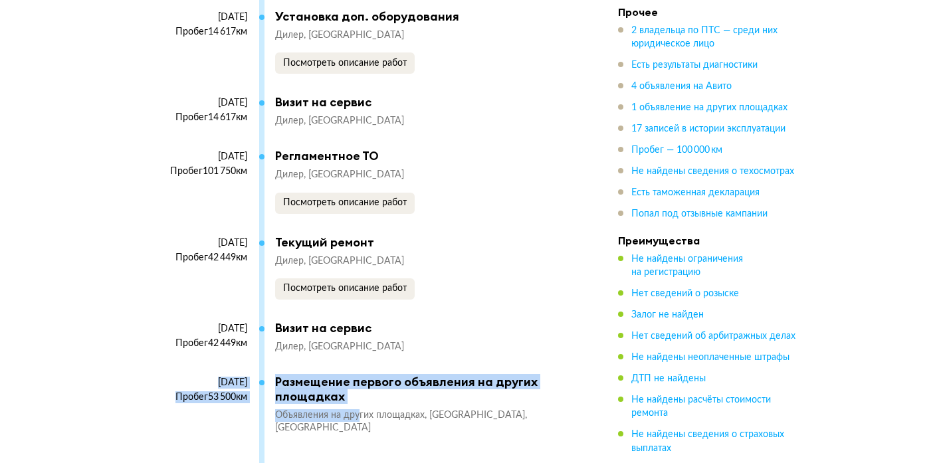
drag, startPoint x: 159, startPoint y: 354, endPoint x: 361, endPoint y: 387, distance: 205.3
click at [361, 387] on div "[DATE] Пробег 53 500 км Размещение первого объявления на других площадках Объяв…" at bounding box center [361, 421] width 405 height 92
click at [361, 411] on span "Объявления на других площадках" at bounding box center [352, 415] width 154 height 9
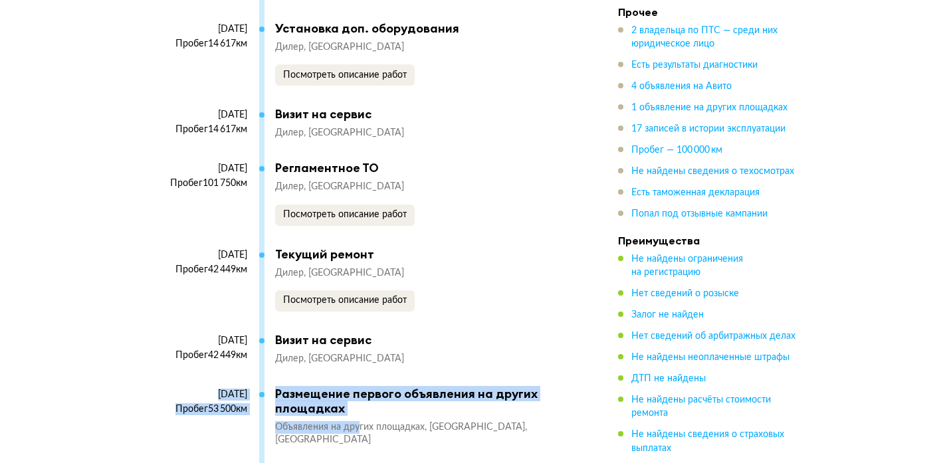
scroll to position [5830, 1]
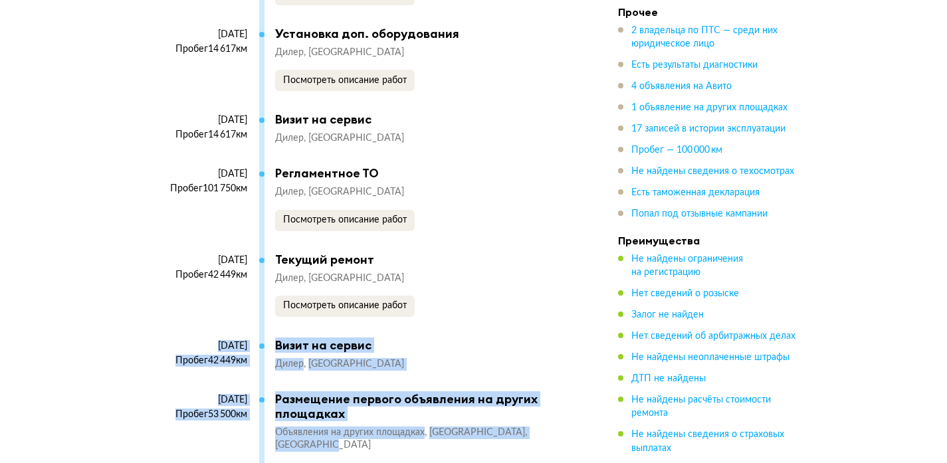
drag, startPoint x: 395, startPoint y: 393, endPoint x: 150, endPoint y: 314, distance: 257.8
click at [147, 312] on article "Есть уникальные данные 17 записей в истории эксплуатации В истории эксплуатации…" at bounding box center [368, 264] width 450 height 1723
click at [308, 392] on div "Размещение первого объявления на других площадках" at bounding box center [420, 406] width 290 height 29
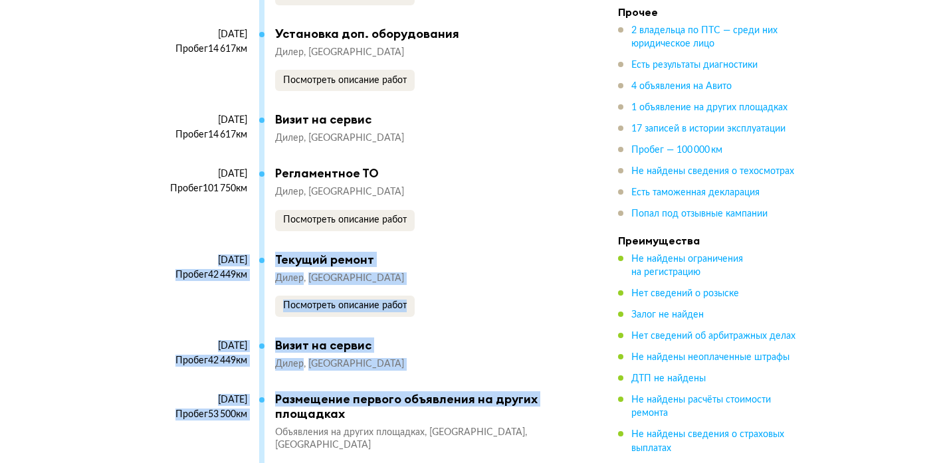
drag, startPoint x: 270, startPoint y: 389, endPoint x: 245, endPoint y: 301, distance: 91.9
click at [159, 225] on div "[DATE] 1 владелец Период владения : [DATE] — [DATE] Срок владения : 3 года Тип …" at bounding box center [361, 130] width 405 height 879
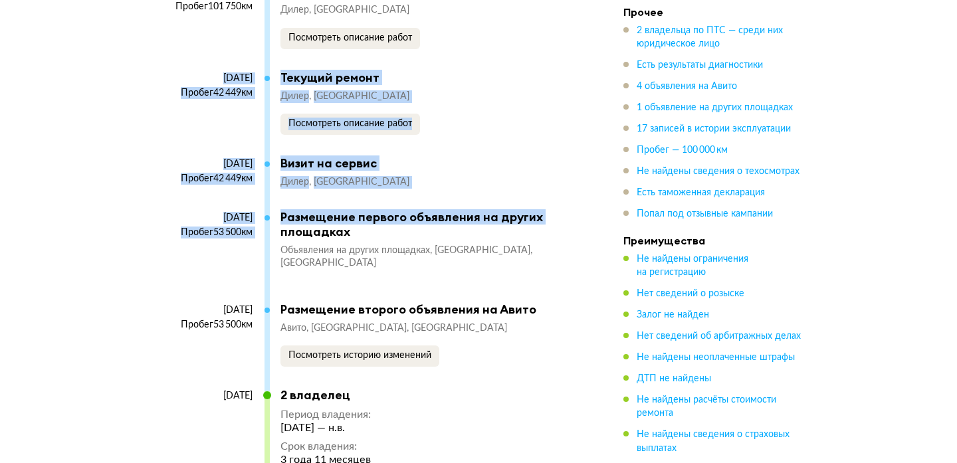
scroll to position [6015, 0]
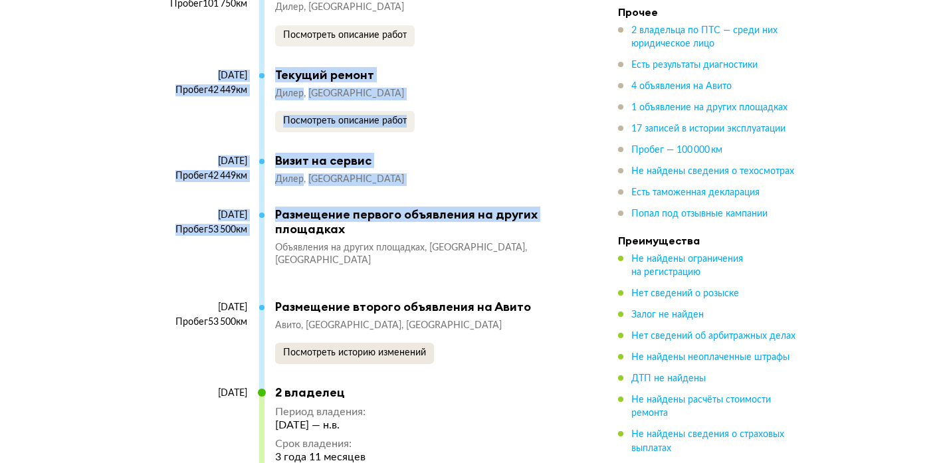
click at [411, 343] on button "Посмотреть историю изменений" at bounding box center [354, 353] width 159 height 21
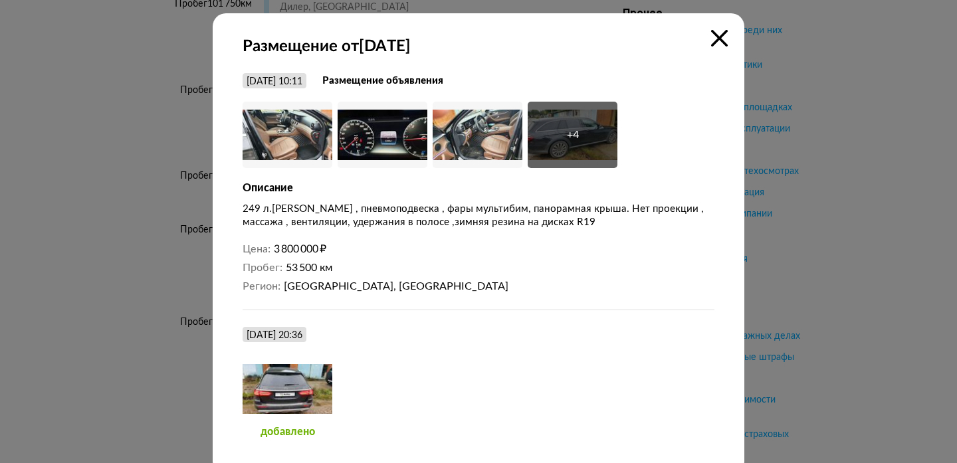
click at [290, 394] on div at bounding box center [287, 388] width 90 height 66
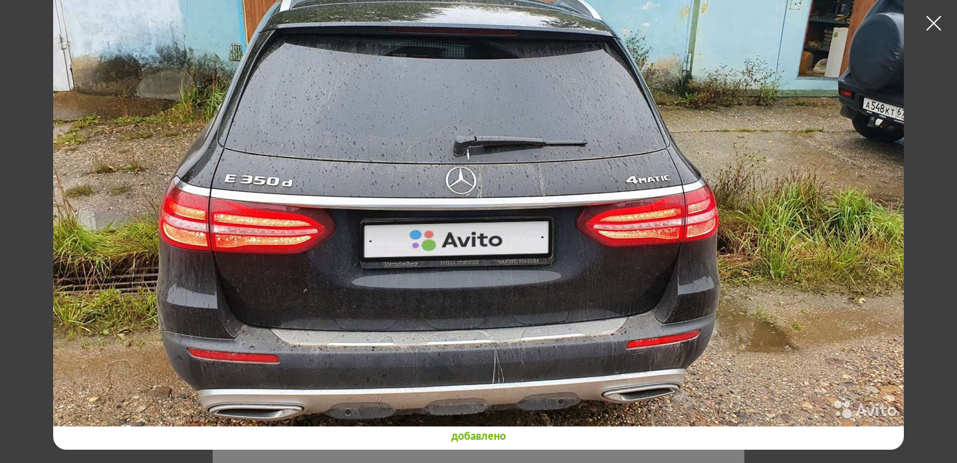
scroll to position [65, 0]
click at [146, 276] on img at bounding box center [478, 187] width 850 height 478
click at [774, 321] on img at bounding box center [478, 187] width 850 height 478
click at [494, 363] on img at bounding box center [478, 187] width 850 height 478
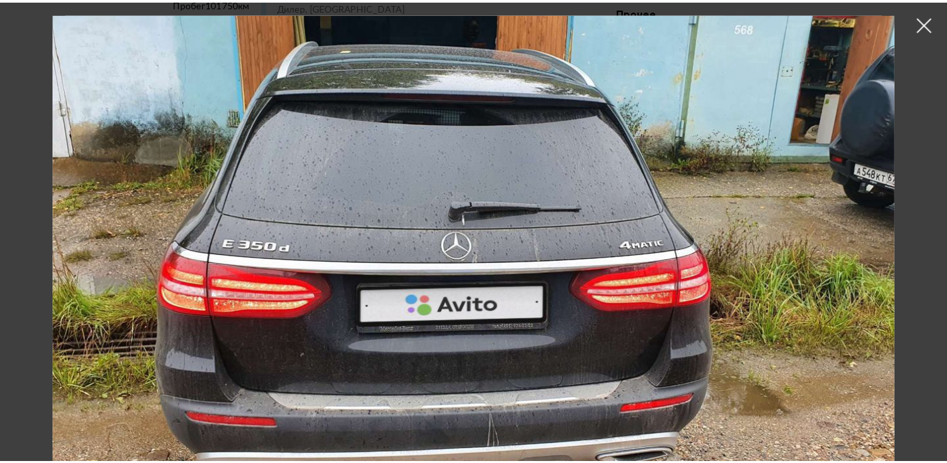
scroll to position [0, 0]
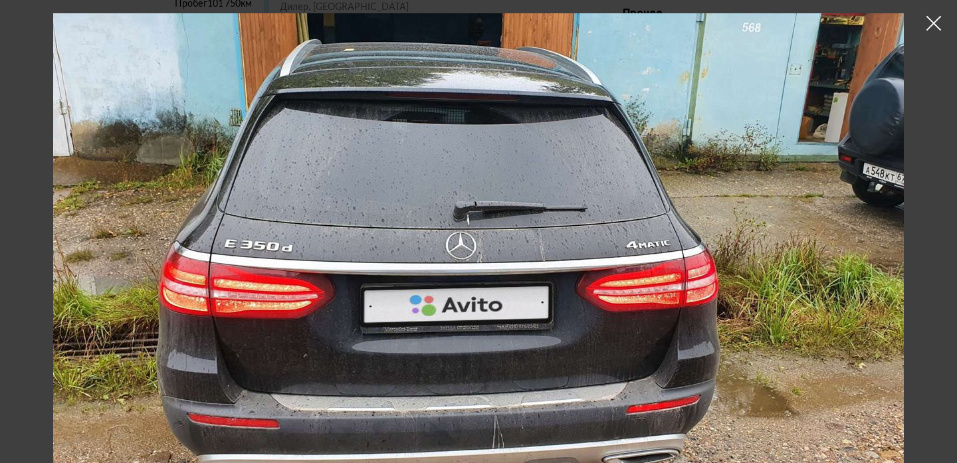
click at [930, 23] on icon at bounding box center [933, 23] width 20 height 20
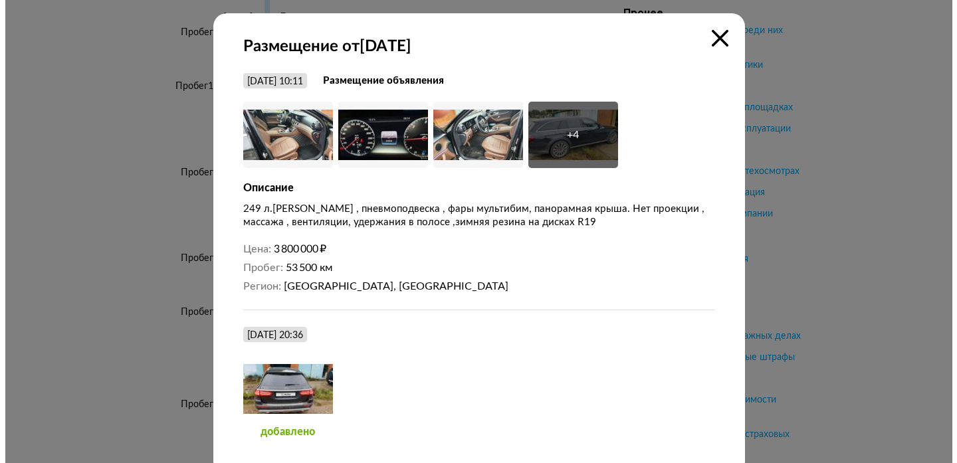
scroll to position [5914, 0]
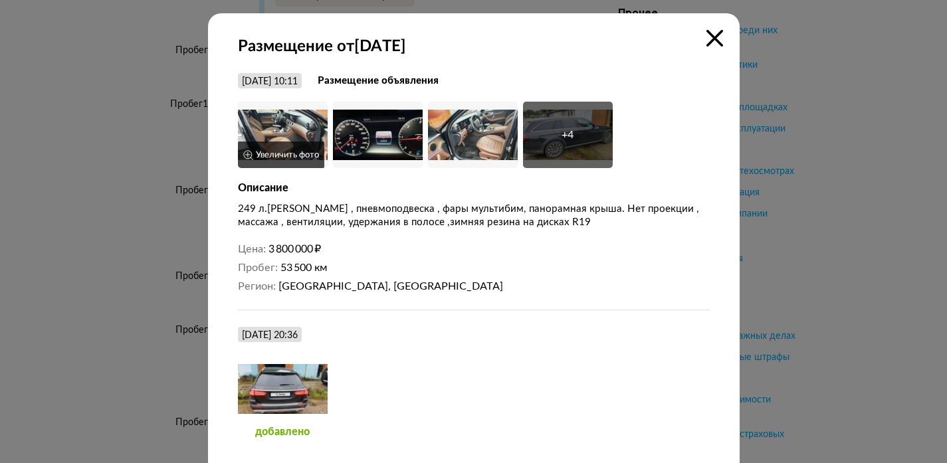
click at [262, 128] on img at bounding box center [283, 135] width 90 height 66
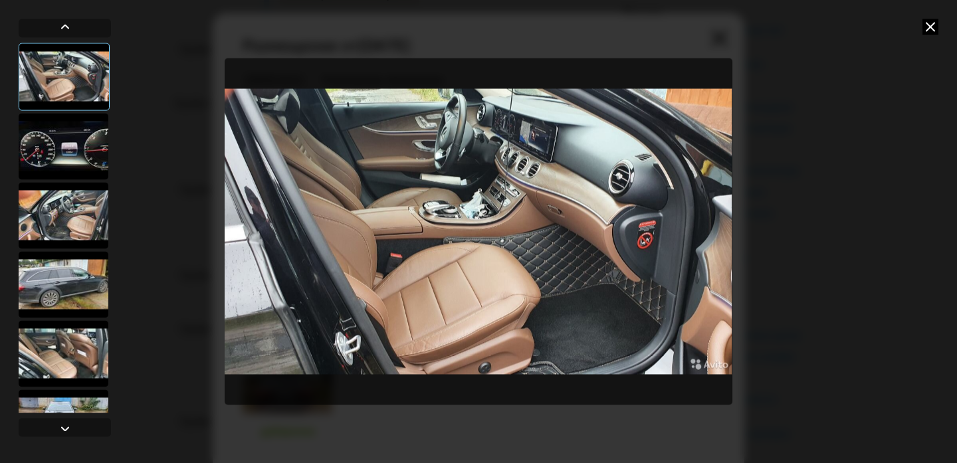
click at [34, 155] on div at bounding box center [64, 146] width 90 height 66
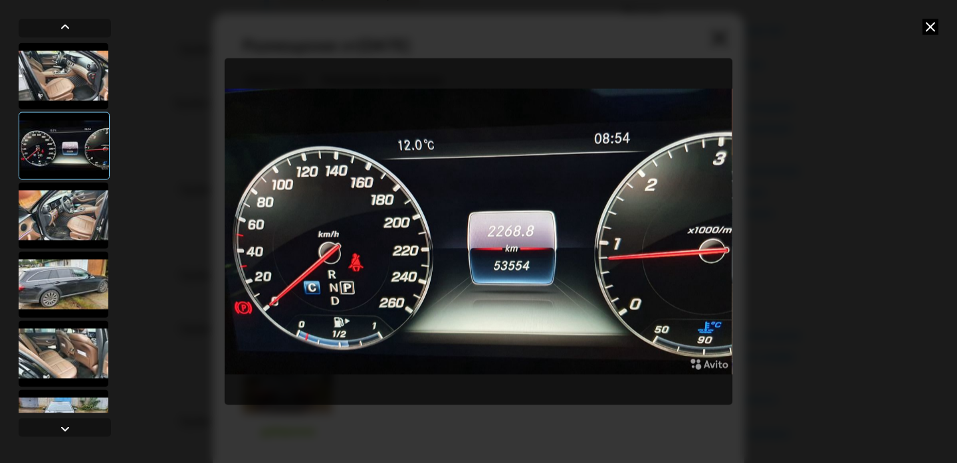
click at [82, 203] on div at bounding box center [64, 215] width 90 height 66
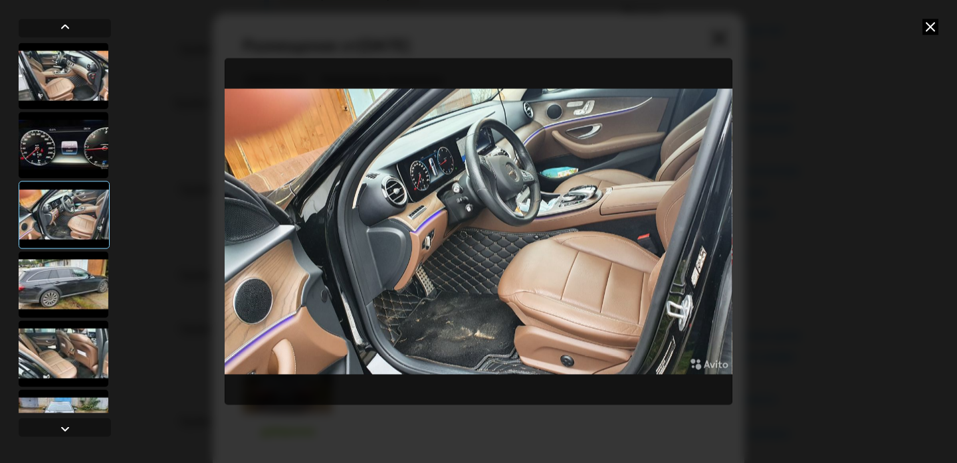
click at [52, 260] on div at bounding box center [64, 284] width 90 height 66
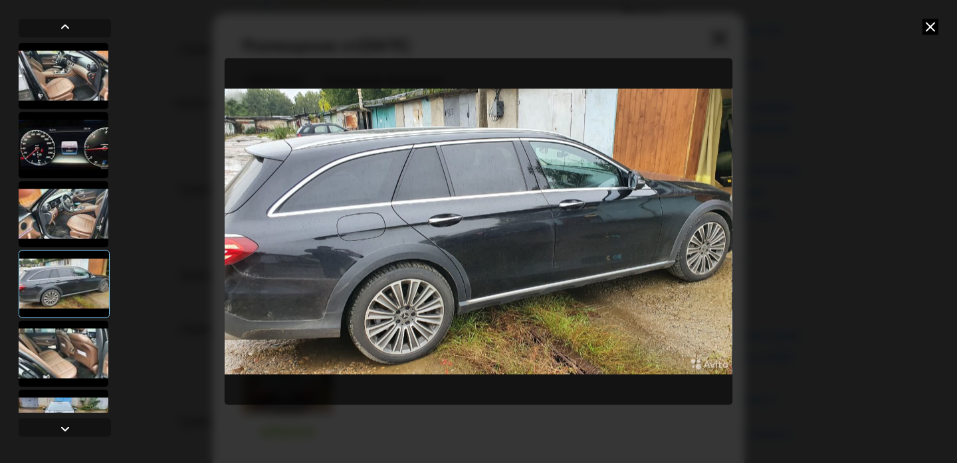
click at [44, 297] on div at bounding box center [64, 284] width 91 height 68
click at [60, 346] on div at bounding box center [64, 353] width 90 height 66
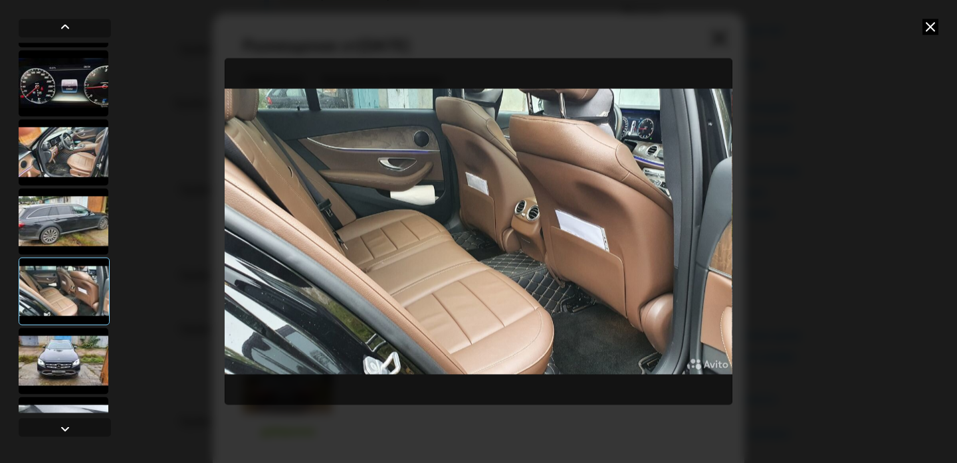
scroll to position [63, 0]
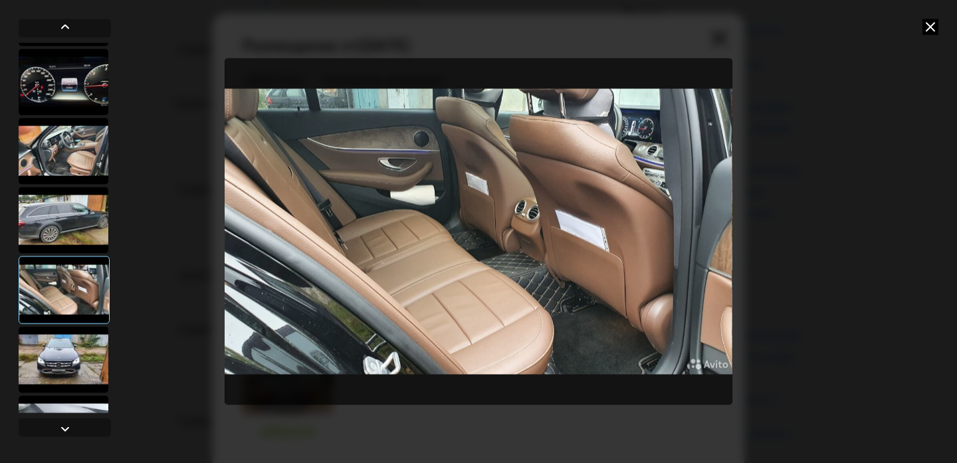
click at [87, 349] on div at bounding box center [64, 359] width 90 height 66
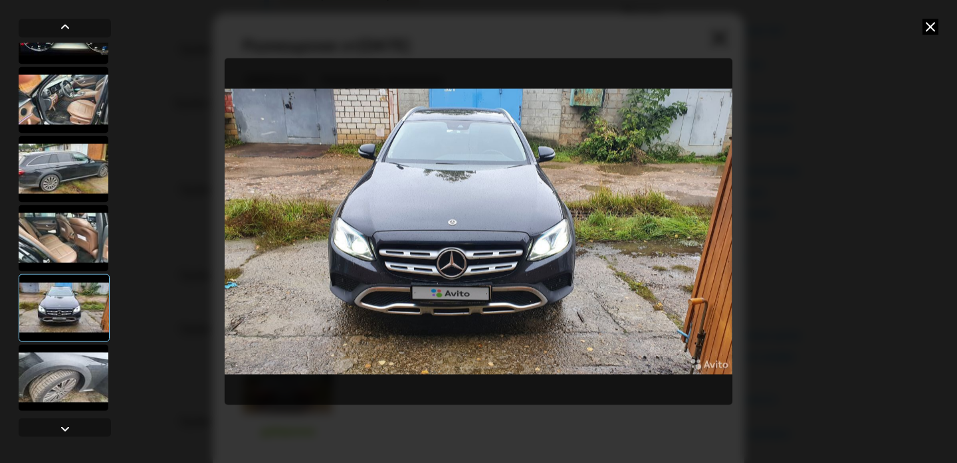
scroll to position [114, 0]
click at [70, 342] on div at bounding box center [65, 228] width 92 height 371
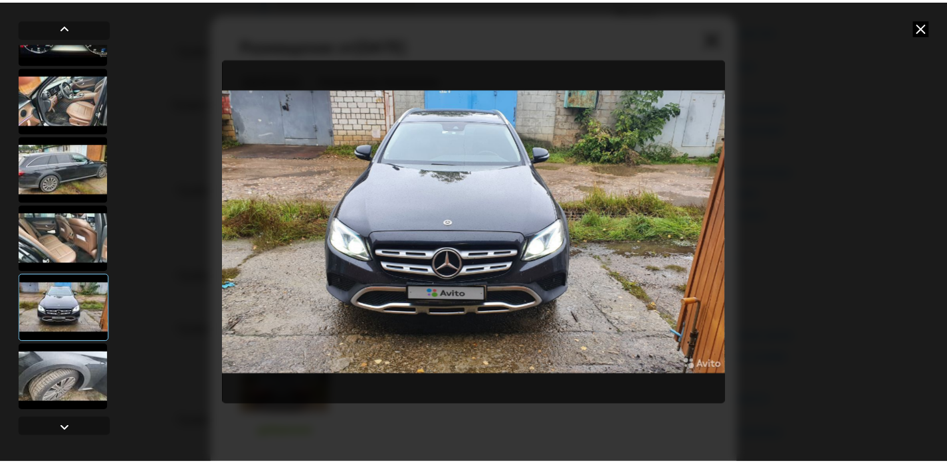
scroll to position [26, 0]
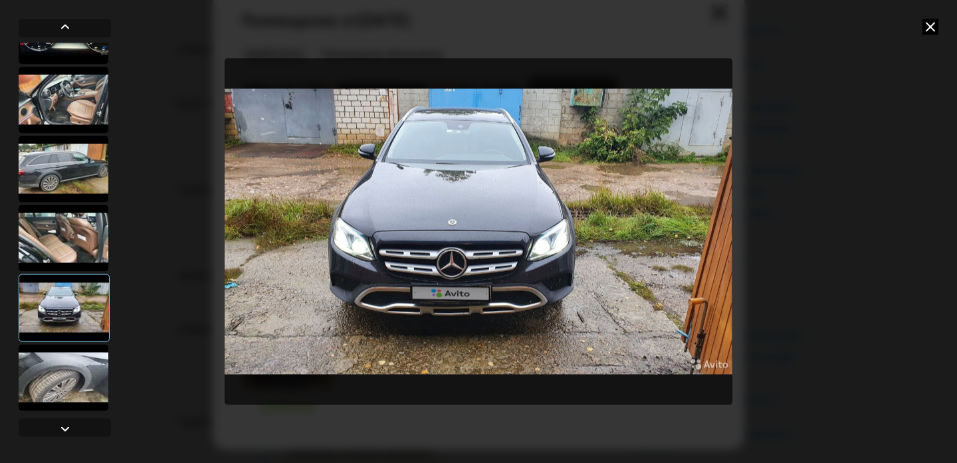
click at [68, 365] on div at bounding box center [64, 377] width 90 height 66
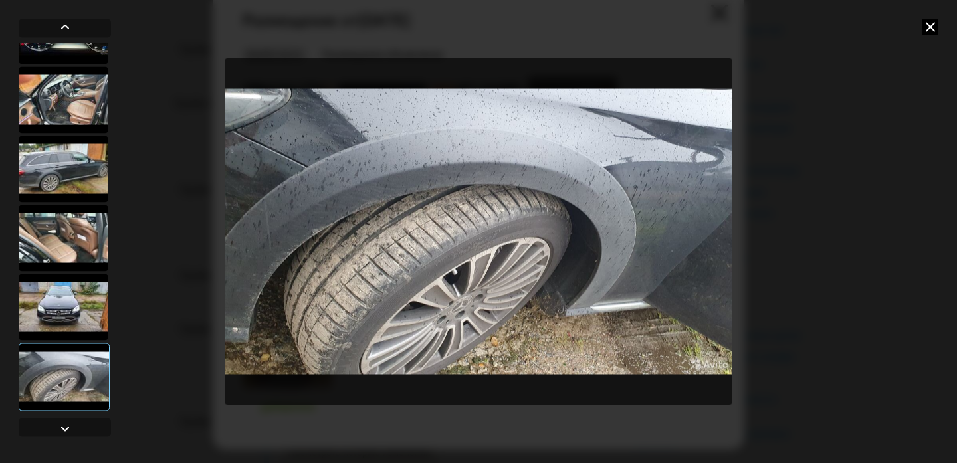
drag, startPoint x: 928, startPoint y: 25, endPoint x: 922, endPoint y: 29, distance: 7.2
click at [927, 25] on icon at bounding box center [930, 27] width 16 height 16
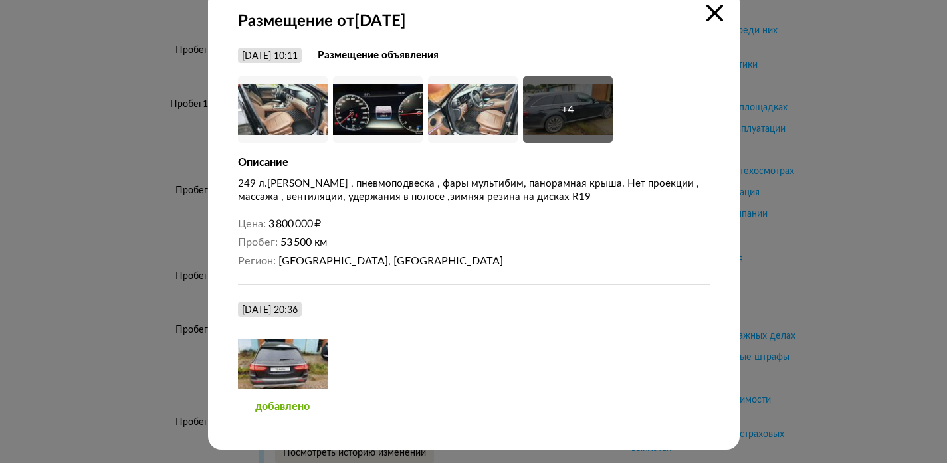
click at [410, 60] on strong "Размещение объявления" at bounding box center [378, 55] width 121 height 13
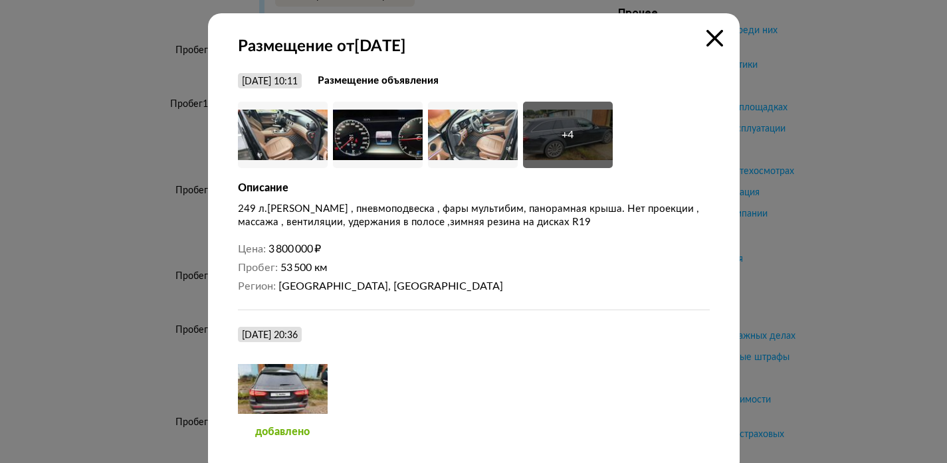
scroll to position [0, 0]
drag, startPoint x: 732, startPoint y: 37, endPoint x: 707, endPoint y: 44, distance: 26.3
click at [732, 37] on div "Размещение от [DATE] [DATE] 10:11 Размещение объявления Увеличить фото Увеличит…" at bounding box center [473, 244] width 531 height 462
drag, startPoint x: 707, startPoint y: 44, endPoint x: 664, endPoint y: 79, distance: 55.2
click at [706, 45] on icon at bounding box center [714, 38] width 17 height 17
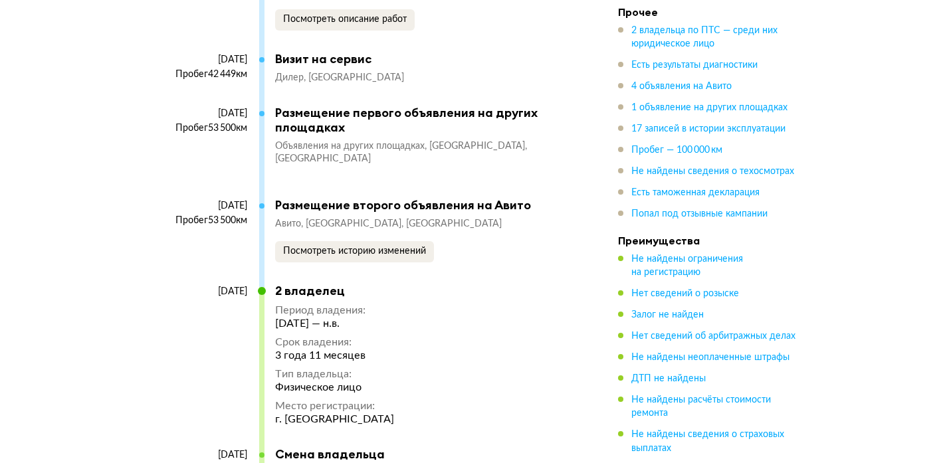
scroll to position [6139, 0]
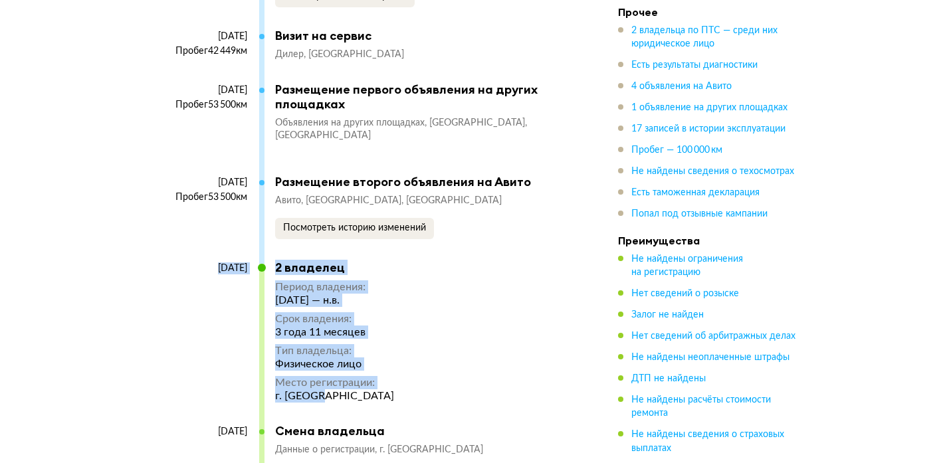
drag, startPoint x: 169, startPoint y: 243, endPoint x: 453, endPoint y: 363, distance: 308.7
click at [456, 369] on div "[DATE] 2 владелец Период владения : [DATE] — н.в. Срок владения : 3 года 11 мес…" at bounding box center [361, 341] width 405 height 163
drag, startPoint x: 453, startPoint y: 363, endPoint x: 430, endPoint y: 361, distance: 22.7
click at [453, 363] on div "[DATE] 2 владелец Период владения : [DATE] — н.в. Срок владения : 3 года 11 мес…" at bounding box center [361, 341] width 405 height 163
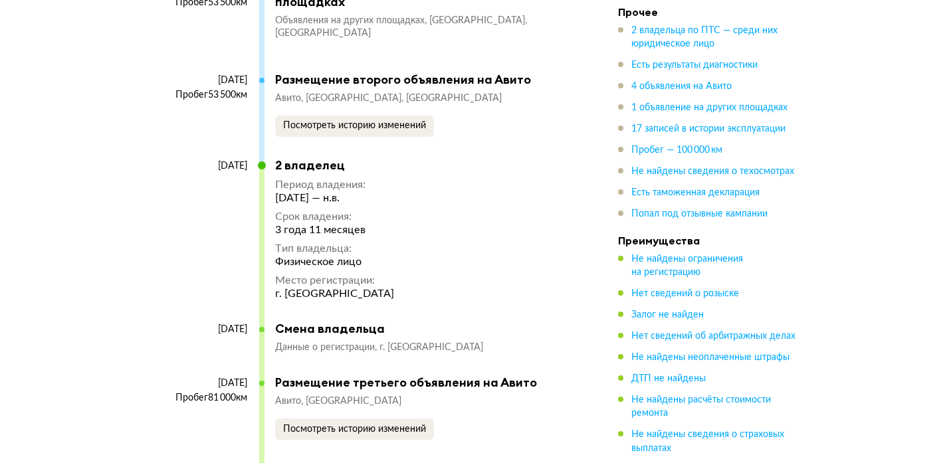
drag, startPoint x: 369, startPoint y: 381, endPoint x: 366, endPoint y: 363, distance: 18.1
click at [369, 395] on div "Авито Москва Посмотреть историю изменений" at bounding box center [420, 417] width 290 height 45
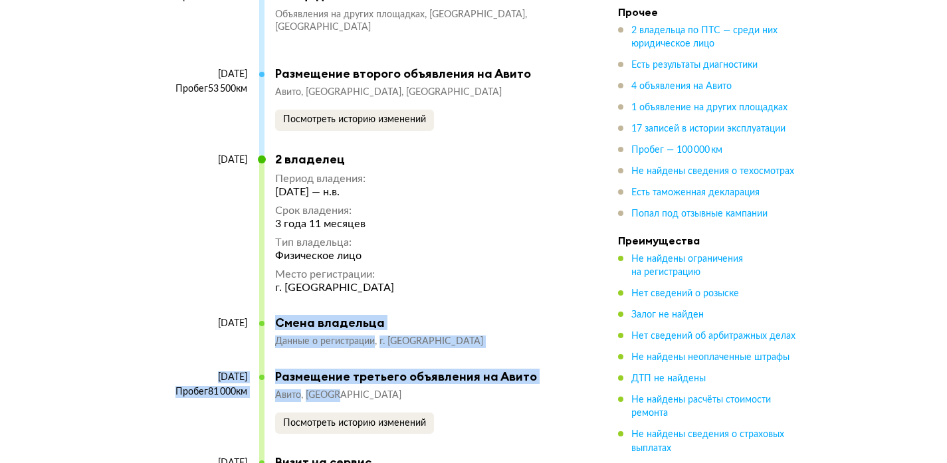
drag, startPoint x: 504, startPoint y: 373, endPoint x: 253, endPoint y: 261, distance: 274.2
click at [250, 281] on div "[DATE] 2 владелец Период владения : [DATE] — н.в. Срок владения : 3 года 11 мес…" at bounding box center [361, 429] width 405 height 555
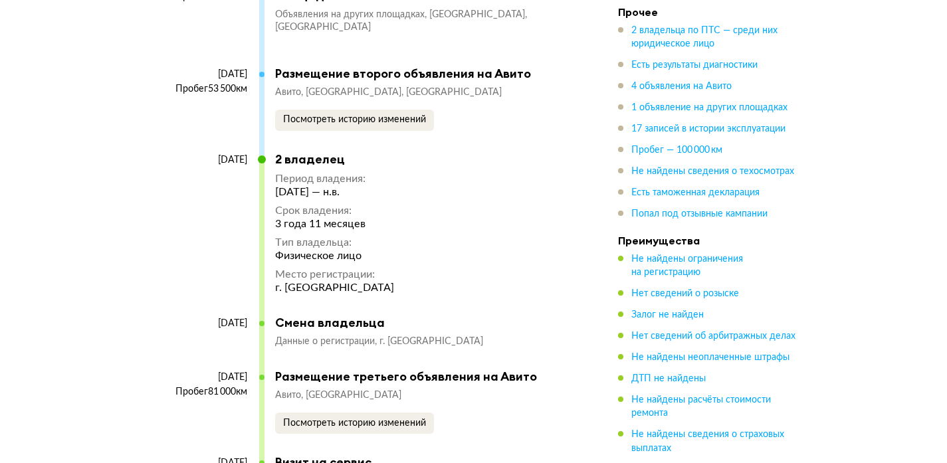
drag, startPoint x: 257, startPoint y: 251, endPoint x: 411, endPoint y: 286, distance: 157.3
click at [258, 251] on div "[DATE]" at bounding box center [211, 233] width 105 height 163
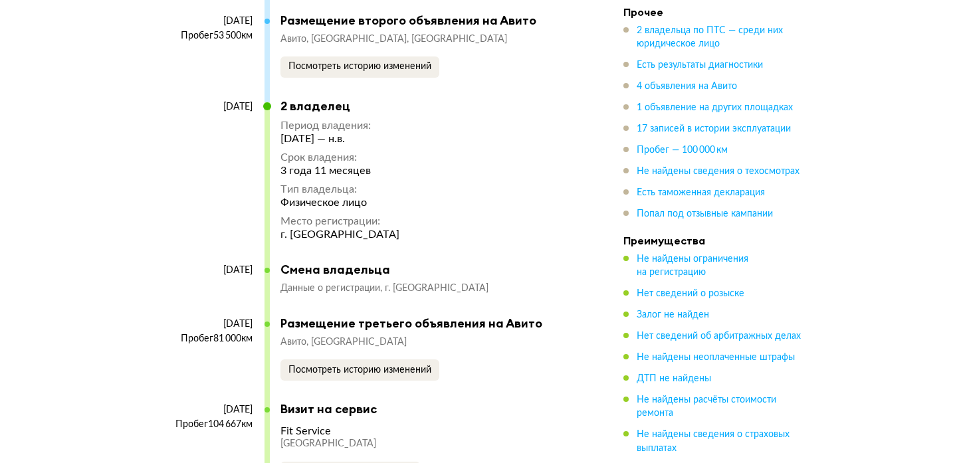
scroll to position [6313, 0]
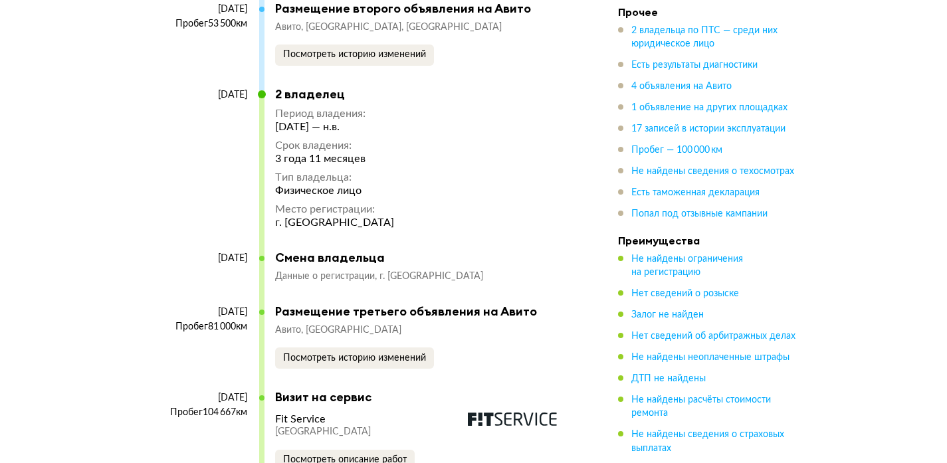
click at [176, 306] on div "[DATE] Пробег 81 000 км" at bounding box center [209, 348] width 100 height 84
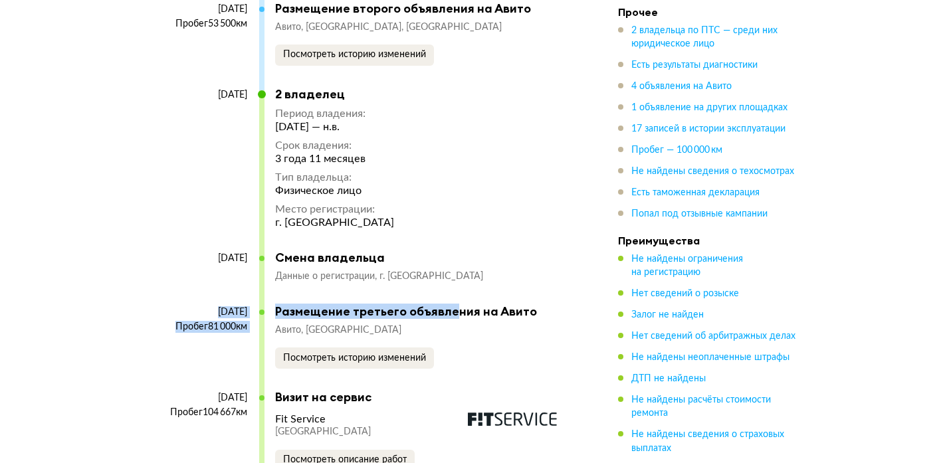
drag, startPoint x: 164, startPoint y: 284, endPoint x: 464, endPoint y: 282, distance: 300.3
click at [465, 304] on div "[DATE] Пробег 81 000 км Размещение третьего объявления на Авито Авито Москва По…" at bounding box center [361, 347] width 405 height 86
click at [464, 304] on div "Размещение третьего объявления на Авито" at bounding box center [420, 311] width 290 height 15
drag, startPoint x: 537, startPoint y: 285, endPoint x: 158, endPoint y: 218, distance: 385.2
click at [169, 204] on div "[DATE] 2 владелец Период владения : [DATE] — н.в. Срок владения : 3 года 11 мес…" at bounding box center [361, 364] width 405 height 555
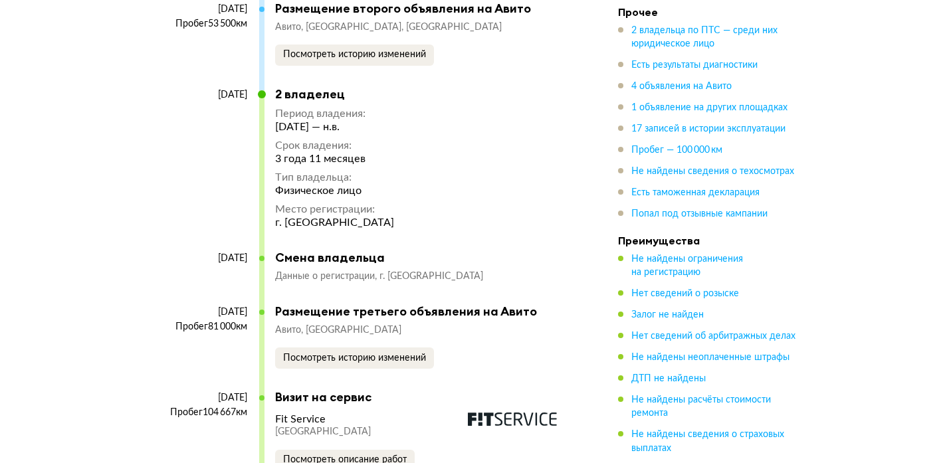
drag, startPoint x: 191, startPoint y: 229, endPoint x: 473, endPoint y: 230, distance: 282.3
drag, startPoint x: 470, startPoint y: 229, endPoint x: 464, endPoint y: 266, distance: 37.7
click at [470, 250] on div "Смена владельца" at bounding box center [420, 257] width 290 height 15
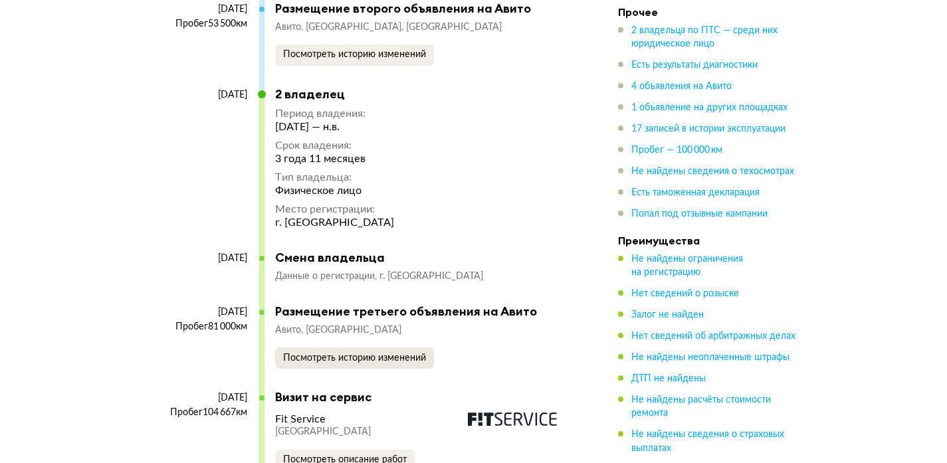
click at [320, 347] on button "Посмотреть историю изменений" at bounding box center [354, 357] width 159 height 21
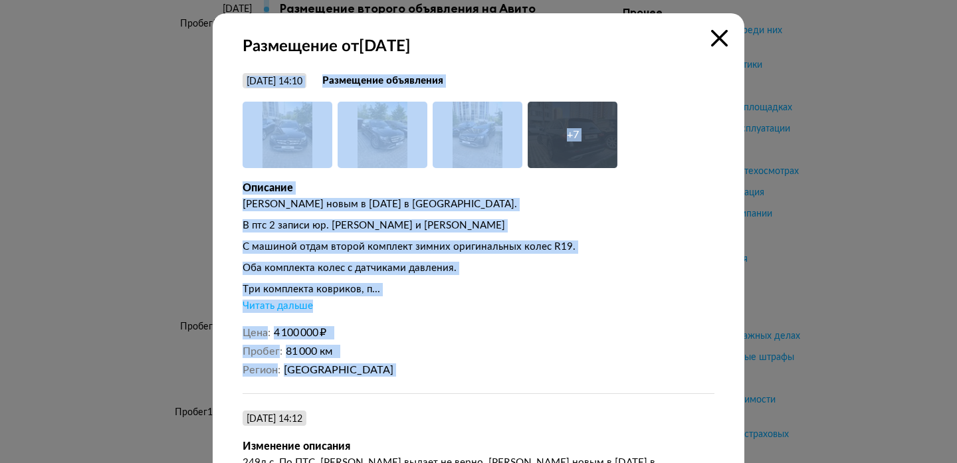
drag, startPoint x: 345, startPoint y: 379, endPoint x: 240, endPoint y: 69, distance: 327.7
click at [238, 67] on div "Размещение от [DATE] [DATE] 14:10 Размещение объявления Увеличить фото Увеличит…" at bounding box center [478, 306] width 531 height 587
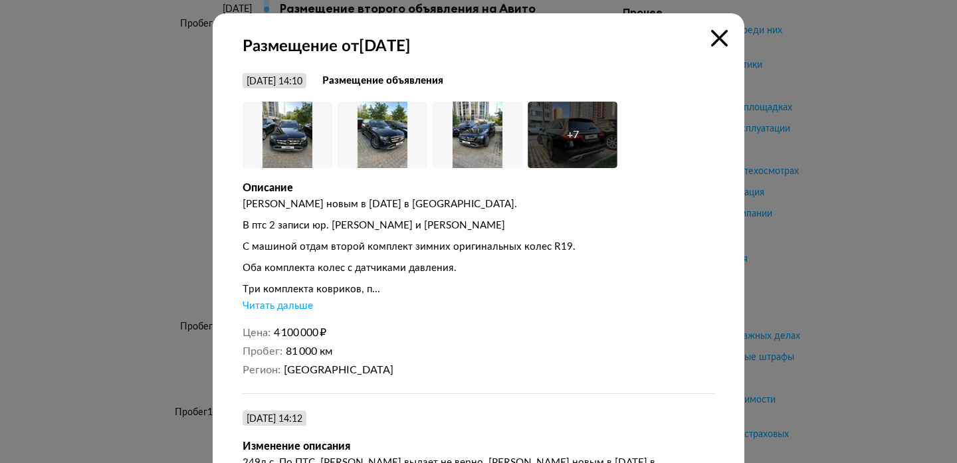
click at [553, 322] on div "[DATE] 14:10 Размещение объявления Увеличить фото Увеличить фото Увеличить фото…" at bounding box center [478, 325] width 472 height 504
click at [308, 136] on img at bounding box center [287, 135] width 90 height 66
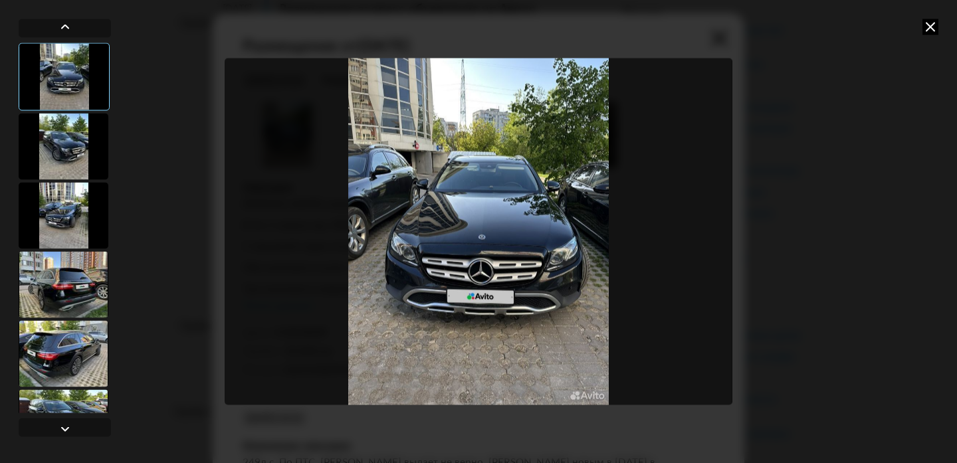
scroll to position [1, 0]
click at [50, 140] on div at bounding box center [64, 146] width 90 height 66
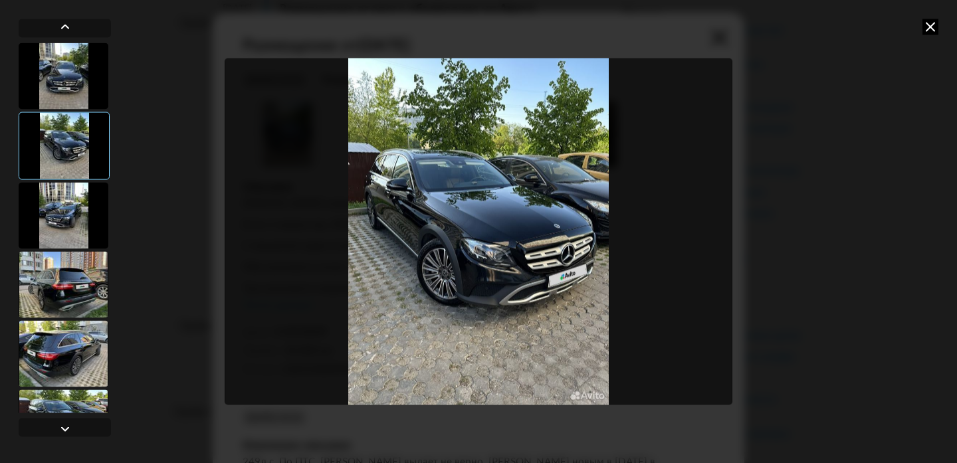
click at [56, 203] on div at bounding box center [64, 215] width 90 height 66
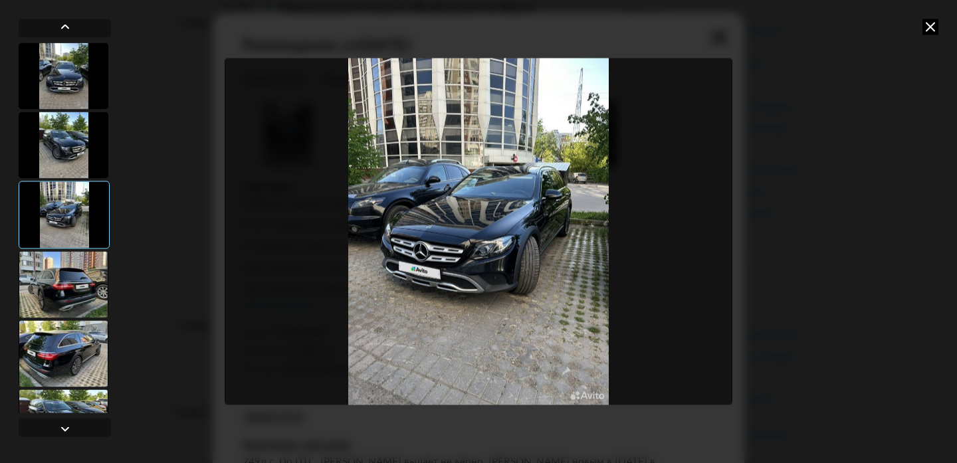
click at [55, 263] on div at bounding box center [64, 284] width 90 height 66
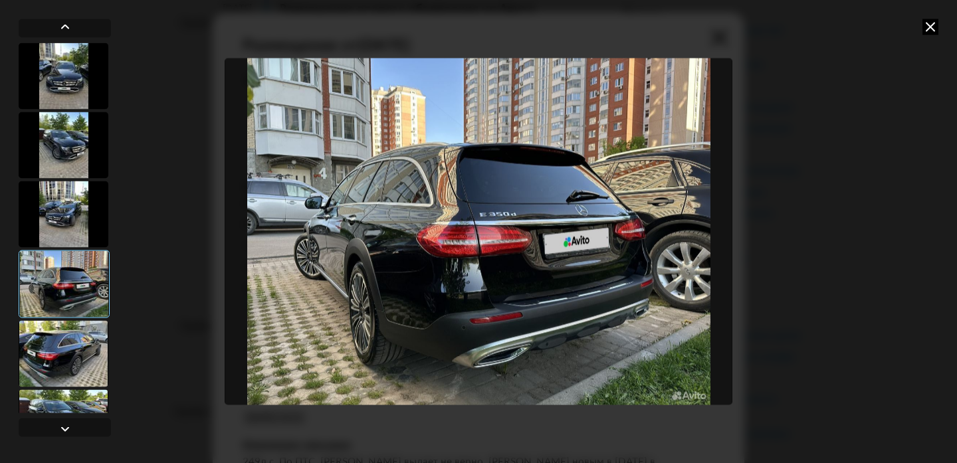
click at [72, 343] on div at bounding box center [64, 353] width 90 height 66
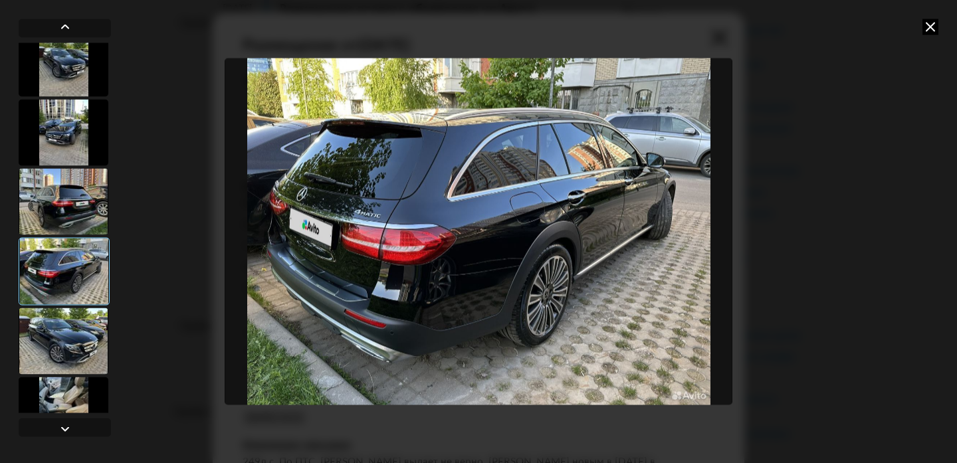
scroll to position [96, 0]
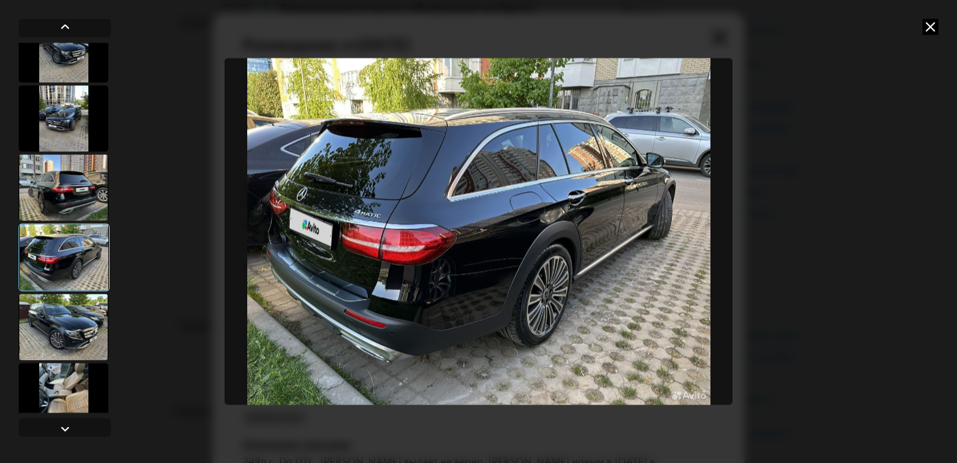
click at [68, 315] on div at bounding box center [64, 327] width 90 height 66
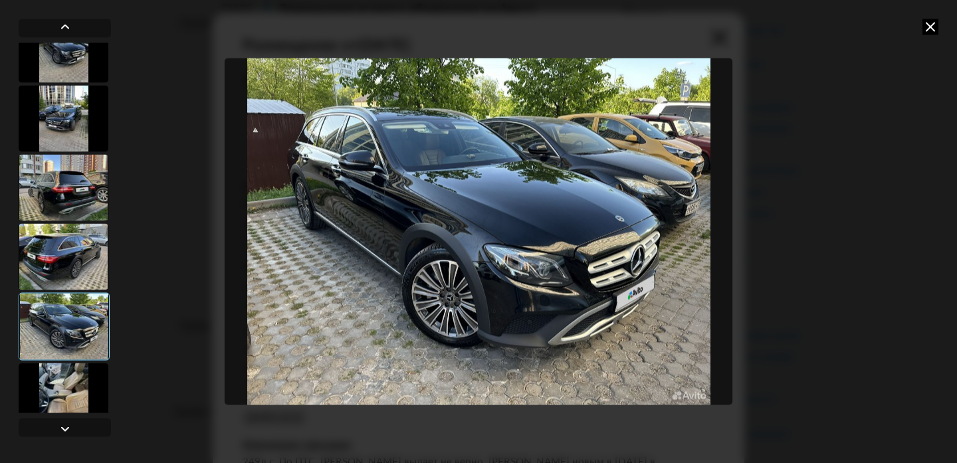
click at [70, 391] on div at bounding box center [64, 396] width 90 height 66
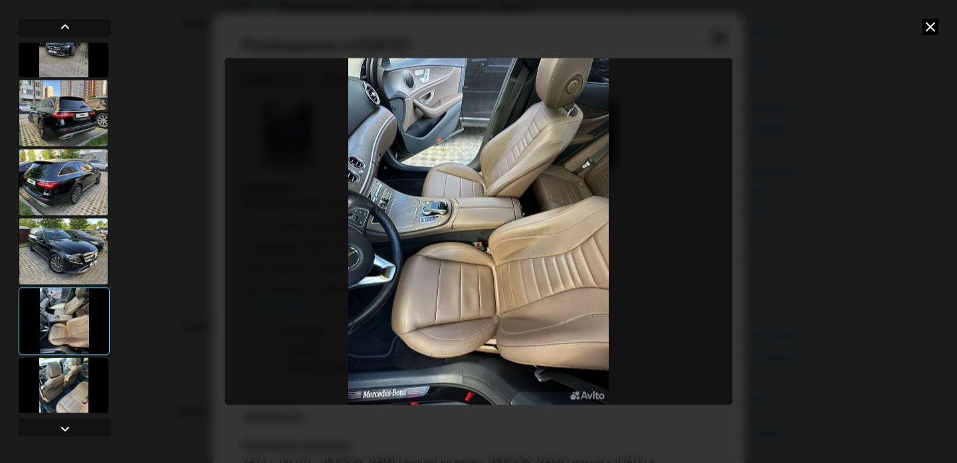
scroll to position [200, 0]
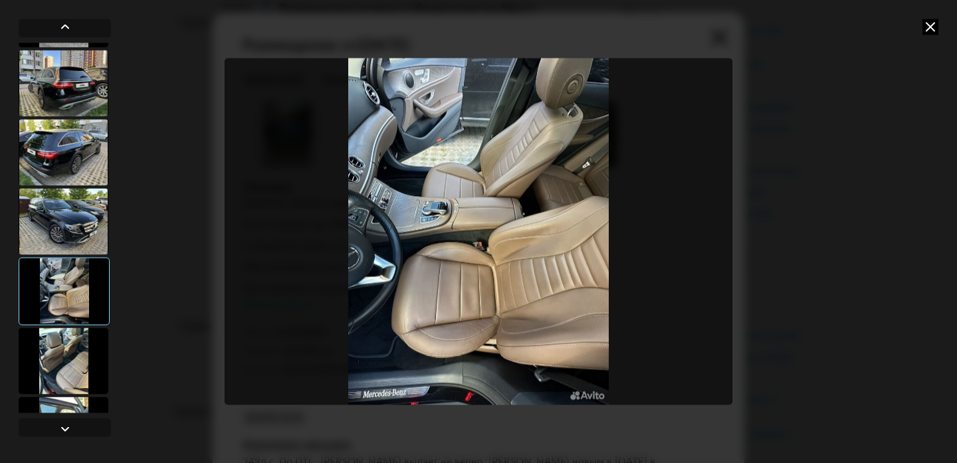
click at [56, 367] on div at bounding box center [64, 361] width 90 height 66
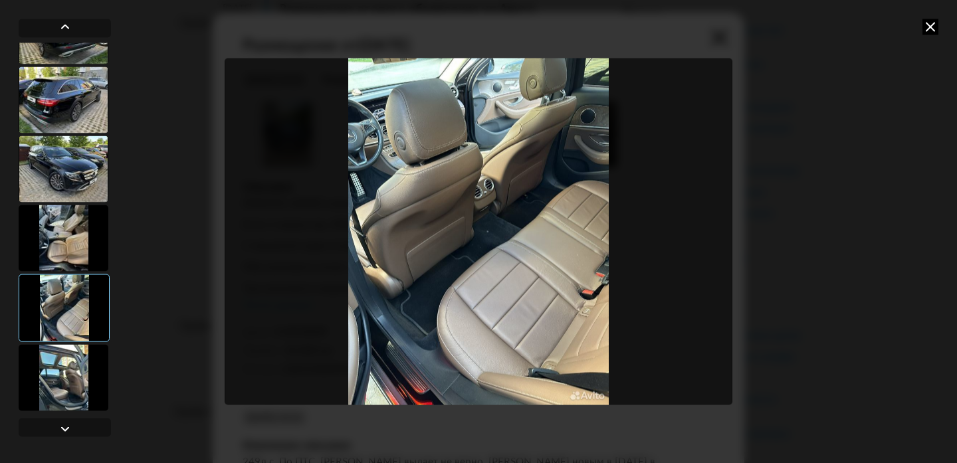
scroll to position [288, 0]
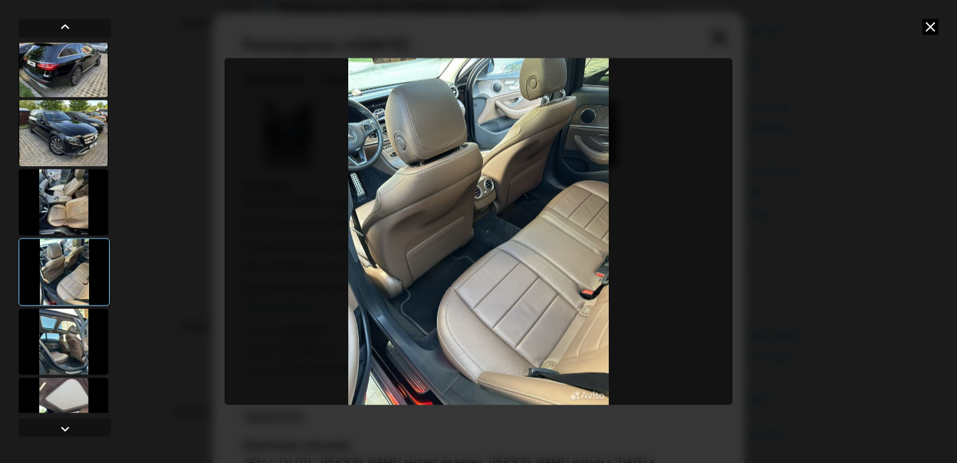
click at [65, 380] on div at bounding box center [64, 410] width 90 height 66
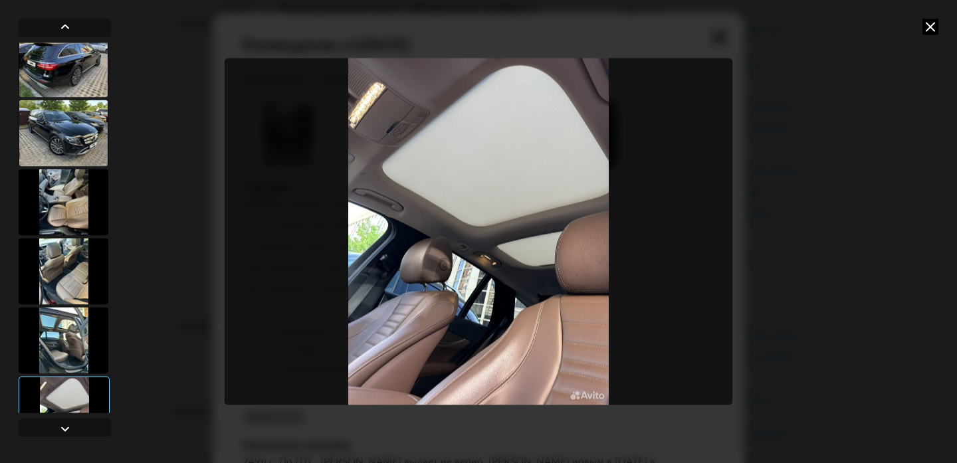
click at [63, 335] on div at bounding box center [64, 340] width 90 height 66
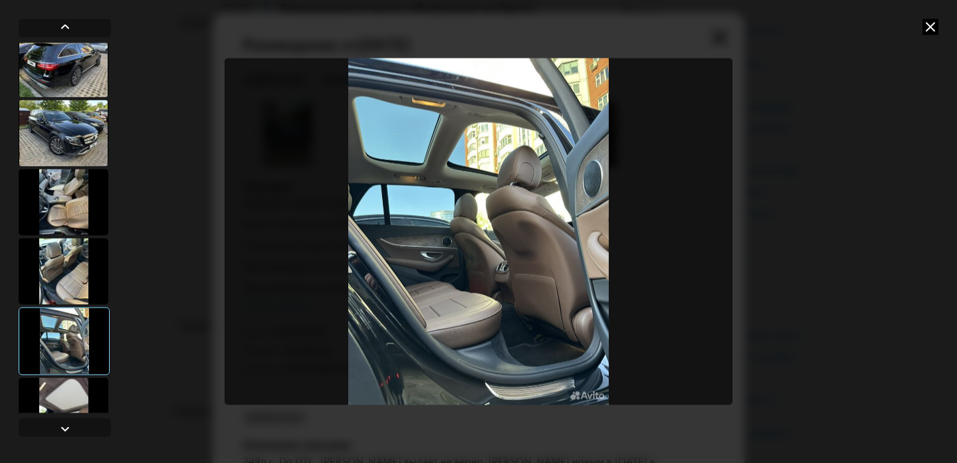
scroll to position [321, 0]
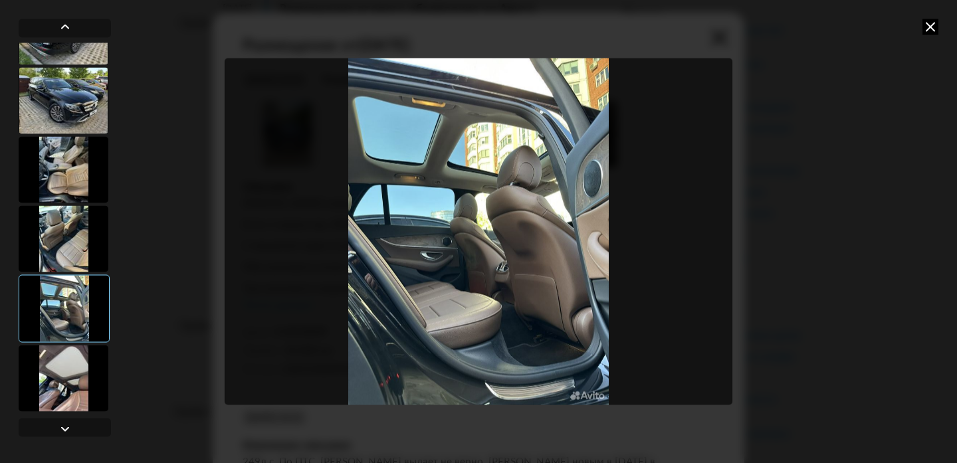
click at [74, 382] on div at bounding box center [64, 378] width 90 height 66
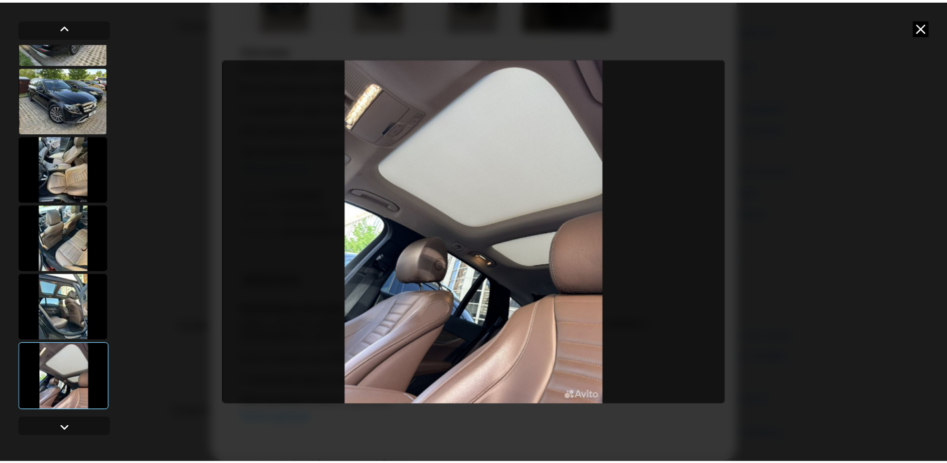
scroll to position [137, 0]
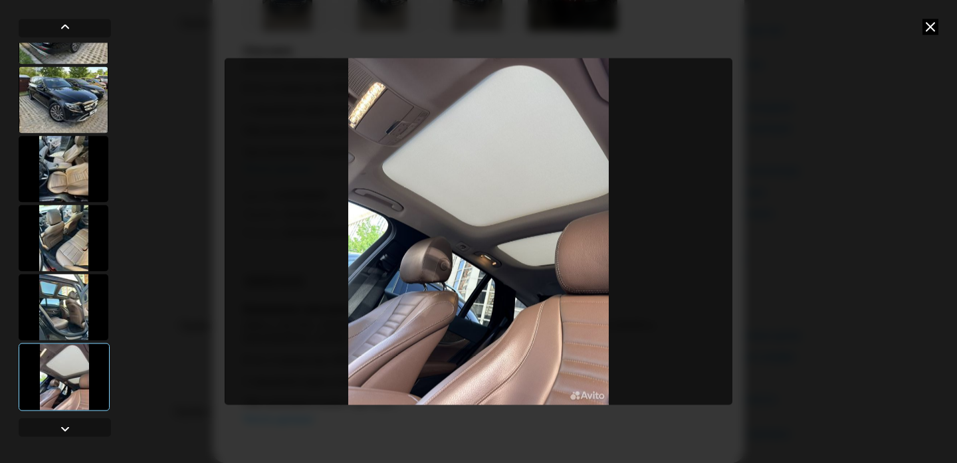
drag, startPoint x: 932, startPoint y: 25, endPoint x: 895, endPoint y: 44, distance: 41.3
click at [931, 25] on icon at bounding box center [930, 27] width 16 height 16
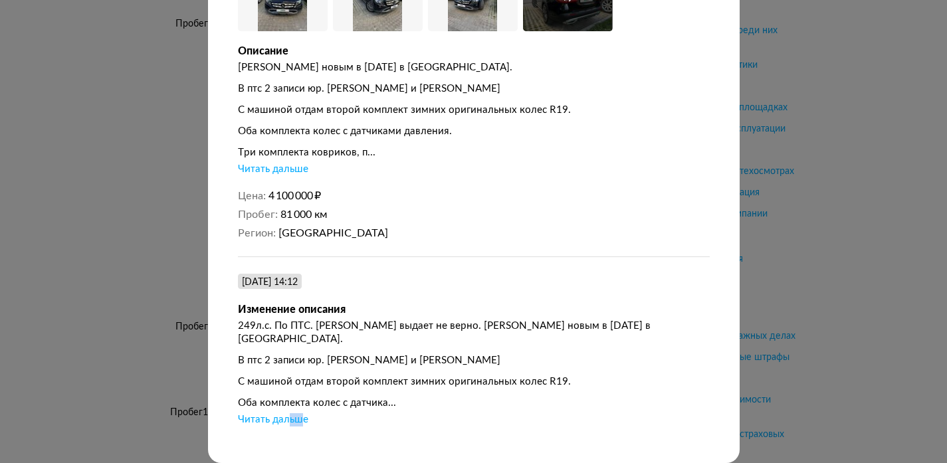
click at [283, 413] on div "Читать дальше" at bounding box center [273, 419] width 70 height 13
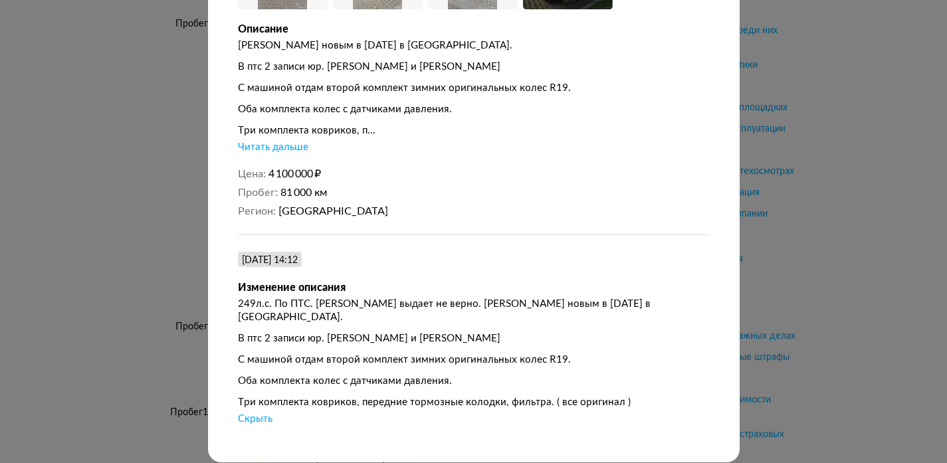
scroll to position [158, 0]
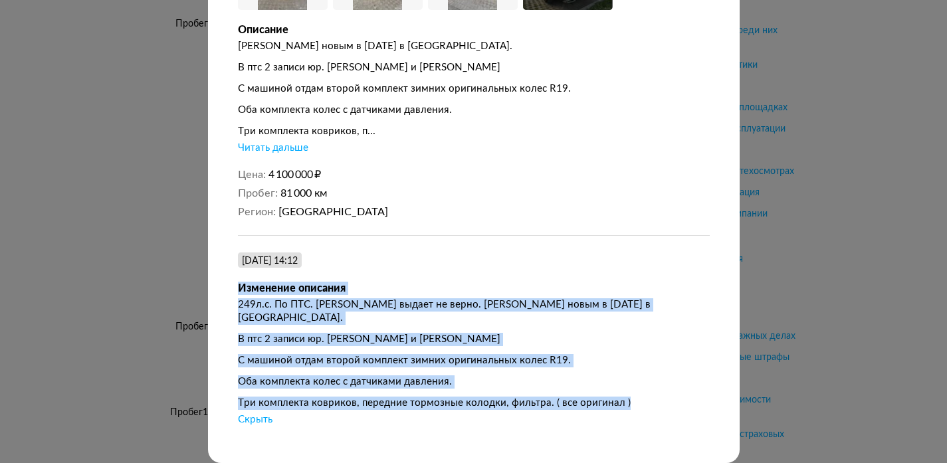
drag, startPoint x: 622, startPoint y: 393, endPoint x: 325, endPoint y: 272, distance: 321.2
click at [295, 272] on div "[DATE] 14:12 Изменение описания 249л.с. По ПТС. [PERSON_NAME] выдает не верно. …" at bounding box center [474, 337] width 472 height 205
drag, startPoint x: 412, startPoint y: 301, endPoint x: 523, endPoint y: 290, distance: 111.5
click at [413, 300] on div "249л.с. По ПТС. [PERSON_NAME] выдает не верно. [PERSON_NAME] новым в [DATE] в […" at bounding box center [474, 311] width 472 height 27
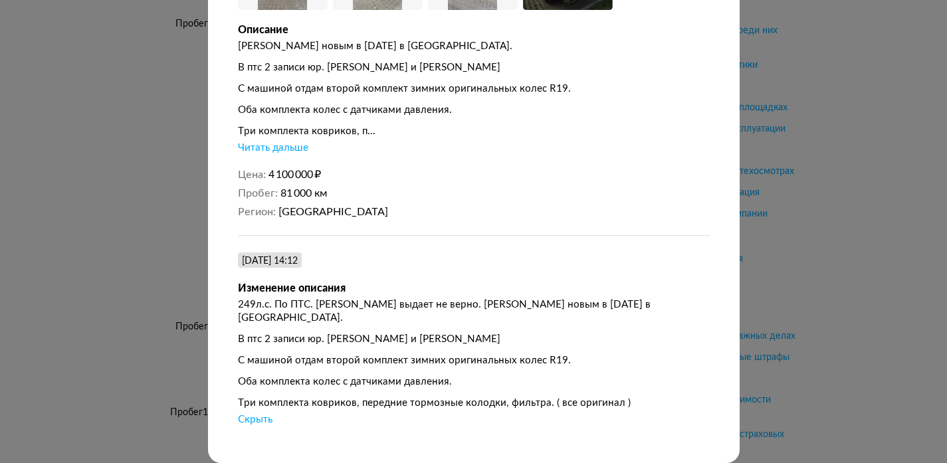
drag, startPoint x: 870, startPoint y: 195, endPoint x: 872, endPoint y: 222, distance: 27.3
click at [870, 195] on div at bounding box center [473, 73] width 947 height 463
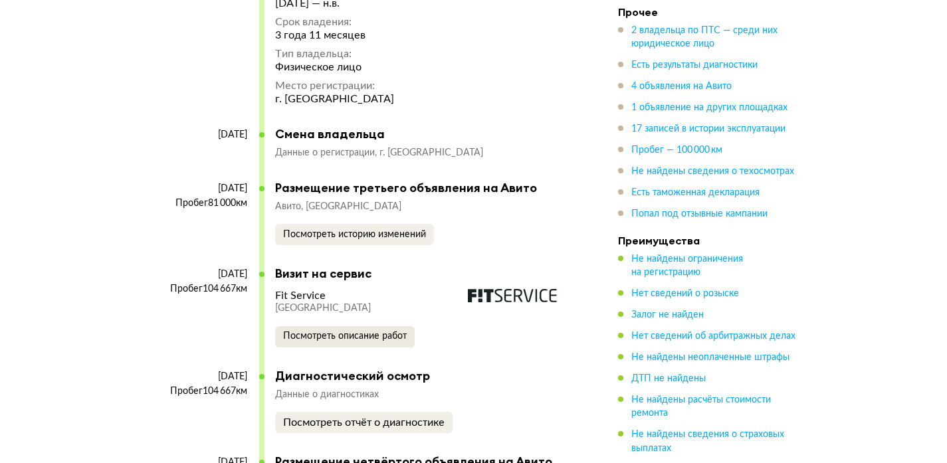
scroll to position [6436, 1]
click at [333, 331] on span "Посмотреть описание работ" at bounding box center [345, 335] width 124 height 9
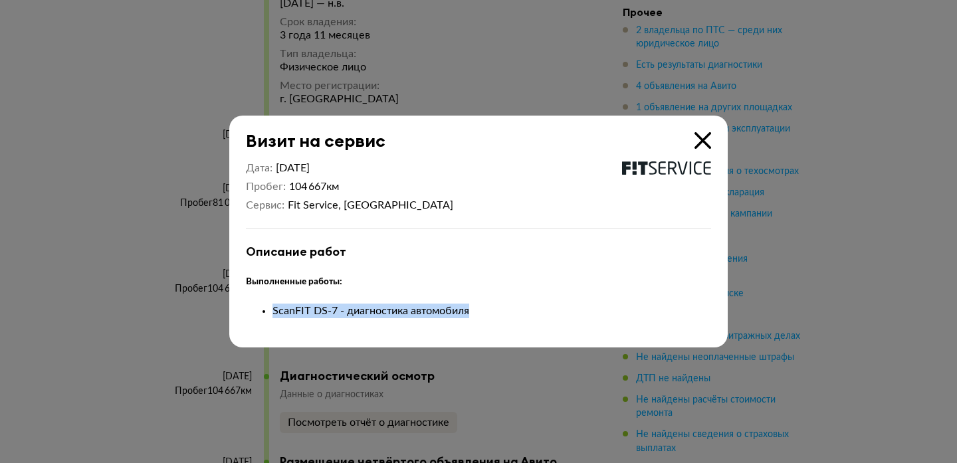
drag, startPoint x: 276, startPoint y: 309, endPoint x: 630, endPoint y: 309, distance: 353.4
click at [632, 310] on li "ScanFIT DS-7 - диагностика автомобиля" at bounding box center [491, 311] width 438 height 15
drag, startPoint x: 548, startPoint y: 312, endPoint x: 568, endPoint y: 314, distance: 20.1
click at [548, 312] on li "ScanFIT DS-7 - диагностика автомобиля" at bounding box center [491, 311] width 438 height 15
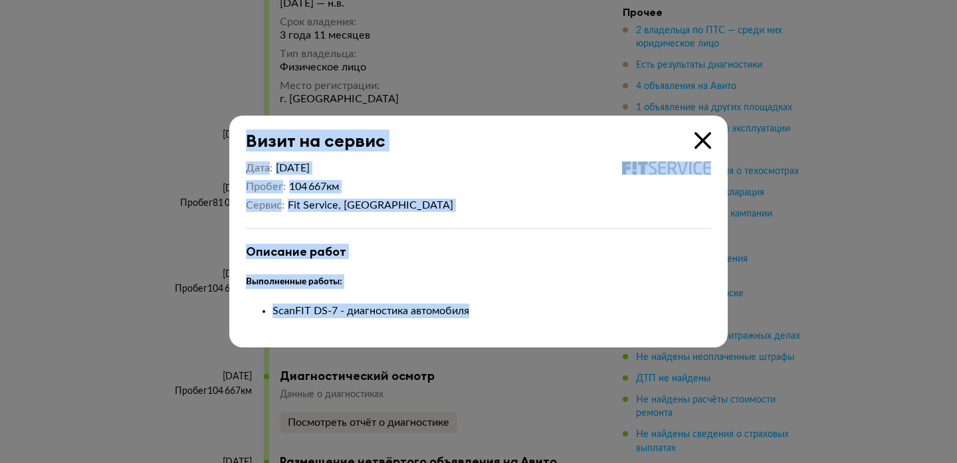
drag, startPoint x: 552, startPoint y: 312, endPoint x: 290, endPoint y: 134, distance: 317.5
click at [280, 112] on div "Визит на сервис Дата [DATE] Пробег 104 667 км Сервис Fit Service, [GEOGRAPHIC_D…" at bounding box center [478, 231] width 957 height 463
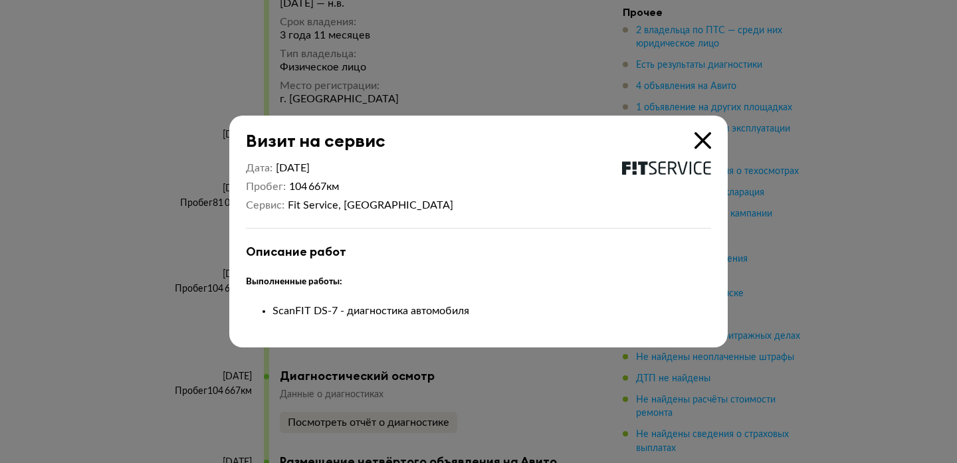
click at [569, 263] on div "Описание работ Выполненные работы: ScanFIT DS-7 - диагностика автомобиля" at bounding box center [478, 280] width 465 height 73
click at [700, 136] on icon at bounding box center [702, 140] width 17 height 17
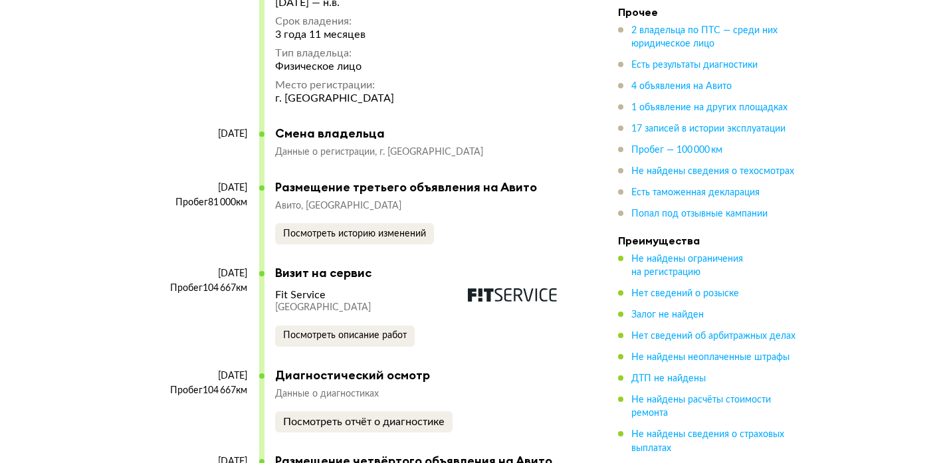
scroll to position [6514, 1]
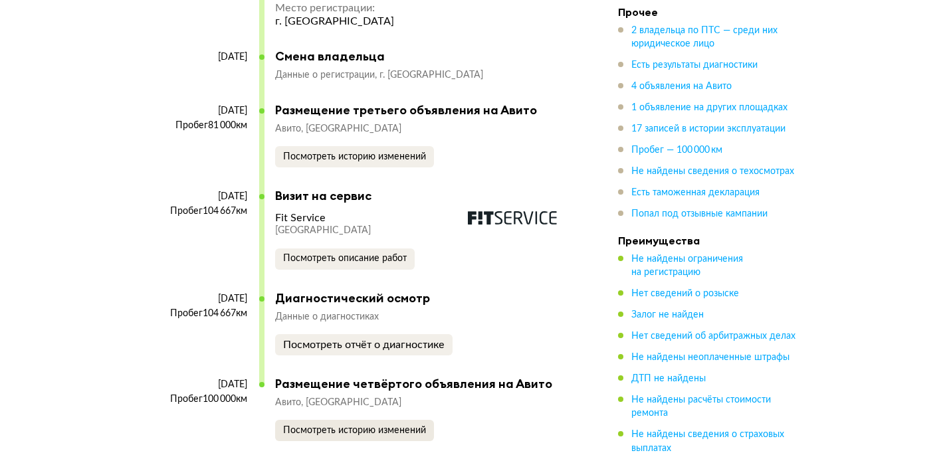
click at [345, 426] on span "Посмотреть историю изменений" at bounding box center [354, 430] width 143 height 9
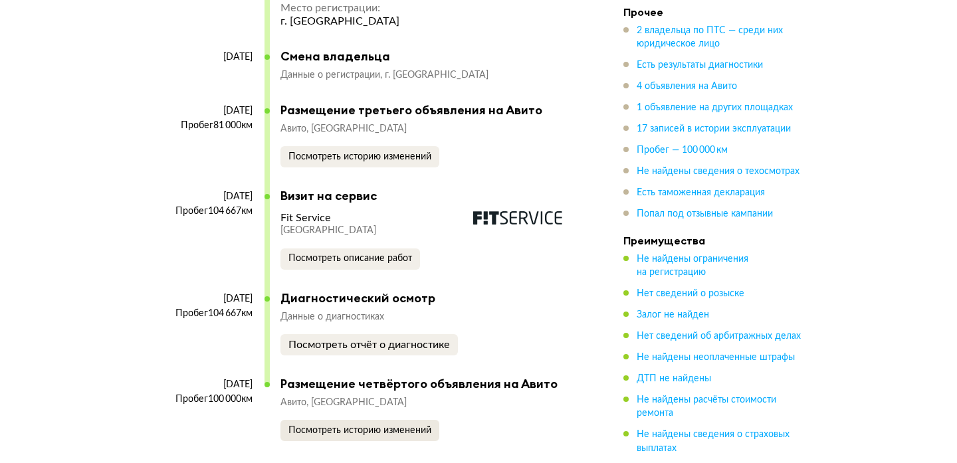
scroll to position [6514, 0]
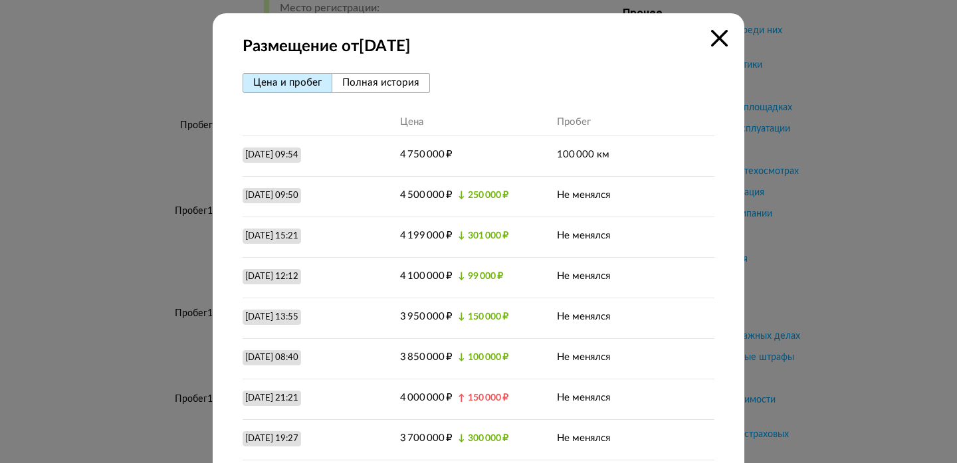
drag, startPoint x: 378, startPoint y: 82, endPoint x: 324, endPoint y: 80, distance: 53.9
click at [378, 82] on span "Полная история" at bounding box center [380, 83] width 77 height 10
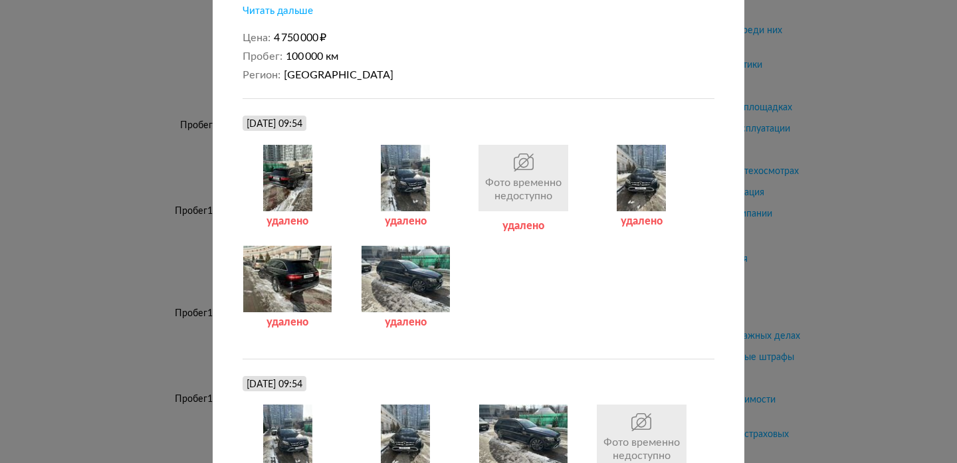
scroll to position [42, 0]
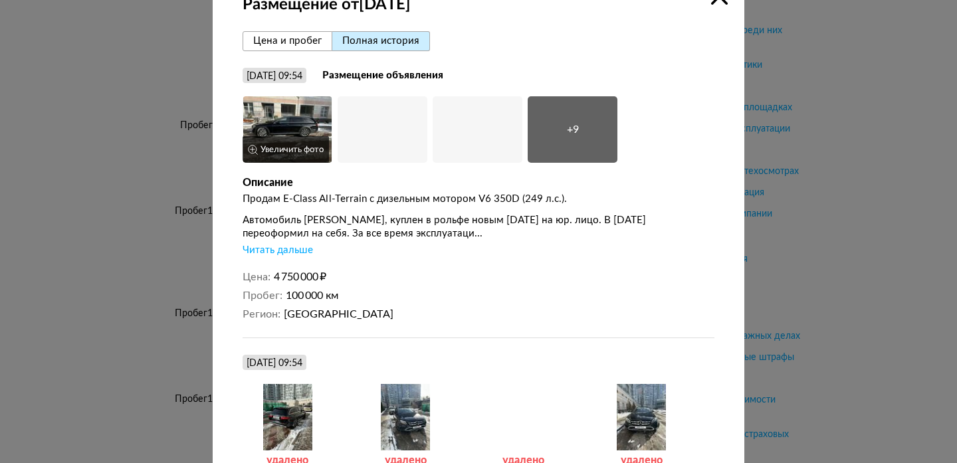
click at [289, 129] on img at bounding box center [287, 129] width 90 height 66
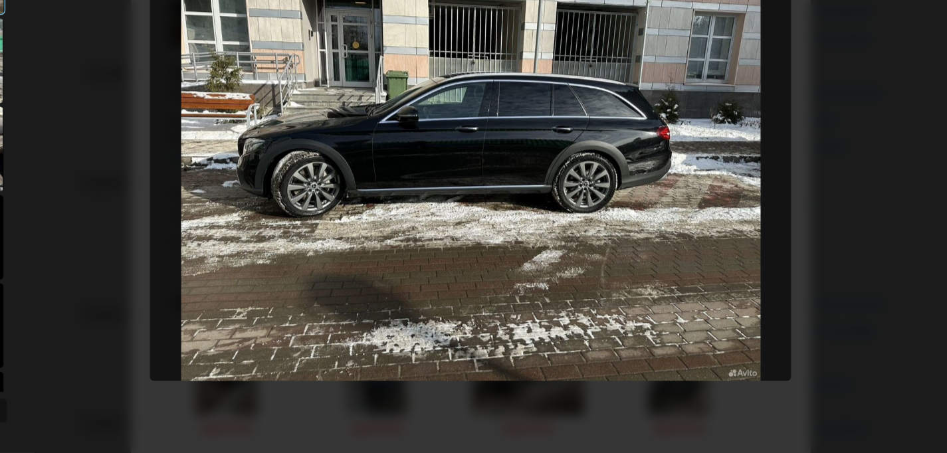
scroll to position [70, 0]
click at [482, 193] on img "Go to Slide 1" at bounding box center [474, 226] width 502 height 340
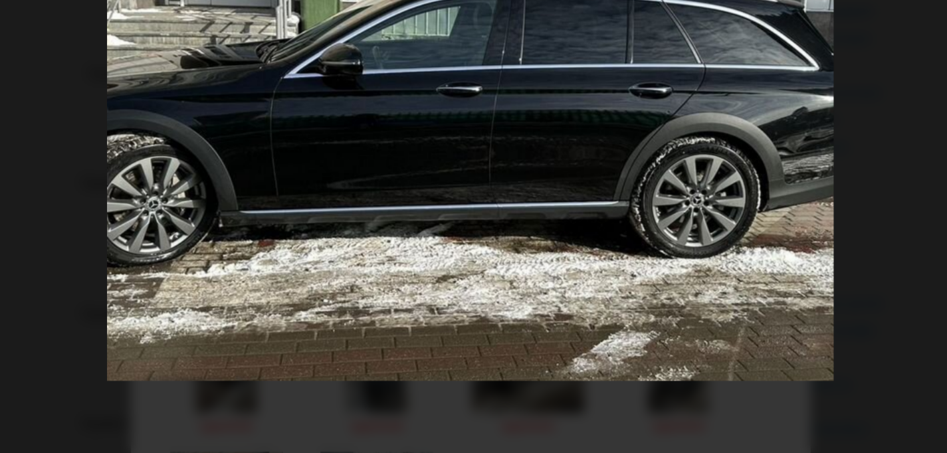
click at [321, 149] on div "Go to Slide 1" at bounding box center [470, 223] width 1136 height 680
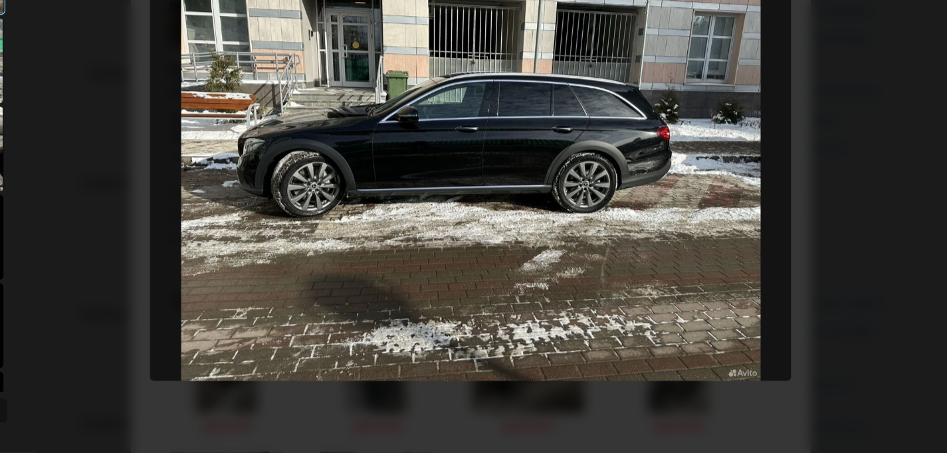
click at [688, 159] on div at bounding box center [474, 226] width 680 height 453
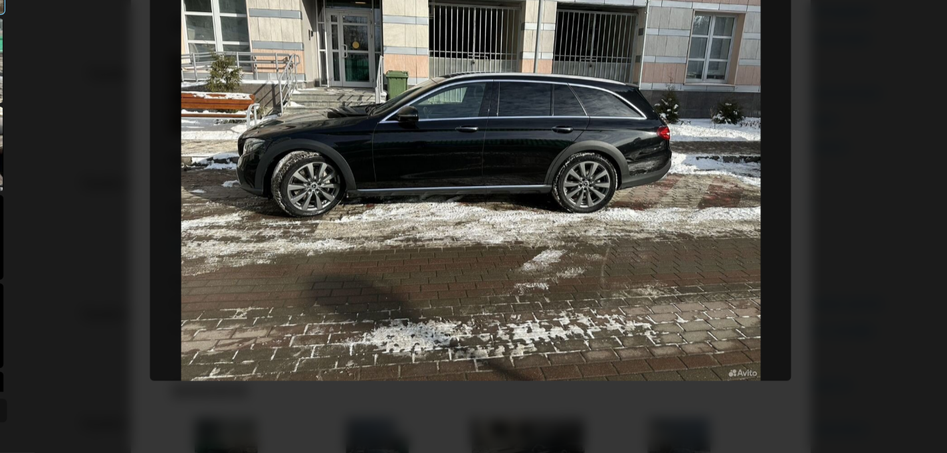
scroll to position [6306, 0]
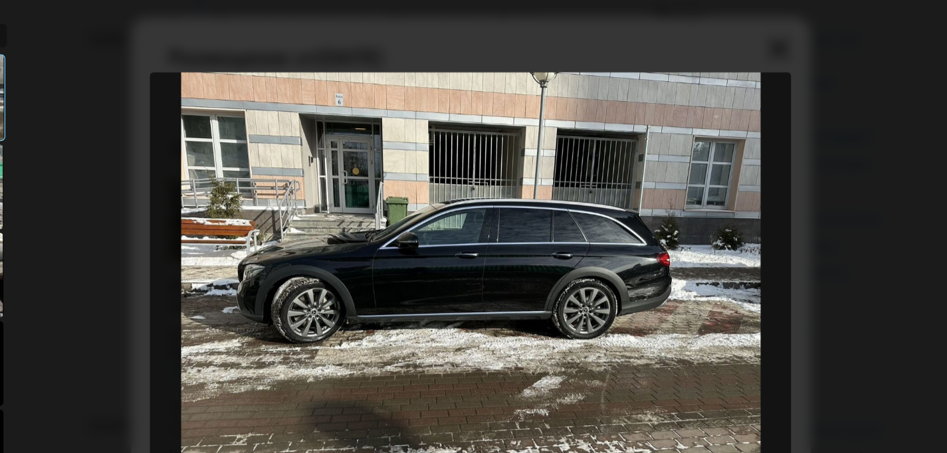
click at [507, 31] on div "Go to Slide 1" at bounding box center [474, 226] width 502 height 419
click at [512, 96] on img "Go to Slide 1" at bounding box center [474, 226] width 502 height 340
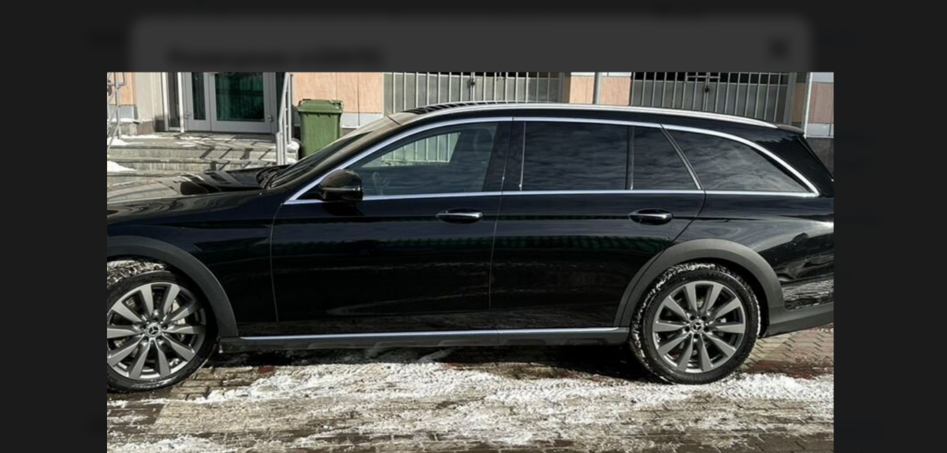
click at [462, 134] on div "Go to Slide 1" at bounding box center [470, 223] width 1136 height 680
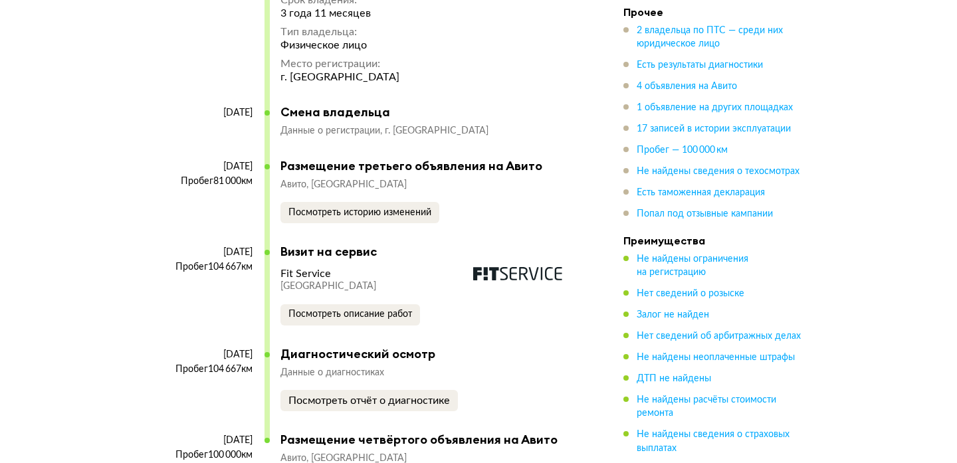
scroll to position [6458, 0]
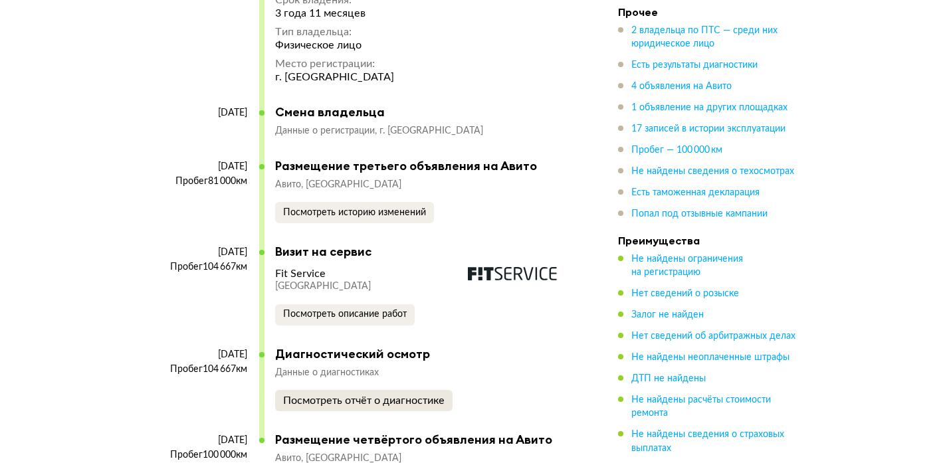
click at [325, 394] on div "Посмотреть отчёт о диагностике" at bounding box center [363, 400] width 161 height 13
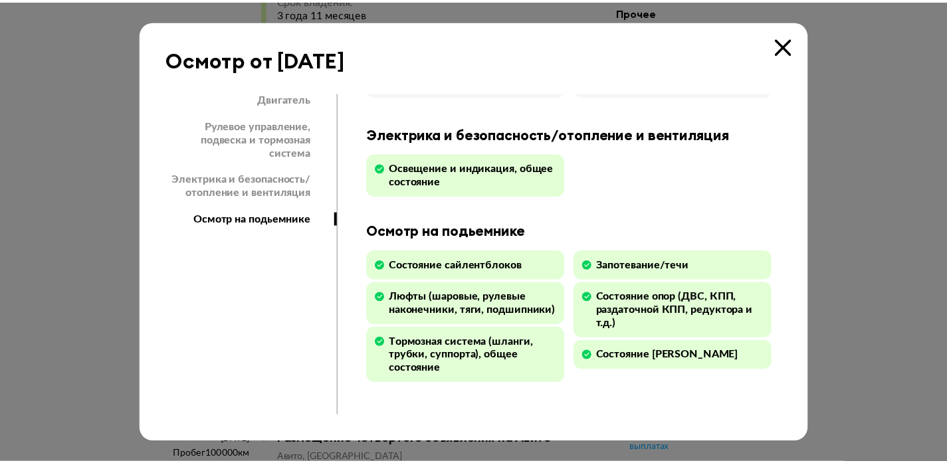
scroll to position [373, 0]
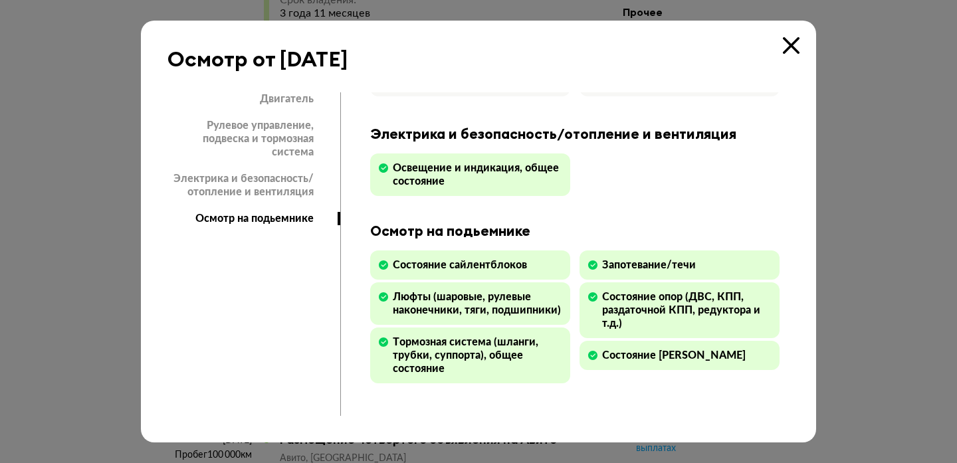
click at [794, 47] on icon at bounding box center [791, 45] width 17 height 17
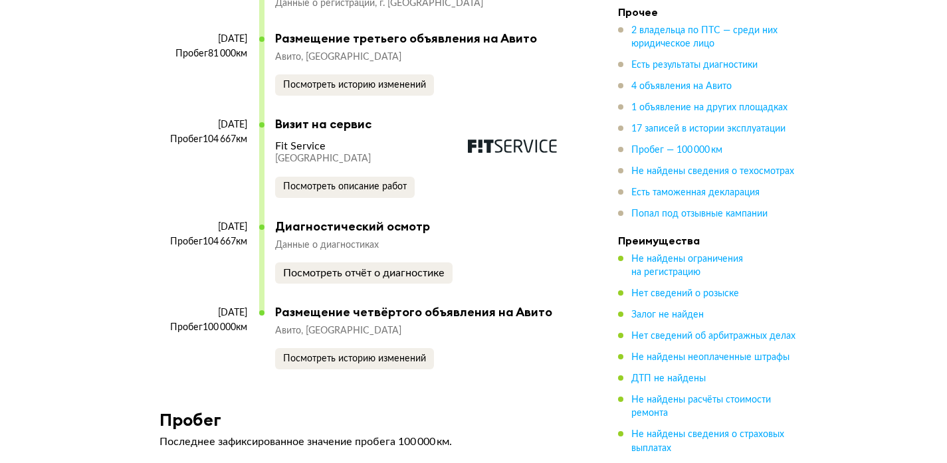
scroll to position [6628, 0]
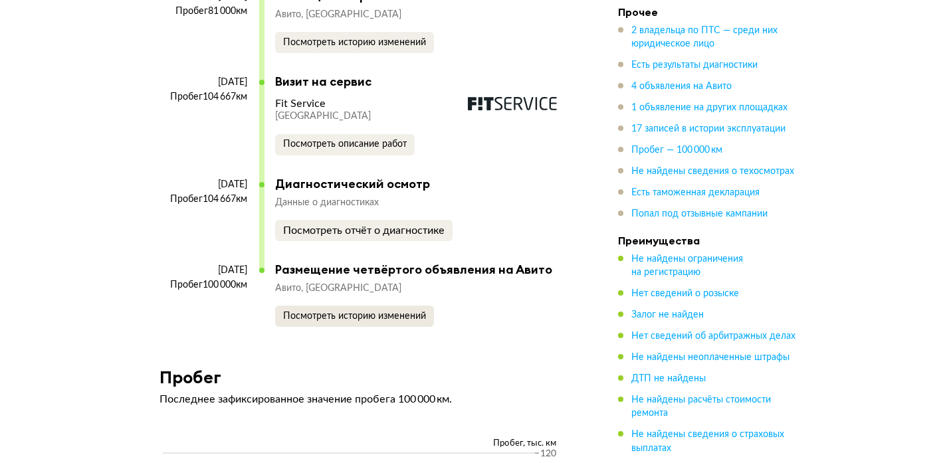
click at [302, 306] on button "Посмотреть историю изменений" at bounding box center [354, 316] width 159 height 21
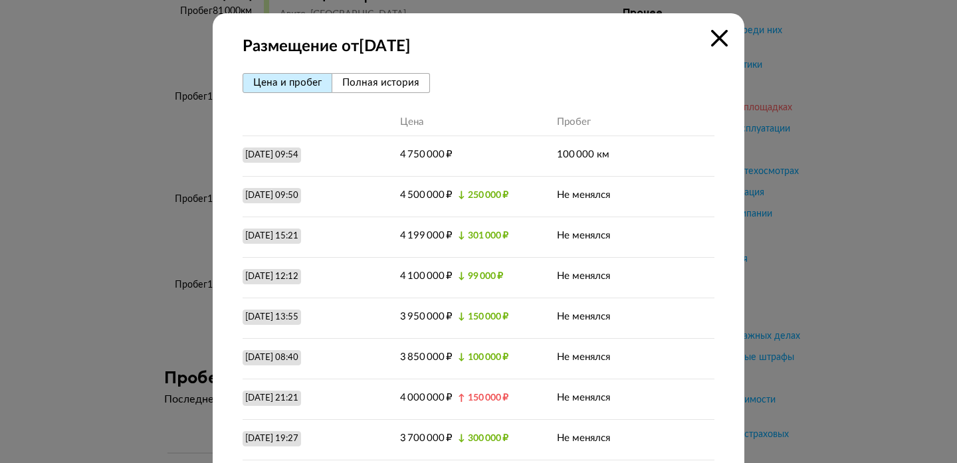
drag, startPoint x: 715, startPoint y: 36, endPoint x: 671, endPoint y: 108, distance: 84.4
click at [715, 36] on icon at bounding box center [719, 38] width 17 height 17
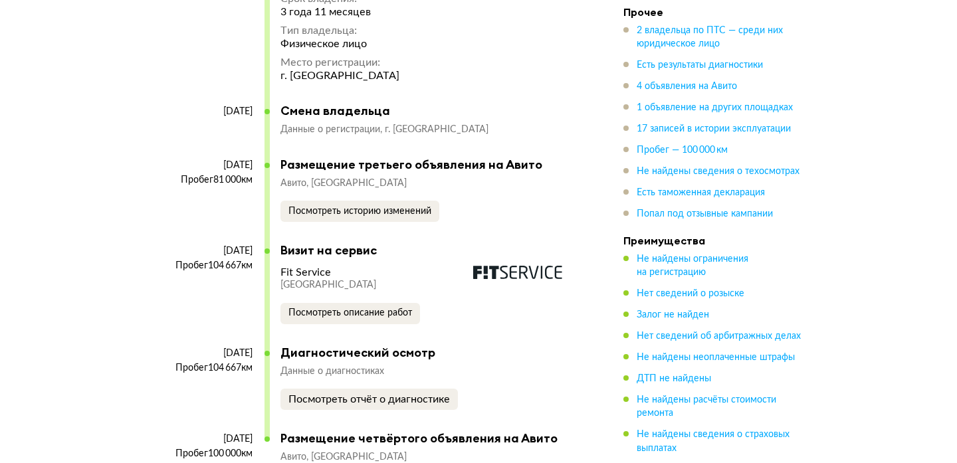
scroll to position [6458, 0]
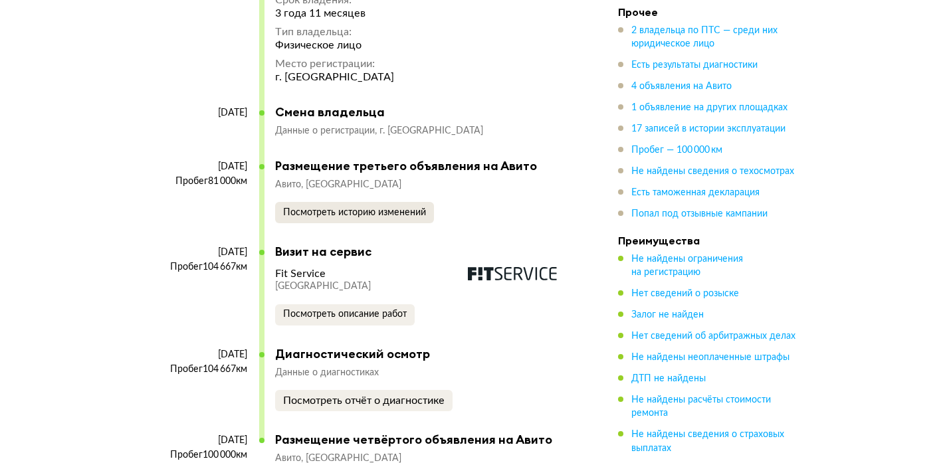
click at [339, 202] on button "Посмотреть историю изменений" at bounding box center [354, 212] width 159 height 21
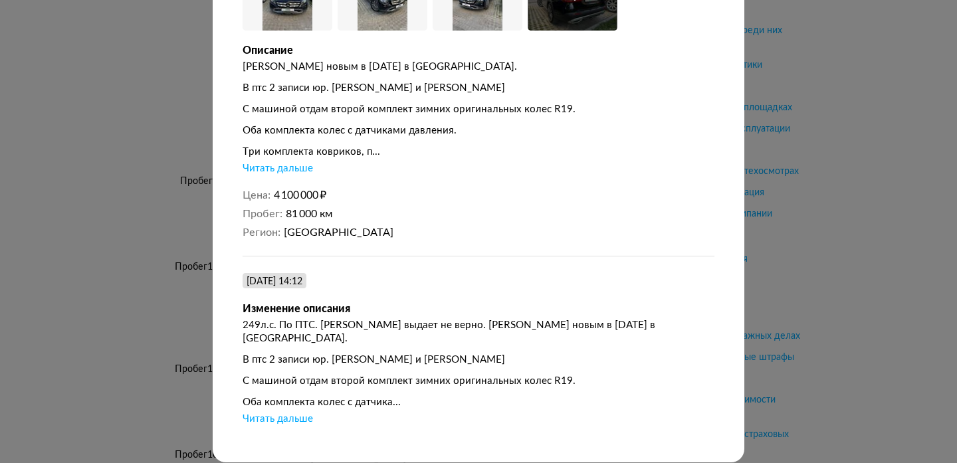
scroll to position [137, 0]
drag, startPoint x: 247, startPoint y: 414, endPoint x: 256, endPoint y: 413, distance: 9.4
click at [252, 413] on div "[DATE] 14:12 Изменение описания 249л.с. По ПТС. [PERSON_NAME] выдает не верно. …" at bounding box center [478, 347] width 472 height 183
click at [290, 413] on div "Читать дальше" at bounding box center [277, 419] width 70 height 13
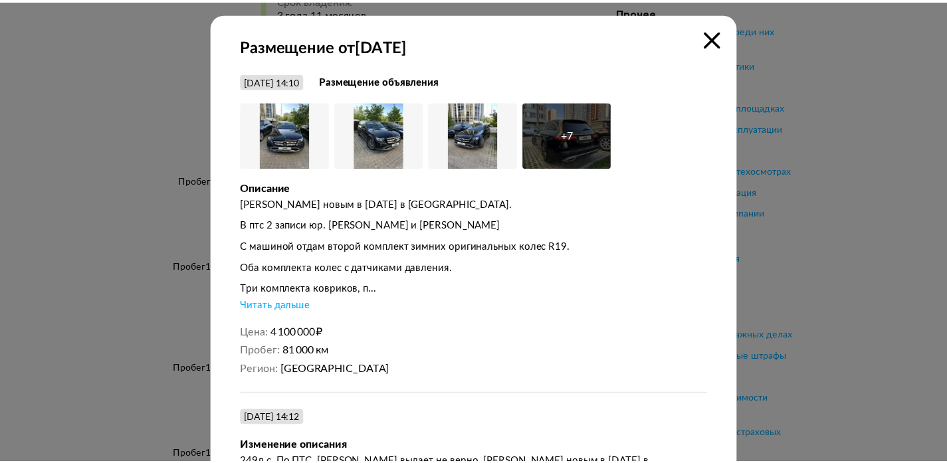
scroll to position [0, 0]
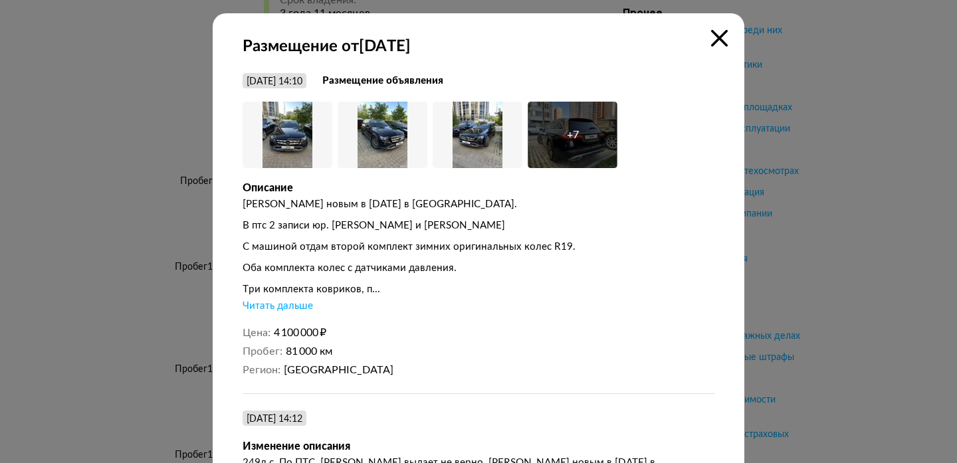
click at [569, 149] on div "+ 7" at bounding box center [572, 135] width 90 height 66
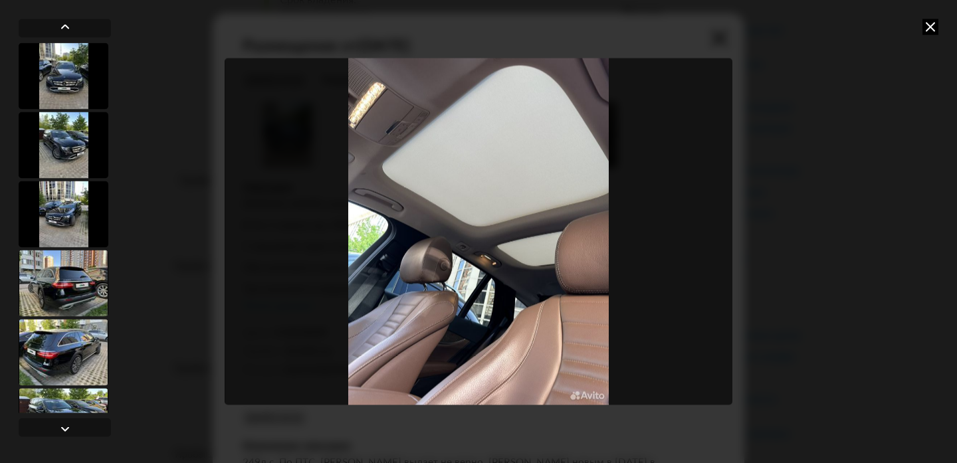
drag, startPoint x: 933, startPoint y: 25, endPoint x: 852, endPoint y: 141, distance: 141.7
click at [933, 25] on icon at bounding box center [930, 27] width 16 height 16
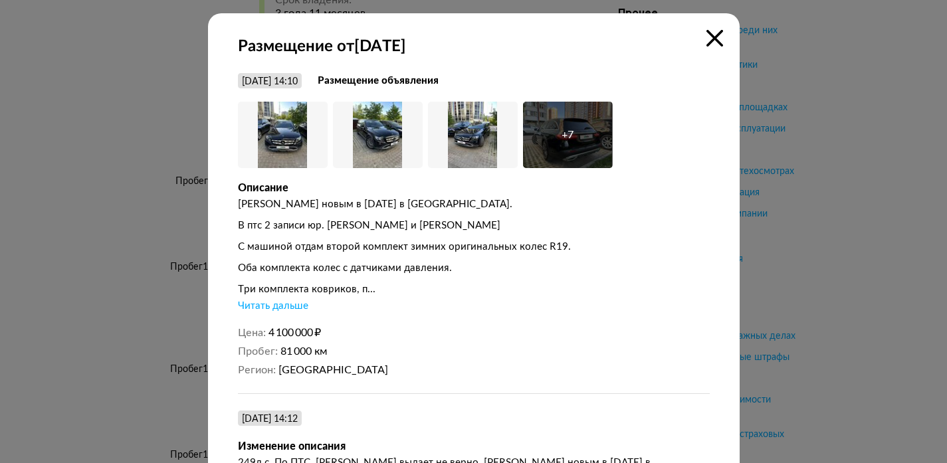
drag, startPoint x: 705, startPoint y: 41, endPoint x: 722, endPoint y: 47, distance: 18.3
click at [706, 41] on icon at bounding box center [714, 38] width 17 height 17
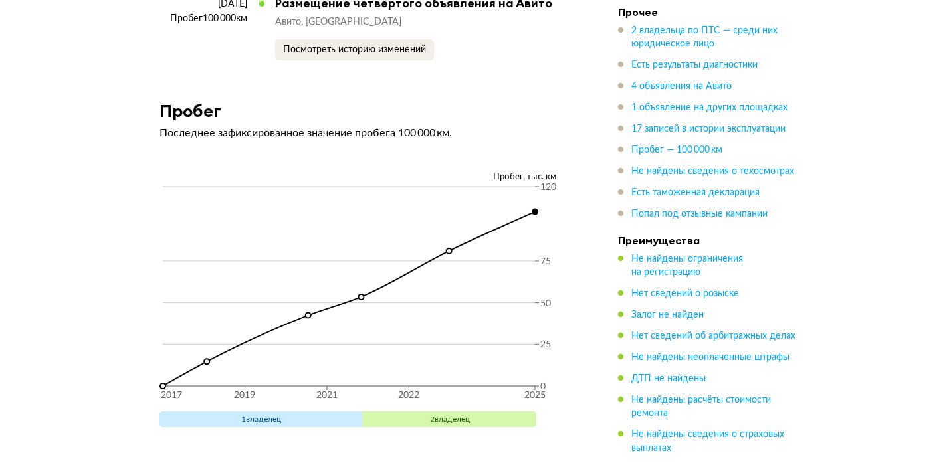
scroll to position [6895, 0]
drag, startPoint x: 372, startPoint y: 35, endPoint x: 368, endPoint y: 43, distance: 8.9
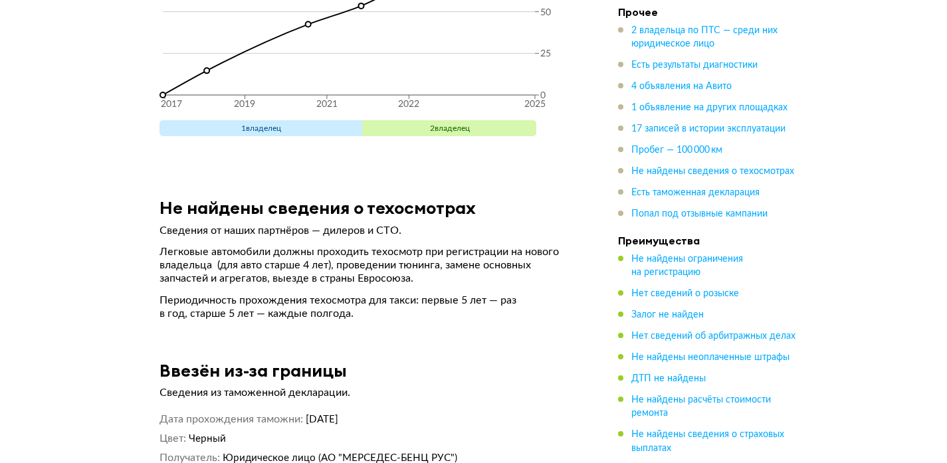
scroll to position [7187, 0]
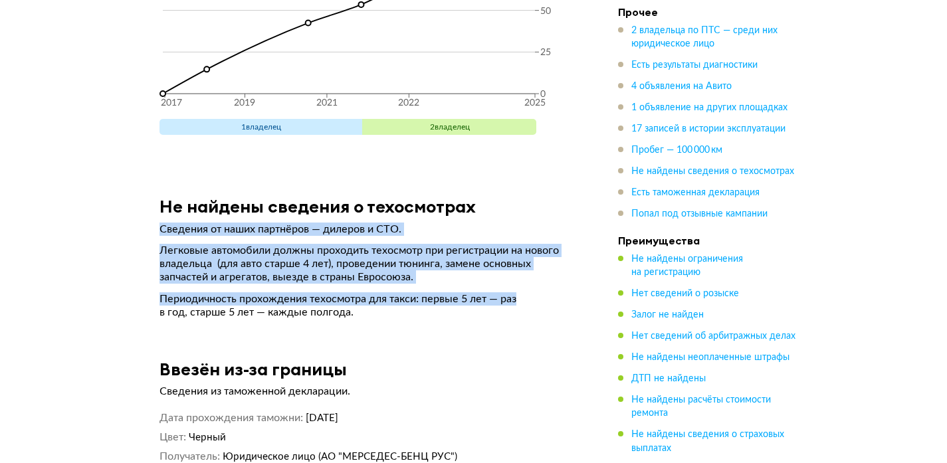
drag, startPoint x: 157, startPoint y: 189, endPoint x: 469, endPoint y: 267, distance: 321.8
click at [534, 266] on article "Не найдены сведения о техосмотрах Сведения от наших партнёров — дилеров и СТО. …" at bounding box center [368, 257] width 450 height 123
click at [450, 292] on p "Периодичность прохождения техосмотра для такси: первые 5 лет — раз в год, старш…" at bounding box center [368, 305] width 419 height 27
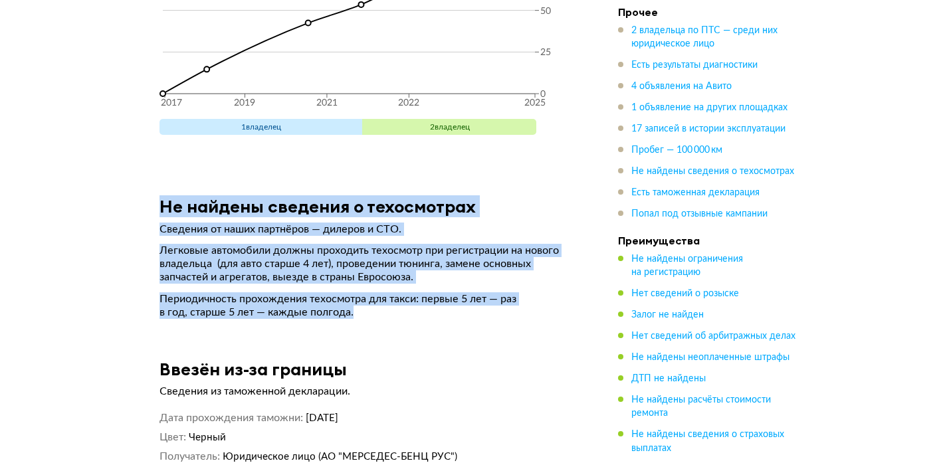
drag, startPoint x: 446, startPoint y: 298, endPoint x: 192, endPoint y: 163, distance: 287.4
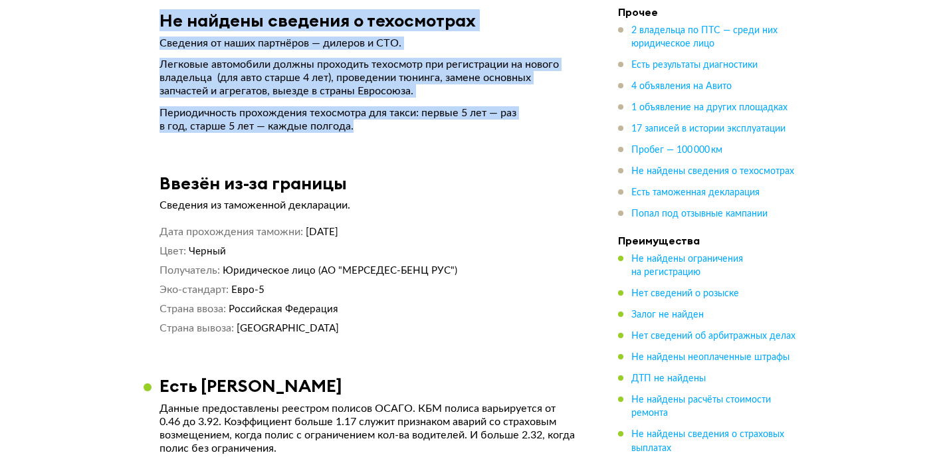
scroll to position [7373, 0]
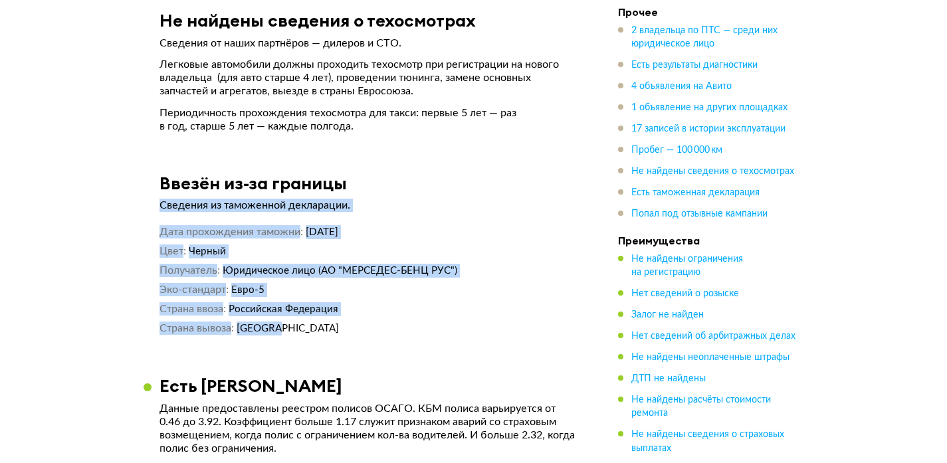
drag, startPoint x: 152, startPoint y: 150, endPoint x: 336, endPoint y: 315, distance: 247.0
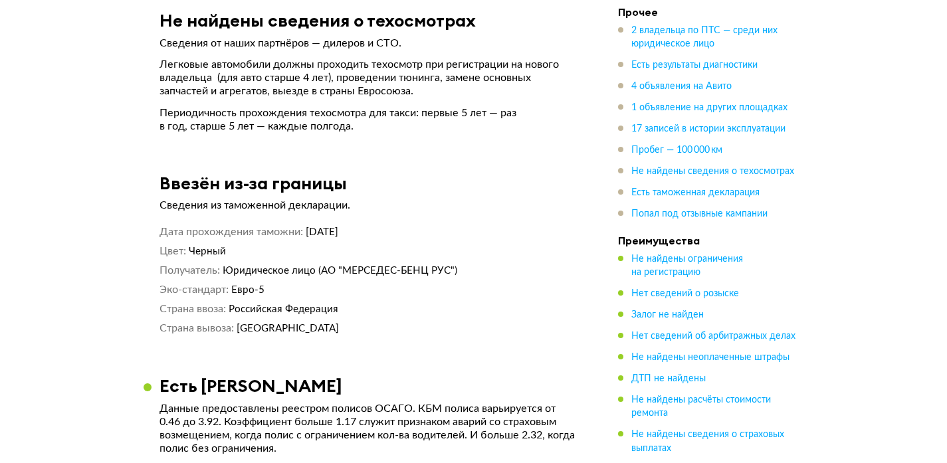
drag, startPoint x: 335, startPoint y: 315, endPoint x: 355, endPoint y: 314, distance: 20.0
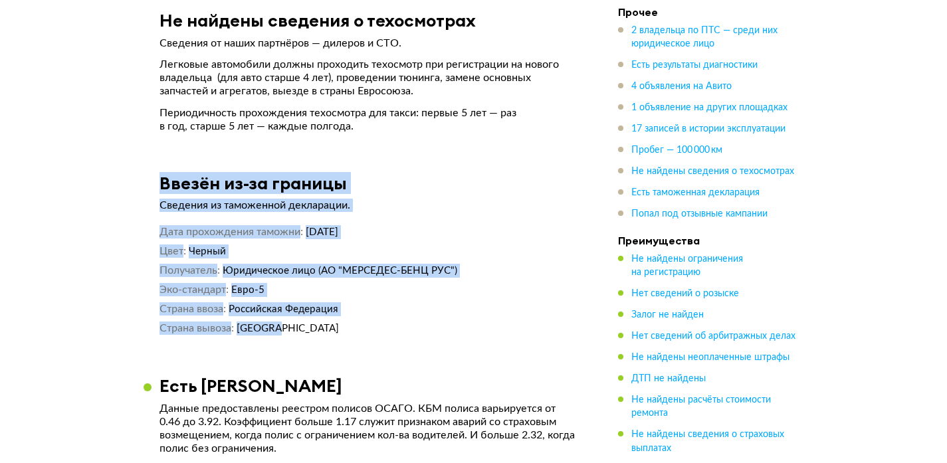
drag, startPoint x: 415, startPoint y: 314, endPoint x: 151, endPoint y: 181, distance: 295.3
drag, startPoint x: 150, startPoint y: 187, endPoint x: 152, endPoint y: 149, distance: 38.6
click at [150, 187] on article "Ввезён из-за границы Сведения из таможенной декларации. Дата прохождения таможн…" at bounding box center [368, 254] width 450 height 163
drag, startPoint x: 152, startPoint y: 149, endPoint x: 431, endPoint y: 311, distance: 322.7
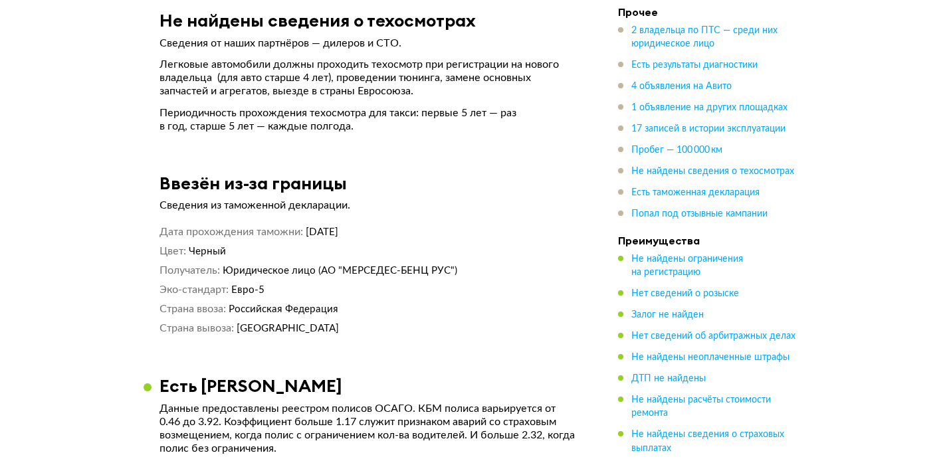
drag, startPoint x: 430, startPoint y: 311, endPoint x: 276, endPoint y: 328, distance: 155.7
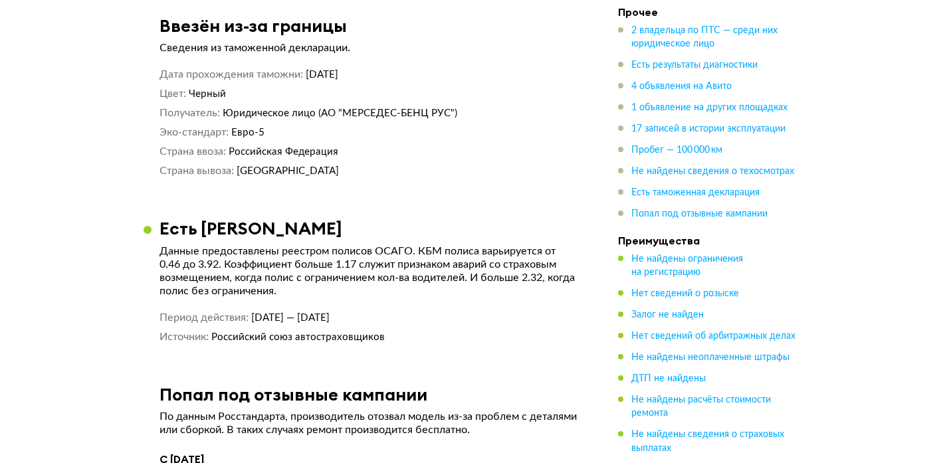
scroll to position [7547, 0]
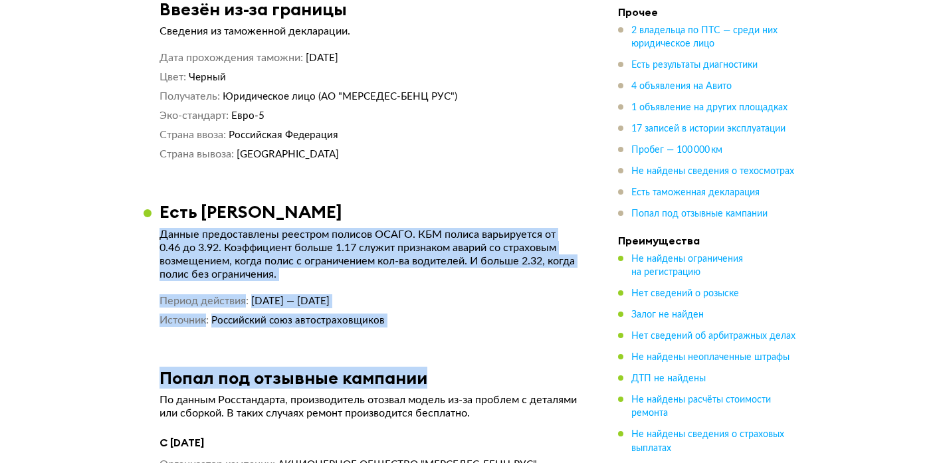
drag, startPoint x: 149, startPoint y: 187, endPoint x: 482, endPoint y: 335, distance: 363.7
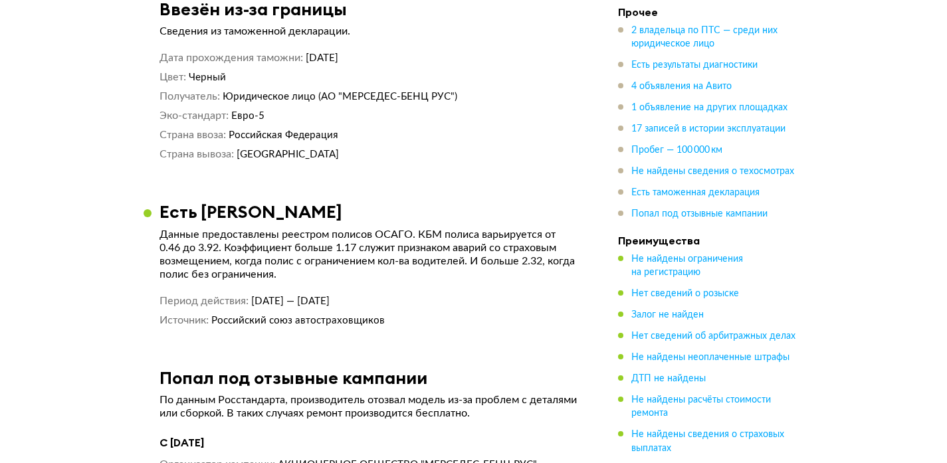
drag, startPoint x: 437, startPoint y: 295, endPoint x: 359, endPoint y: 306, distance: 79.1
click at [432, 314] on dd "Российский союз автостраховщиков" at bounding box center [394, 321] width 367 height 14
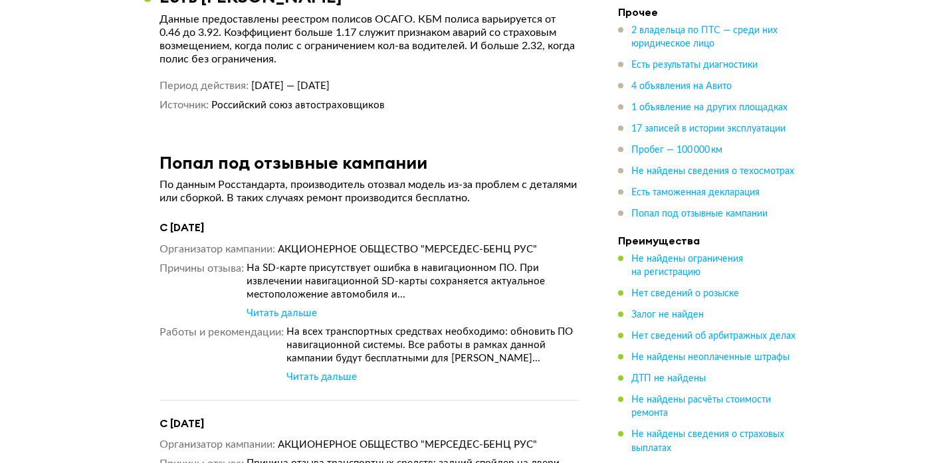
scroll to position [7763, 0]
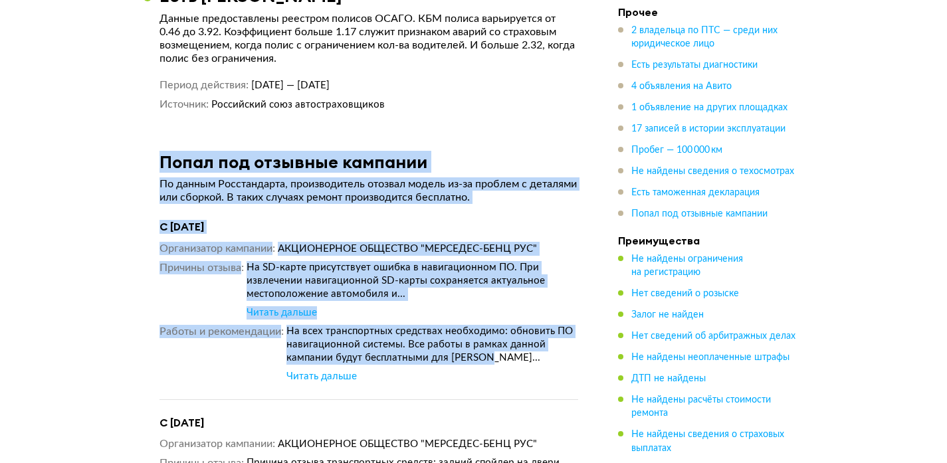
drag, startPoint x: 147, startPoint y: 116, endPoint x: 510, endPoint y: 334, distance: 423.5
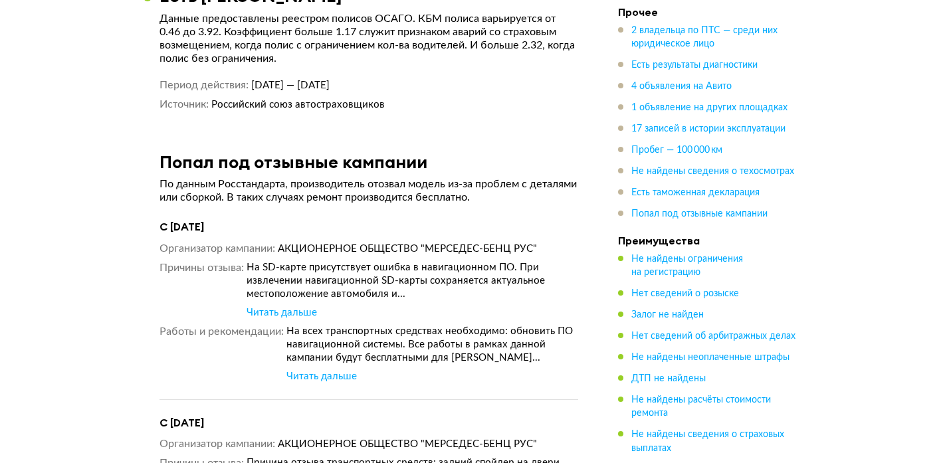
drag, startPoint x: 510, startPoint y: 334, endPoint x: 546, endPoint y: 353, distance: 41.0
click at [510, 334] on div "На всех транспортных средствах необходимо: обновить ПО навигационной системы. В…" at bounding box center [432, 345] width 292 height 40
drag, startPoint x: 534, startPoint y: 362, endPoint x: 203, endPoint y: 207, distance: 366.1
click at [230, 220] on div "С [DATE] Организатор кампании АКЦИОНЕРНОЕ ОБЩЕСТВО "МЕРСЕДЕС-БЕНЦ РУС" Причины …" at bounding box center [368, 310] width 419 height 180
drag, startPoint x: 173, startPoint y: 220, endPoint x: 233, endPoint y: 230, distance: 60.6
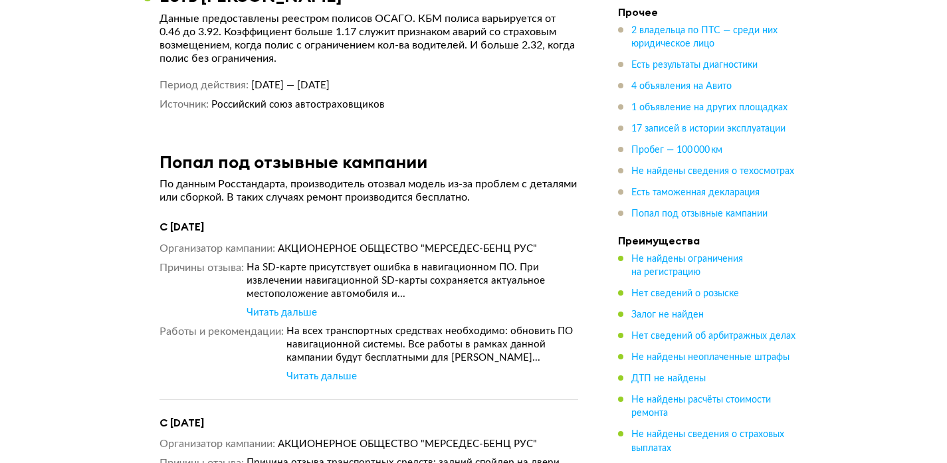
click at [173, 242] on dt "Организатор кампании" at bounding box center [217, 249] width 116 height 14
click at [283, 294] on div "Организатор кампании АКЦИОНЕРНОЕ ОБЩЕСТВО "МЕРСЕДЕС-БЕНЦ РУС" Причины отзыва На…" at bounding box center [368, 312] width 419 height 141
drag, startPoint x: 279, startPoint y: 288, endPoint x: 272, endPoint y: 294, distance: 9.0
click at [278, 306] on div "Читать дальше" at bounding box center [281, 312] width 70 height 13
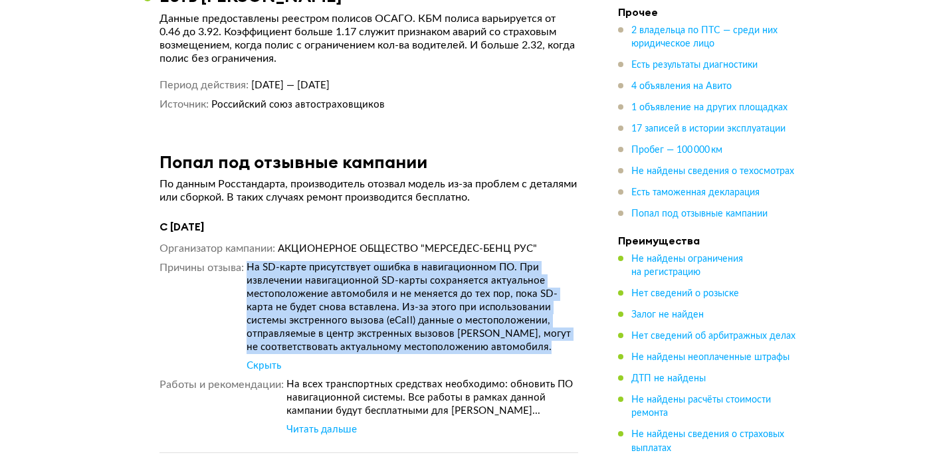
drag, startPoint x: 559, startPoint y: 312, endPoint x: 237, endPoint y: 268, distance: 325.1
click at [200, 286] on dl "Причины отзыва На SD-карте присутствует ошибка в навигационном ПО. При извлечен…" at bounding box center [368, 317] width 419 height 112
click at [238, 268] on dt "Причины отзыва" at bounding box center [201, 317] width 84 height 112
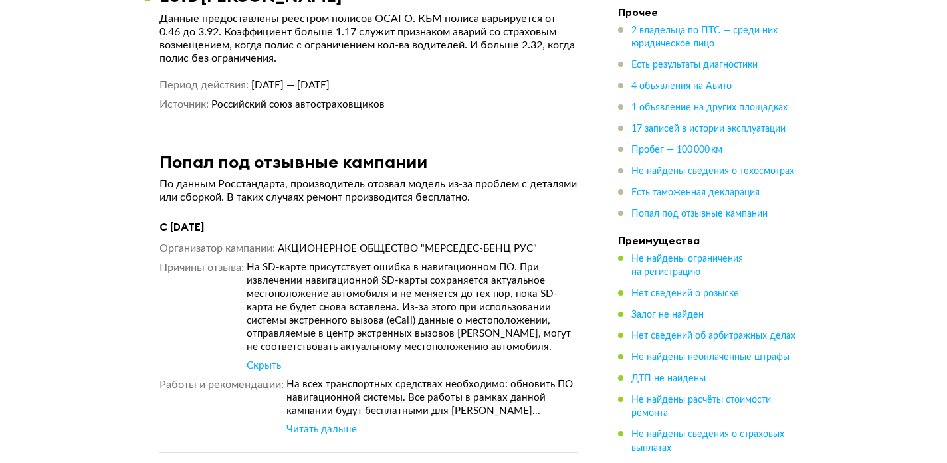
drag, startPoint x: 333, startPoint y: 404, endPoint x: 282, endPoint y: 404, distance: 51.2
click at [333, 423] on div "Читать дальше" at bounding box center [321, 429] width 70 height 13
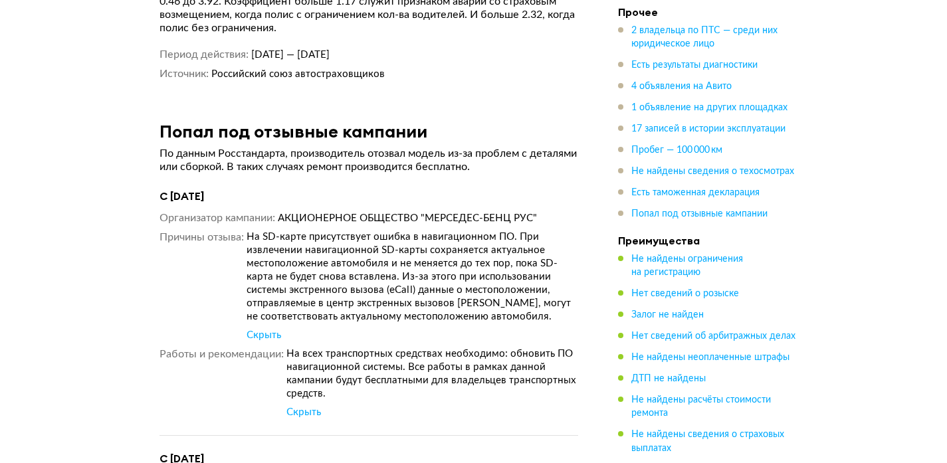
scroll to position [7794, 0]
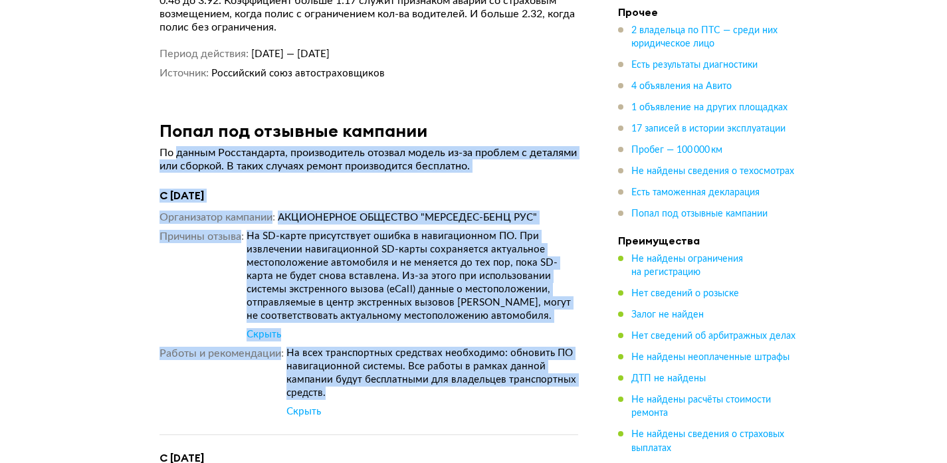
drag, startPoint x: 420, startPoint y: 357, endPoint x: 178, endPoint y: 119, distance: 339.2
click at [178, 120] on article "Попал под отзывные кампании По данным Росстандарта, производитель отозвал модел…" at bounding box center [368, 468] width 450 height 696
drag, startPoint x: 320, startPoint y: 171, endPoint x: 326, endPoint y: 177, distance: 8.5
click at [321, 189] on h4 "С [DATE]" at bounding box center [368, 196] width 419 height 14
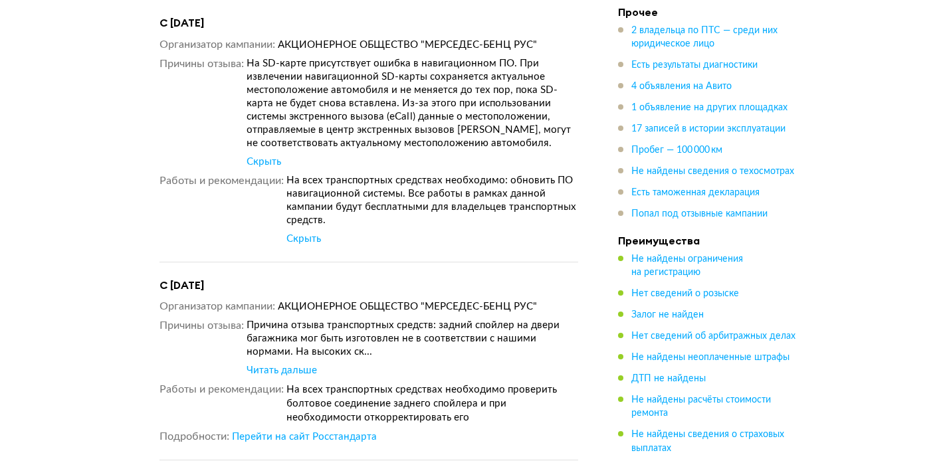
scroll to position [7969, 0]
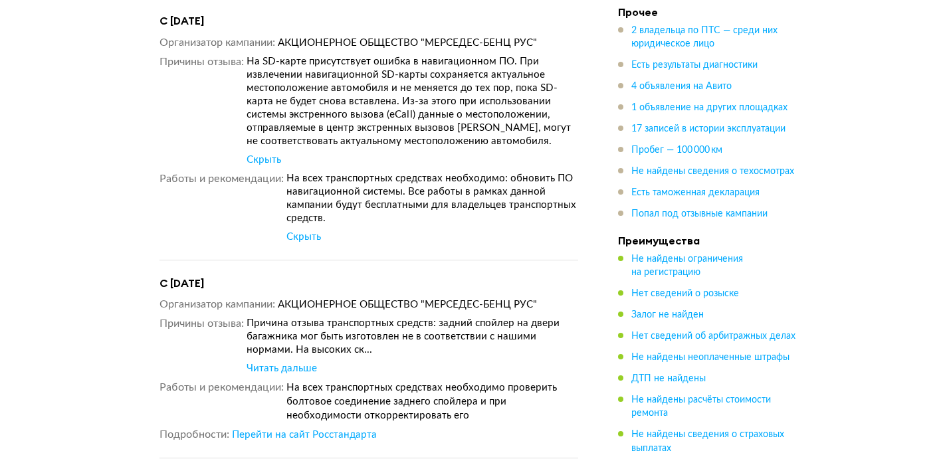
drag, startPoint x: 282, startPoint y: 336, endPoint x: 265, endPoint y: 363, distance: 31.3
click at [280, 362] on div "Читать дальше" at bounding box center [281, 368] width 70 height 13
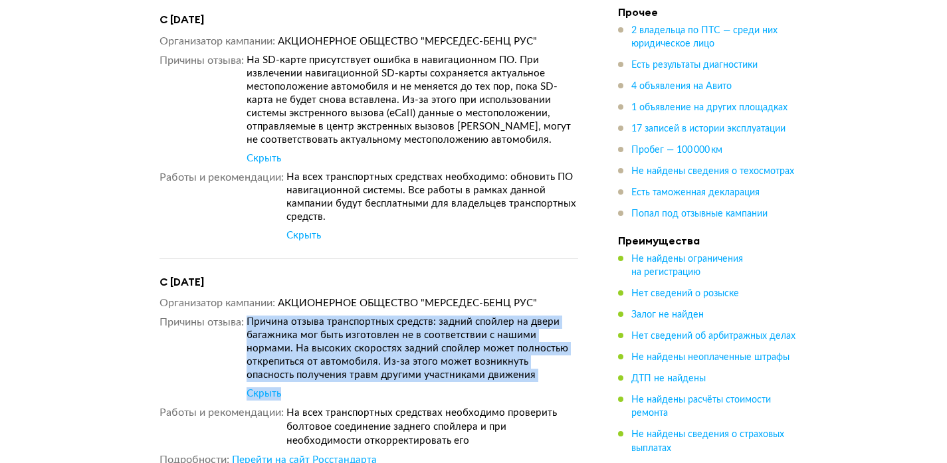
scroll to position [7966, 0]
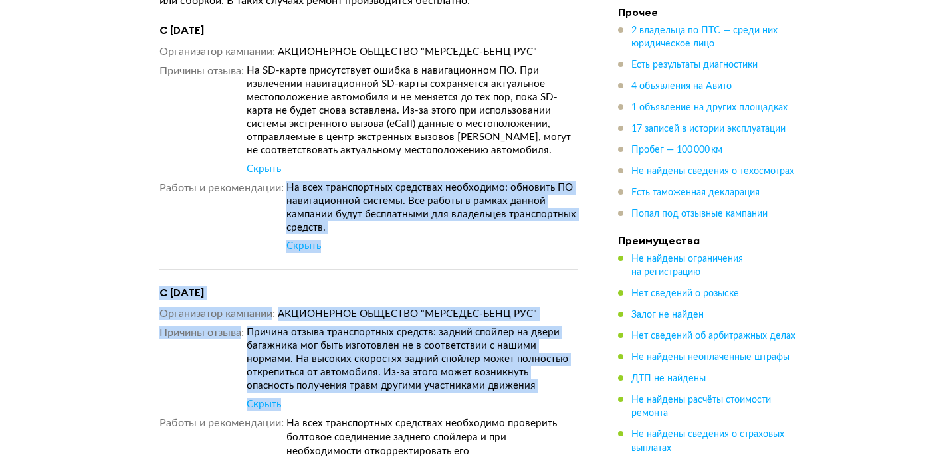
drag, startPoint x: 528, startPoint y: 347, endPoint x: 99, endPoint y: 234, distance: 443.8
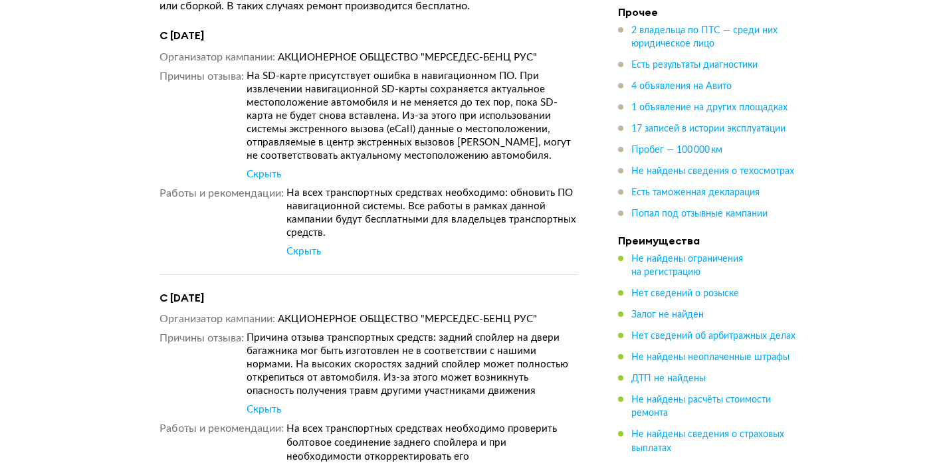
drag, startPoint x: 382, startPoint y: 351, endPoint x: 506, endPoint y: 417, distance: 140.0
click at [383, 351] on div "Причина отзыва транспортных средств: задний спойлер на двери багажника мог быть…" at bounding box center [411, 364] width 331 height 66
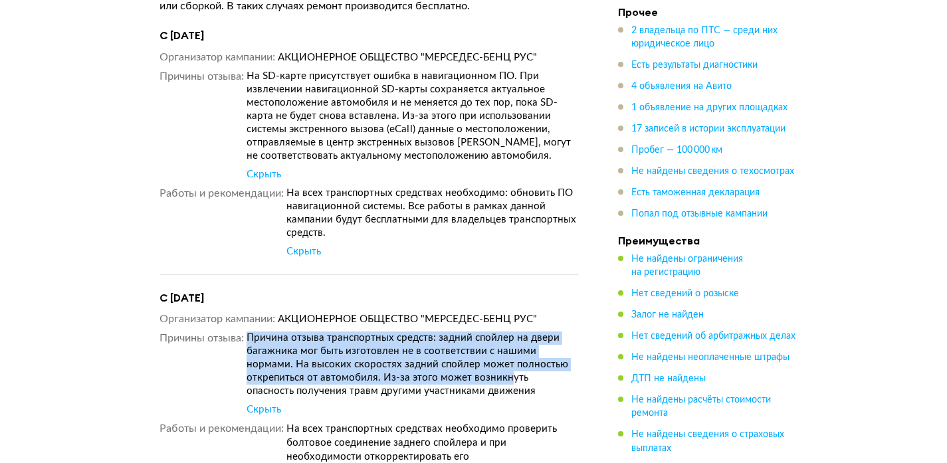
drag, startPoint x: 505, startPoint y: 356, endPoint x: 328, endPoint y: 299, distance: 185.7
click at [329, 312] on div "Организатор кампании АКЦИОНЕРНОЕ ОБЩЕСТВО "МЕРСЕДЕС-БЕНЦ РУС" Причины отзыва Пр…" at bounding box center [368, 397] width 419 height 171
click at [367, 331] on div "Причина отзыва транспортных средств: задний спойлер на двери багажника мог быть…" at bounding box center [411, 364] width 331 height 66
drag, startPoint x: 331, startPoint y: 318, endPoint x: 217, endPoint y: 266, distance: 125.1
click at [217, 291] on div "С [DATE] Организатор кампании АКЦИОНЕРНОЕ ОБЩЕСТВО "МЕРСЕДЕС-БЕНЦ РУС" Причины …" at bounding box center [368, 395] width 419 height 209
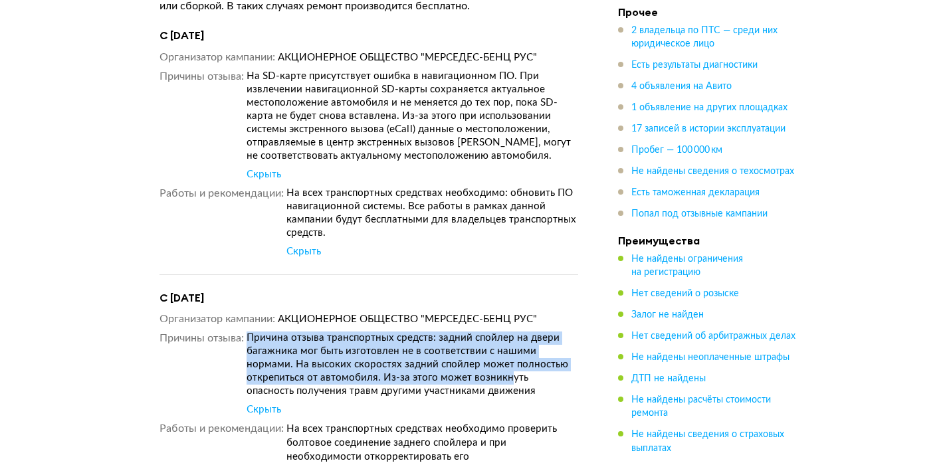
click at [527, 331] on div "Причина отзыва транспортных средств: задний спойлер на двери багажника мог быть…" at bounding box center [411, 364] width 331 height 66
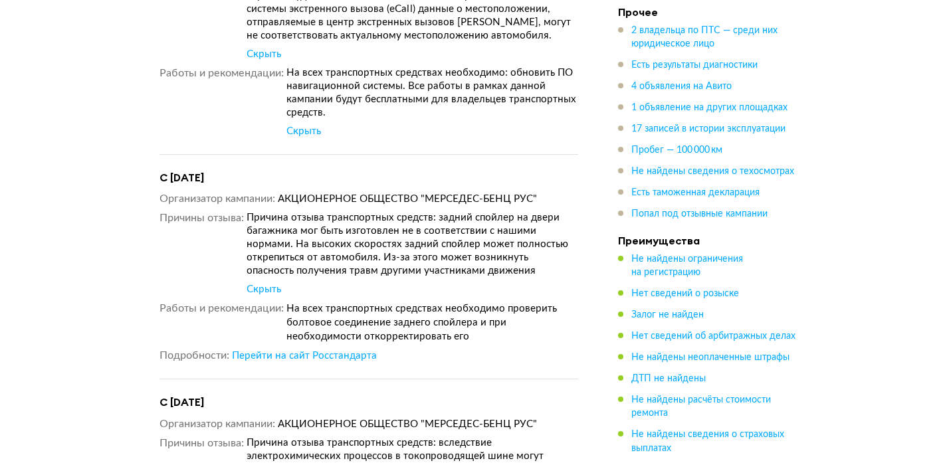
scroll to position [8075, 0]
click at [274, 349] on link "Перейти на сайт Росстандарта" at bounding box center [304, 355] width 145 height 13
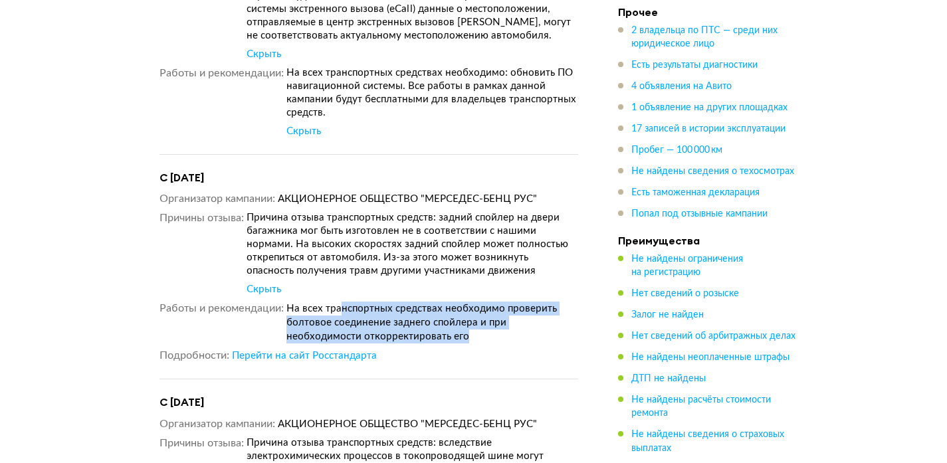
drag, startPoint x: 482, startPoint y: 302, endPoint x: 333, endPoint y: 275, distance: 151.3
click at [333, 302] on dd "На всех транспортных средствах необходимо проверить болтовое соединение заднего…" at bounding box center [432, 323] width 292 height 42
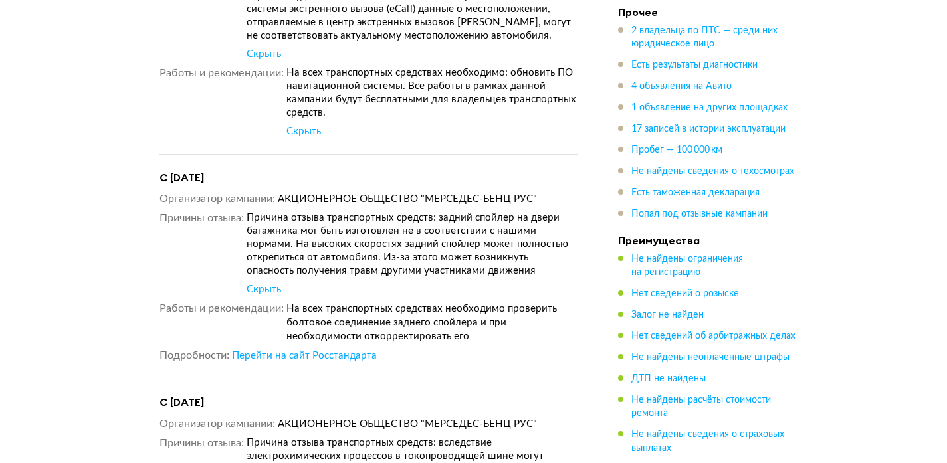
click at [339, 304] on span "На всех транспортных средствах необходимо проверить болтовое соединение заднего…" at bounding box center [421, 323] width 270 height 38
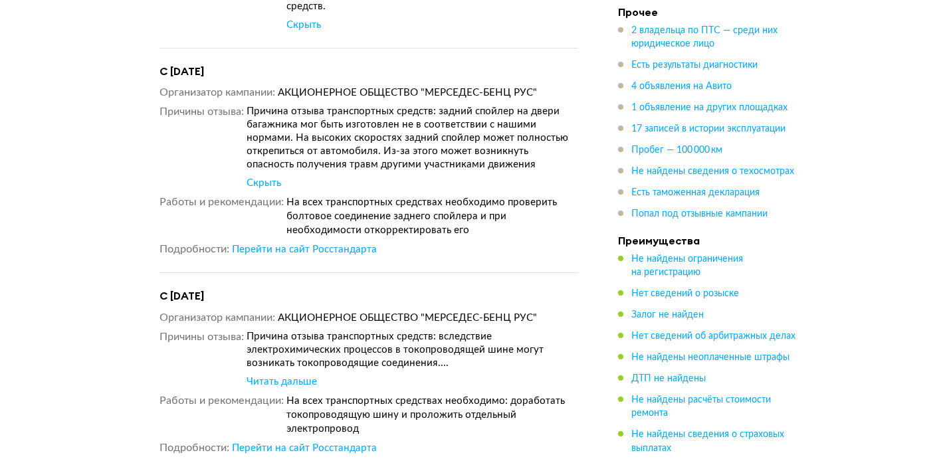
scroll to position [8182, 0]
click at [279, 374] on div "Читать дальше" at bounding box center [281, 380] width 70 height 13
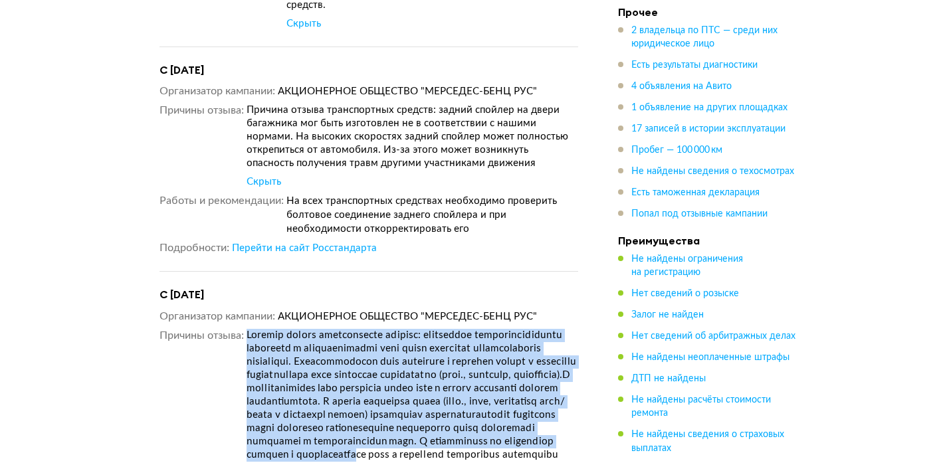
drag, startPoint x: 246, startPoint y: 308, endPoint x: 484, endPoint y: 391, distance: 251.5
click at [501, 431] on dl "Причины отзыва Скрыть" at bounding box center [368, 424] width 419 height 191
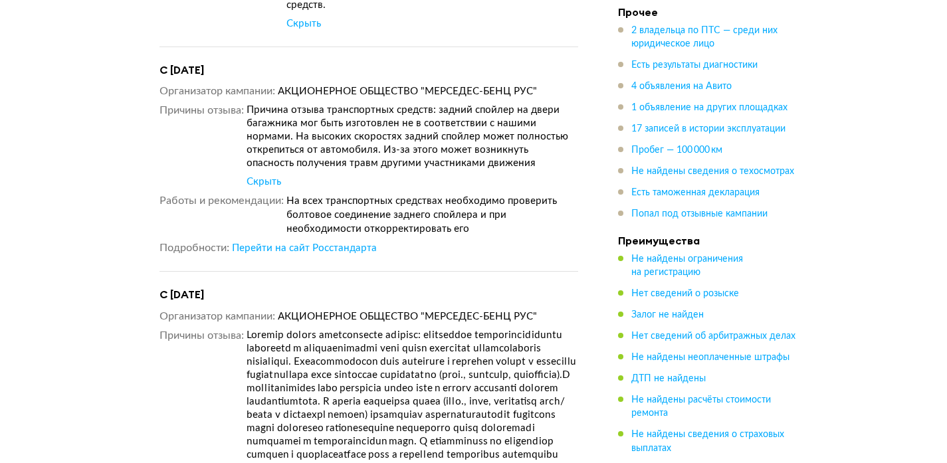
click at [484, 391] on div at bounding box center [411, 415] width 331 height 173
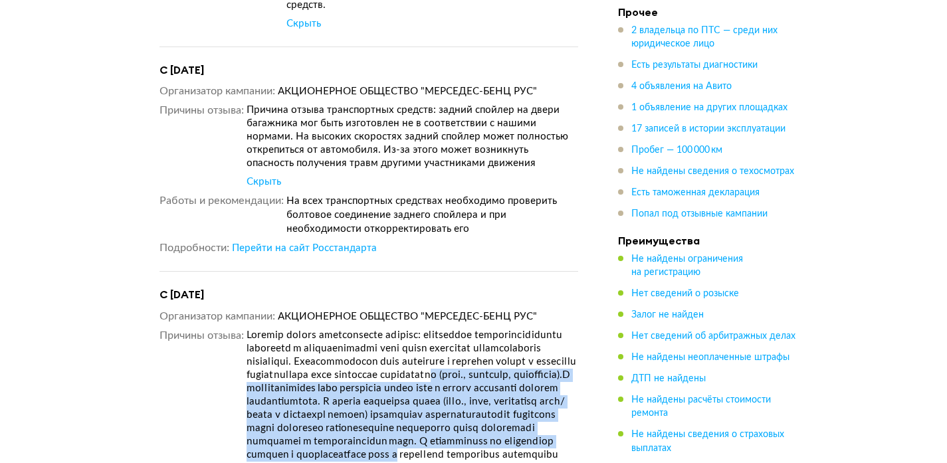
drag, startPoint x: 590, startPoint y: 432, endPoint x: 333, endPoint y: 351, distance: 269.6
click at [335, 349] on article "Попал под отзывные кампании По данным Росстандарта, производитель отозвал модел…" at bounding box center [368, 159] width 450 height 855
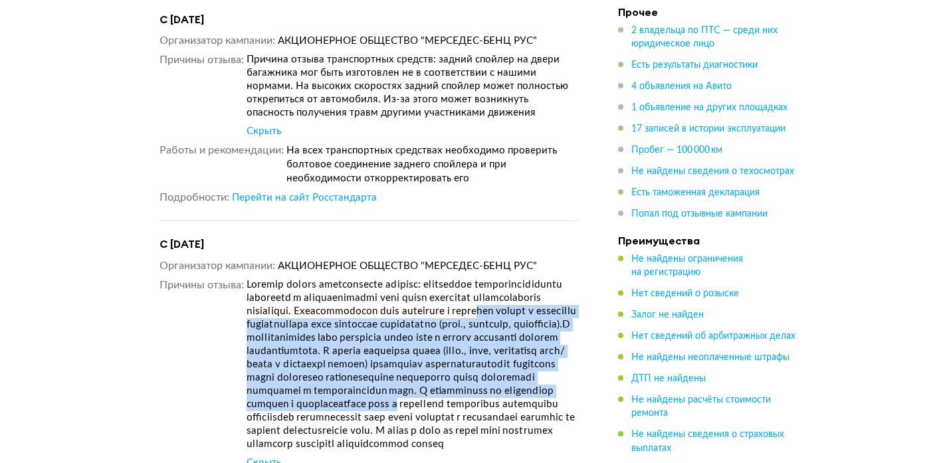
scroll to position [8253, 0]
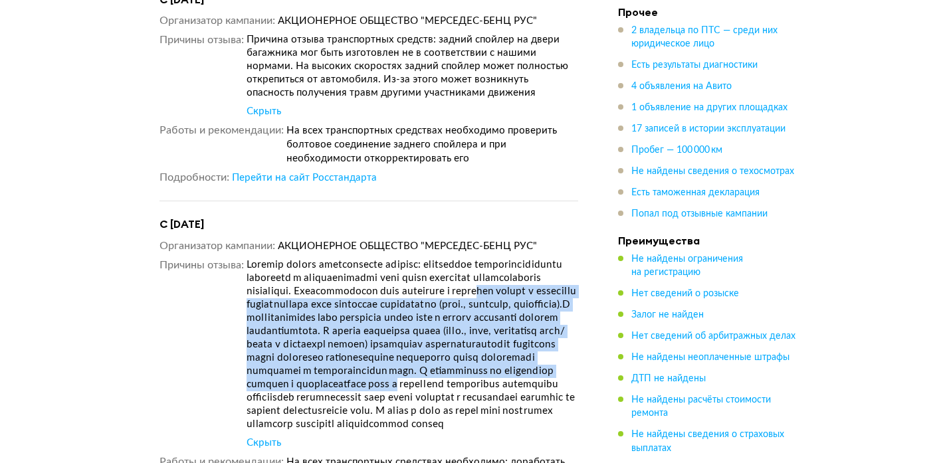
click at [454, 342] on div at bounding box center [411, 344] width 331 height 173
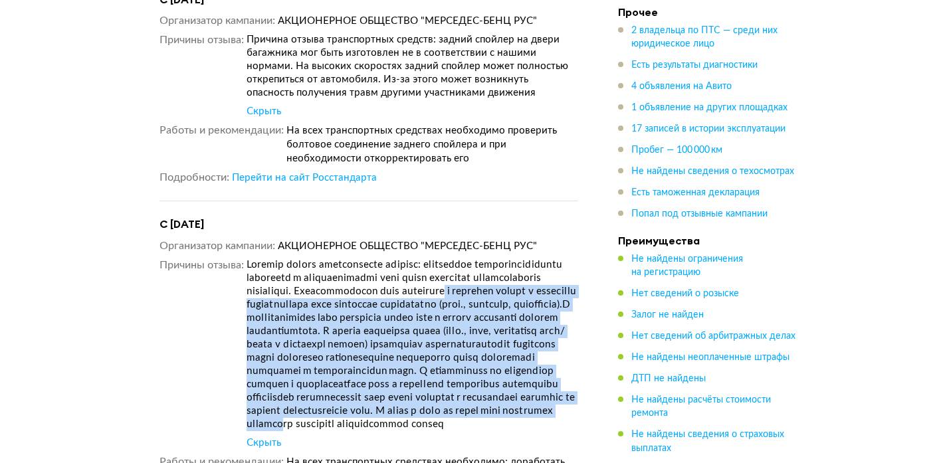
drag
click at [296, 275] on div at bounding box center [411, 344] width 331 height 173
click at [348, 296] on div at bounding box center [411, 344] width 331 height 173
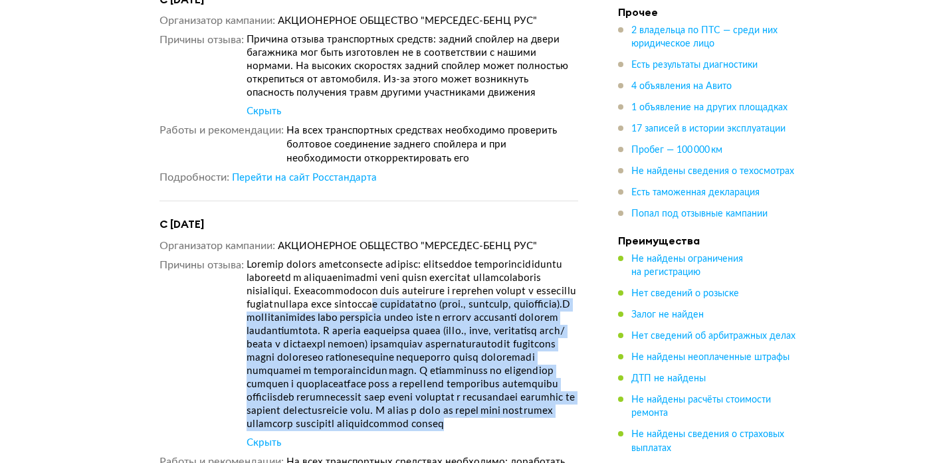
click at [292, 289] on div at bounding box center [411, 344] width 331 height 173
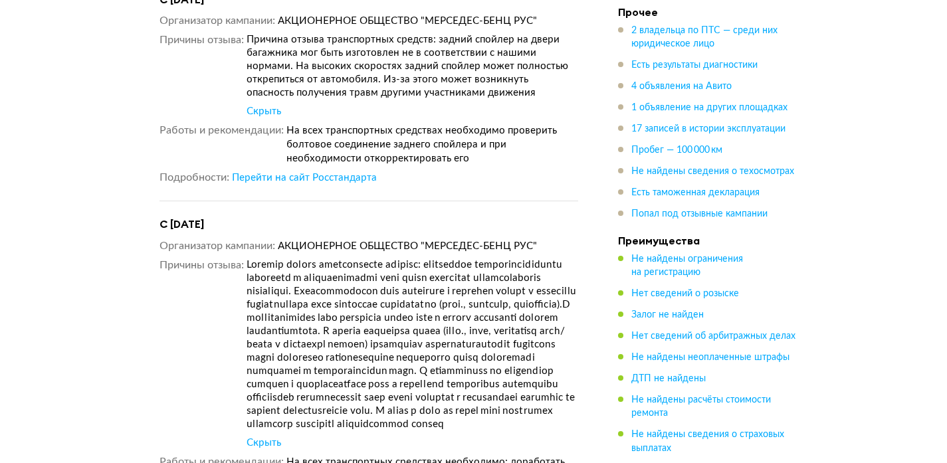
click at [416, 338] on div at bounding box center [411, 344] width 331 height 173
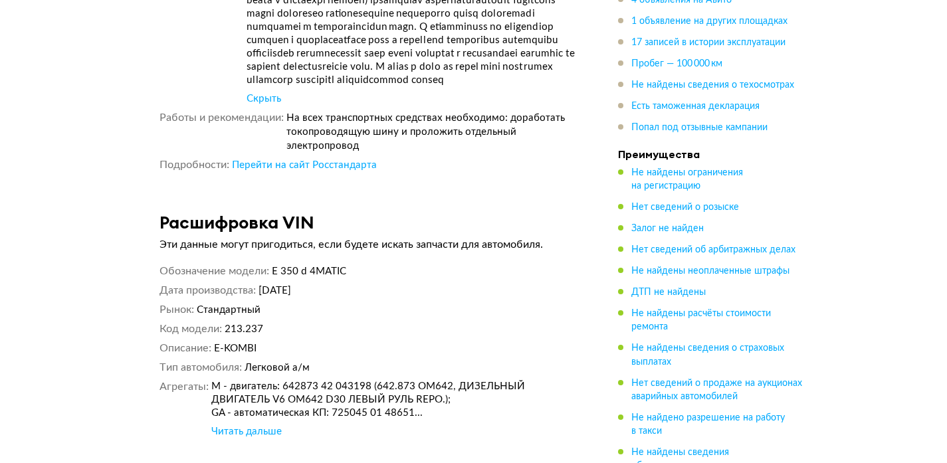
scroll to position [8599, 0]
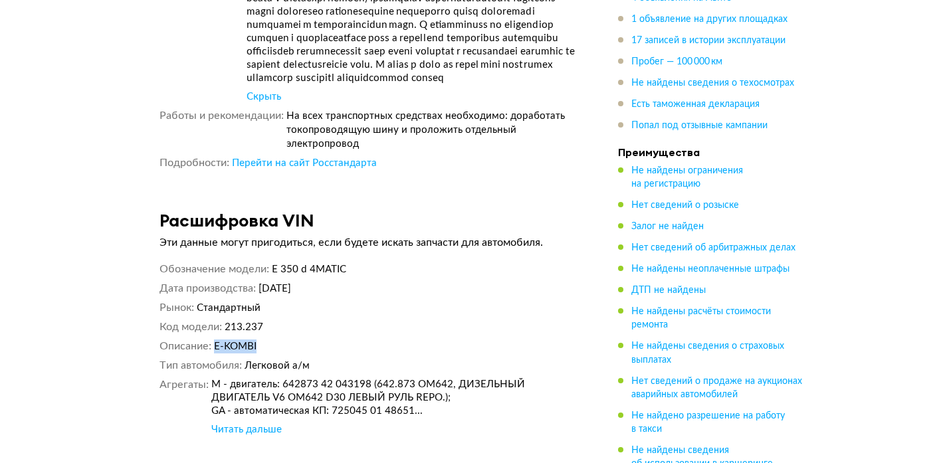
click at [383, 353] on div "Обозначение модели E 350 d 4MATIC Дата производства [DATE] Рынок Стандартный Ко…" at bounding box center [368, 349] width 419 height 174
click at [386, 353] on div "Обозначение модели E 350 d 4MATIC Дата производства [DATE] Рынок Стандартный Ко…" at bounding box center [368, 349] width 419 height 174
click at [235, 430] on div "Читать дальше" at bounding box center [246, 429] width 70 height 13
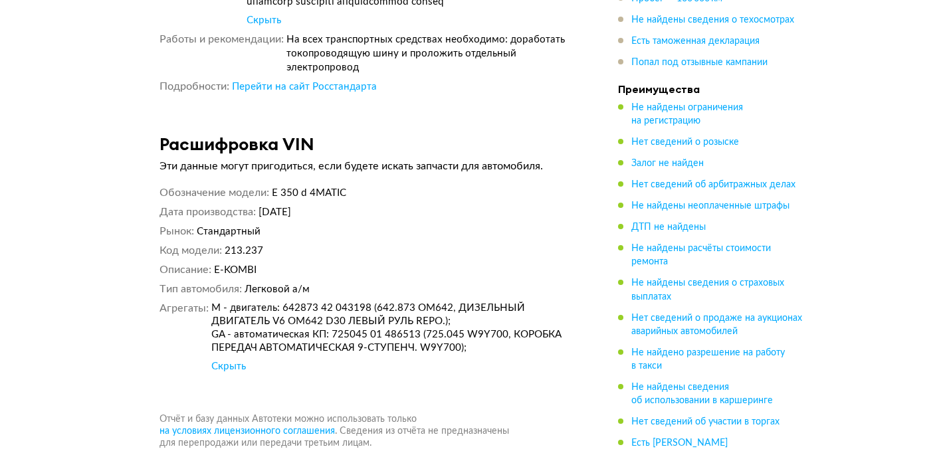
scroll to position [8672, 0]
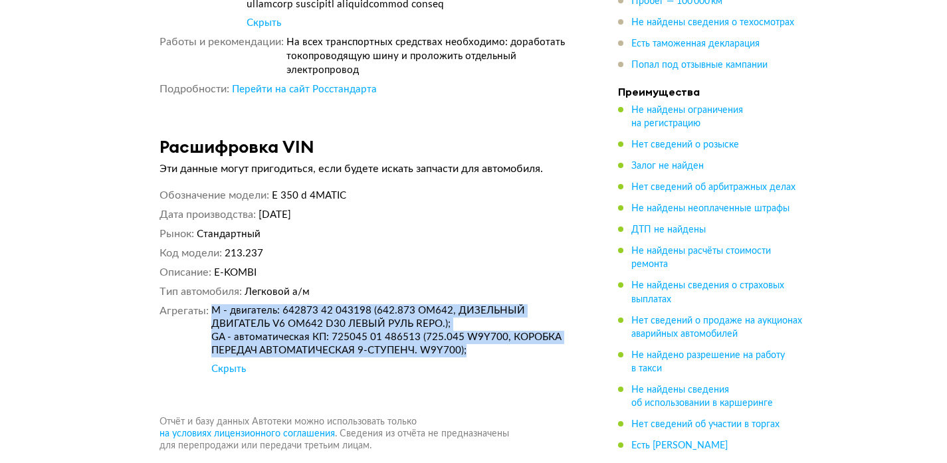
click at [212, 309] on div "M - двигатель: 642873 42 043198 (642.873 OM642, ДИЗЕЛЬНЫЙ ДВИГАТЕЛЬ V6 OM642 D3…" at bounding box center [394, 330] width 367 height 53
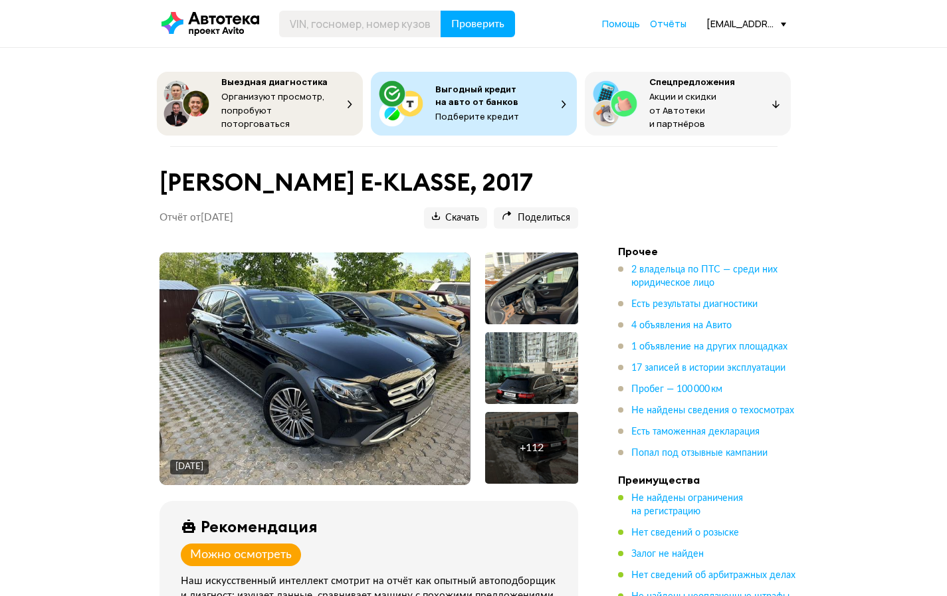
scroll to position [0, 0]
